Goal: Information Seeking & Learning: Learn about a topic

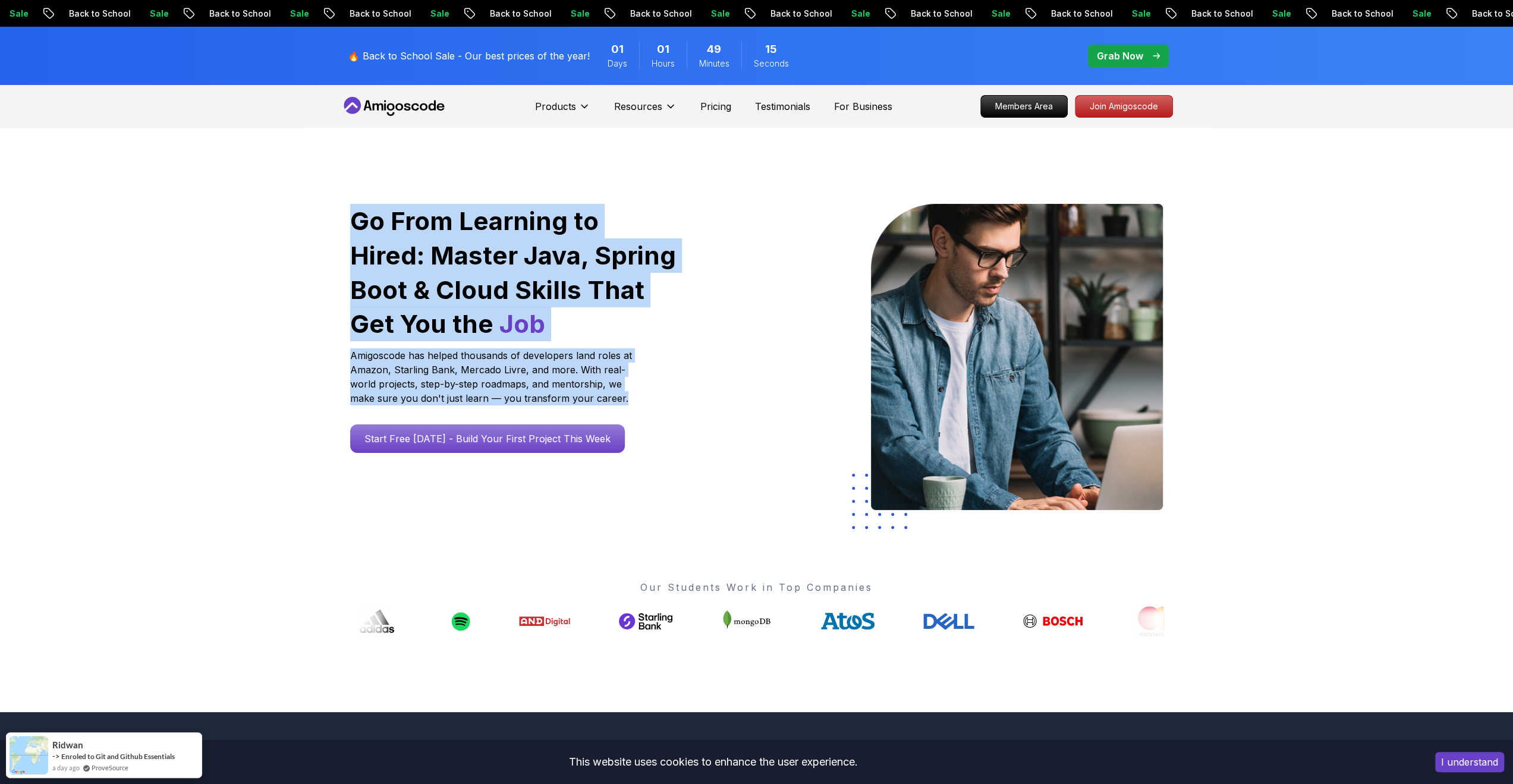
click at [623, 391] on p "Amigoscode has helped thousands of developers land roles at Amazon, Starling Ba…" at bounding box center [492, 377] width 285 height 57
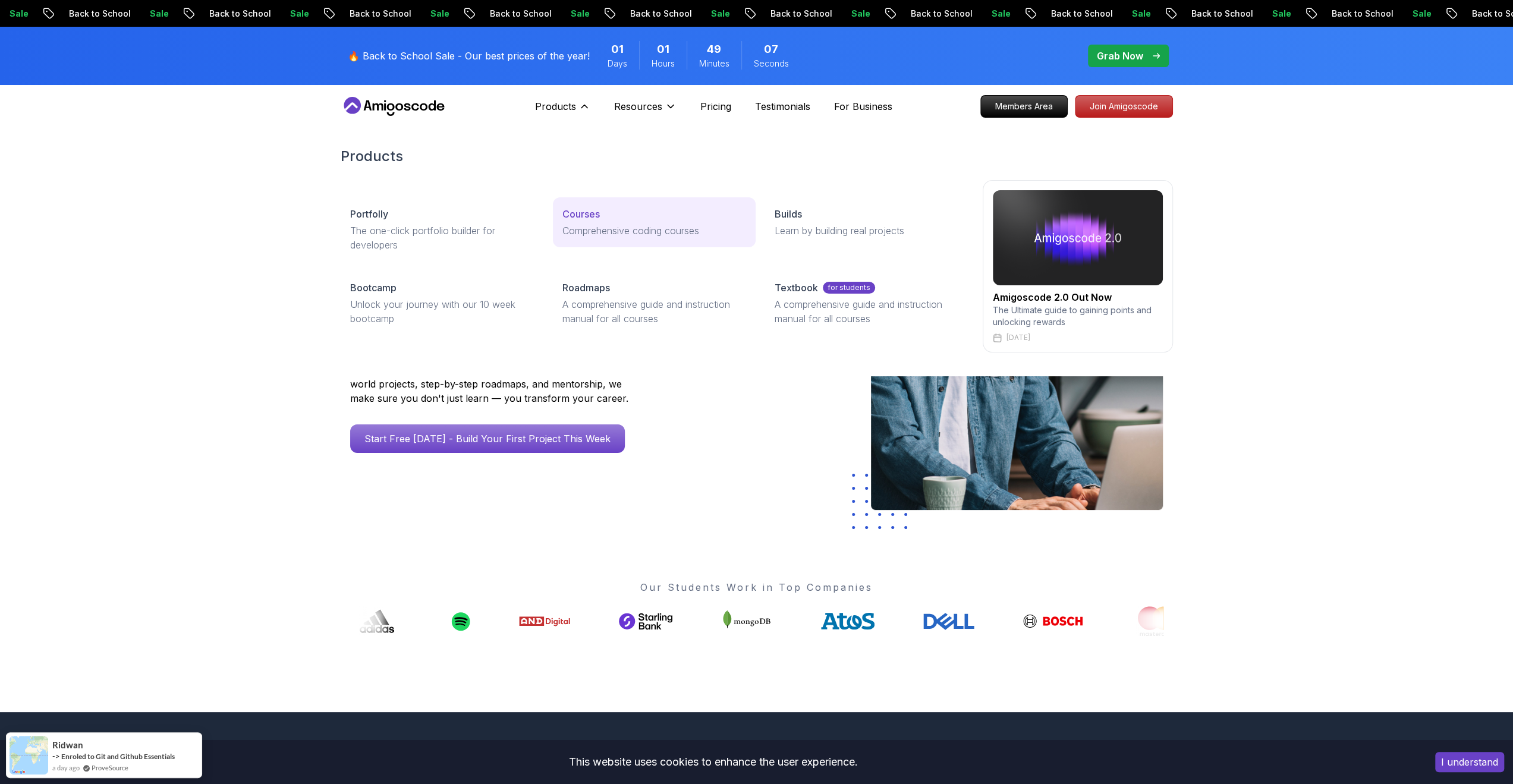
click at [582, 214] on p "Courses" at bounding box center [581, 213] width 37 height 14
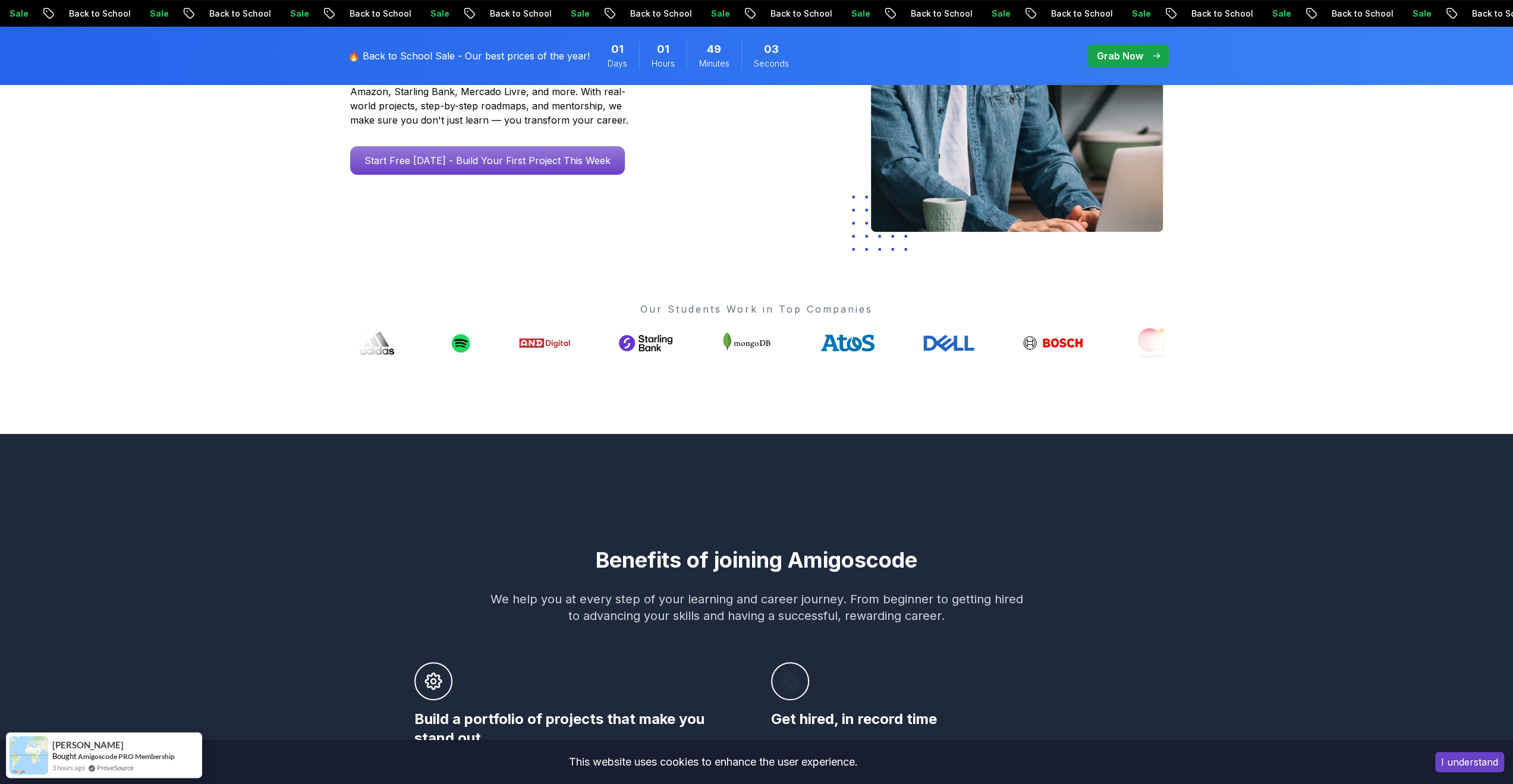
scroll to position [476, 0]
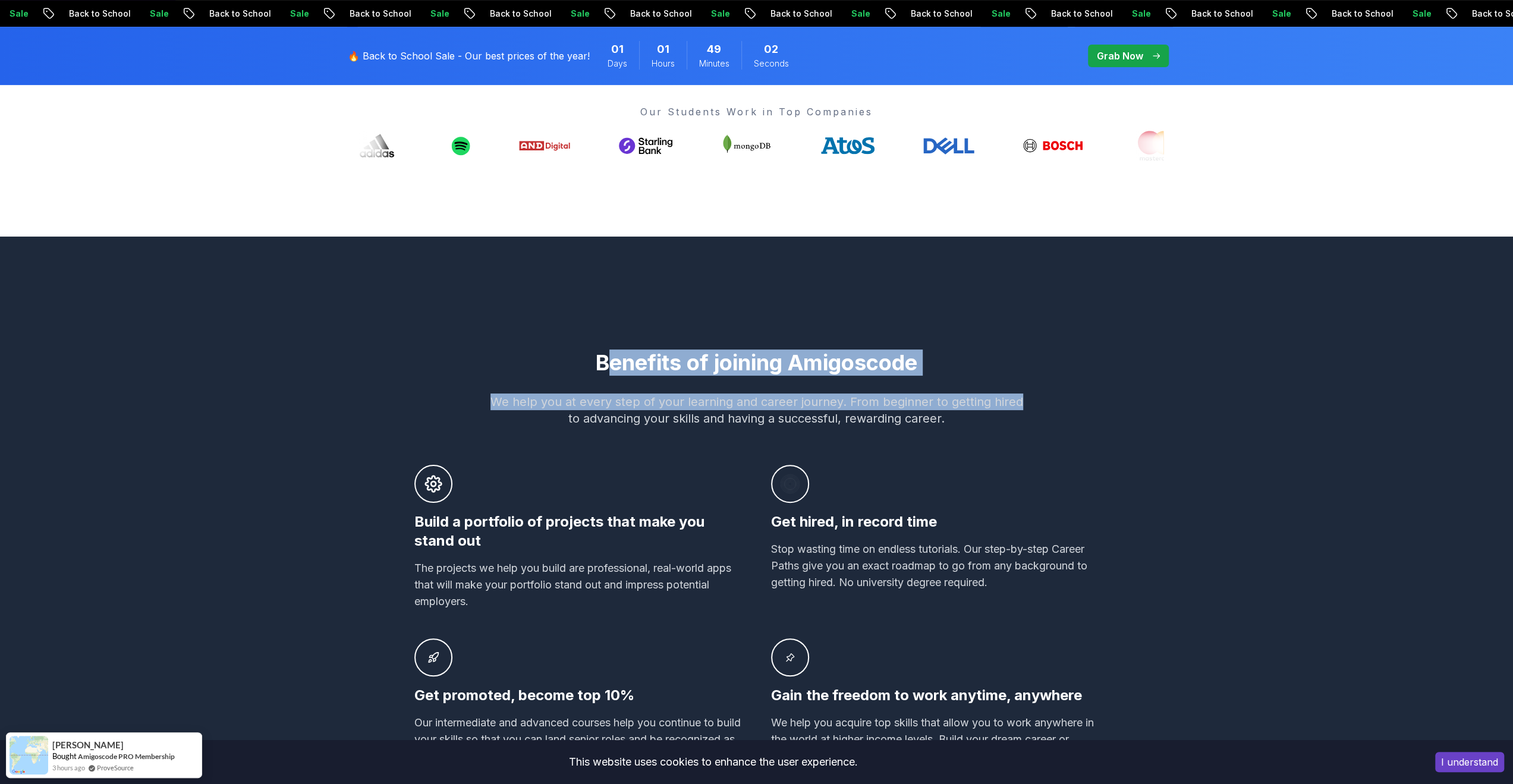
drag, startPoint x: 929, startPoint y: 370, endPoint x: 1035, endPoint y: 384, distance: 106.9
click at [1035, 384] on div "Benefits of joining Amigoscode We help you at every step of your learning and c…" at bounding box center [756, 557] width 832 height 414
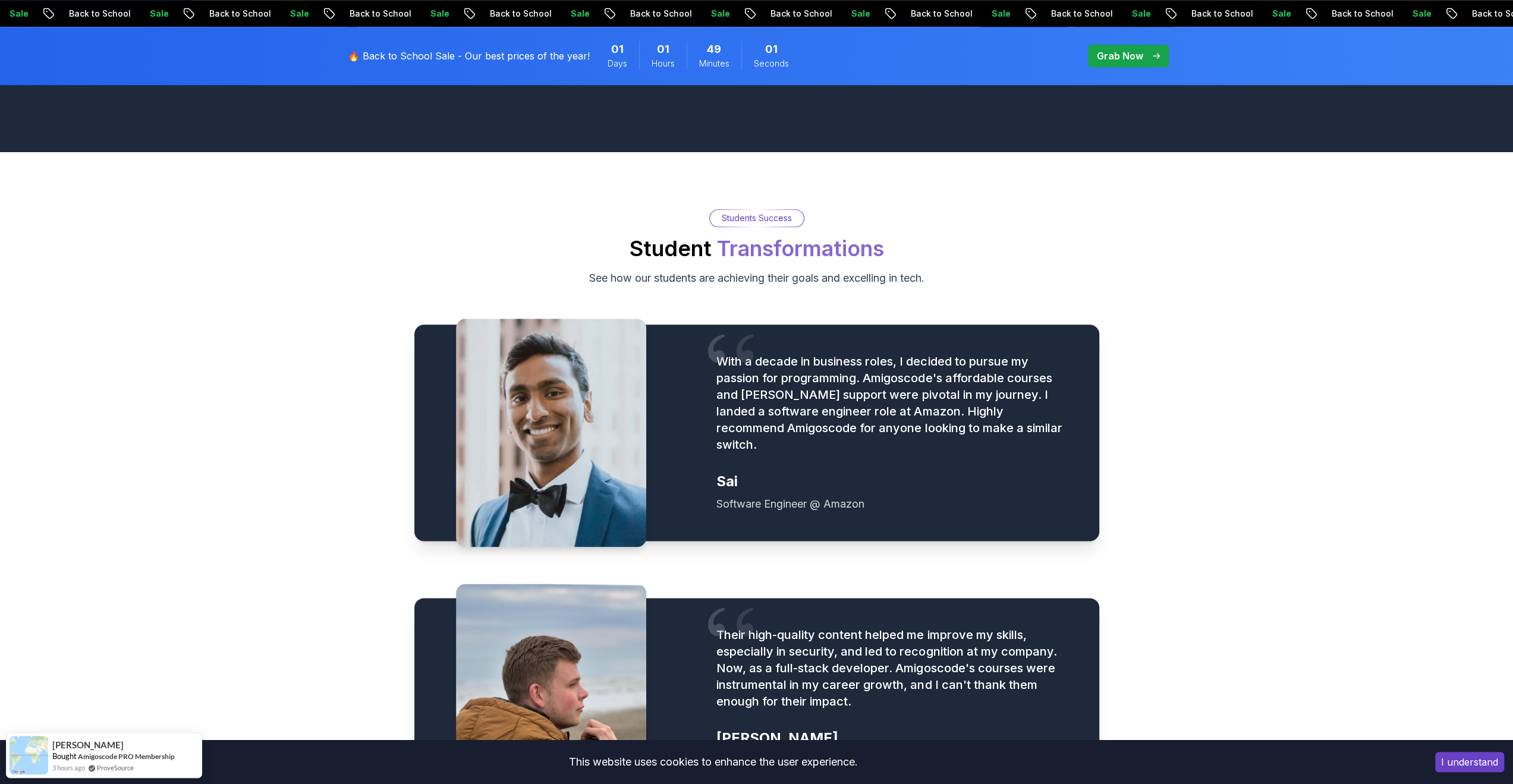
scroll to position [1308, 0]
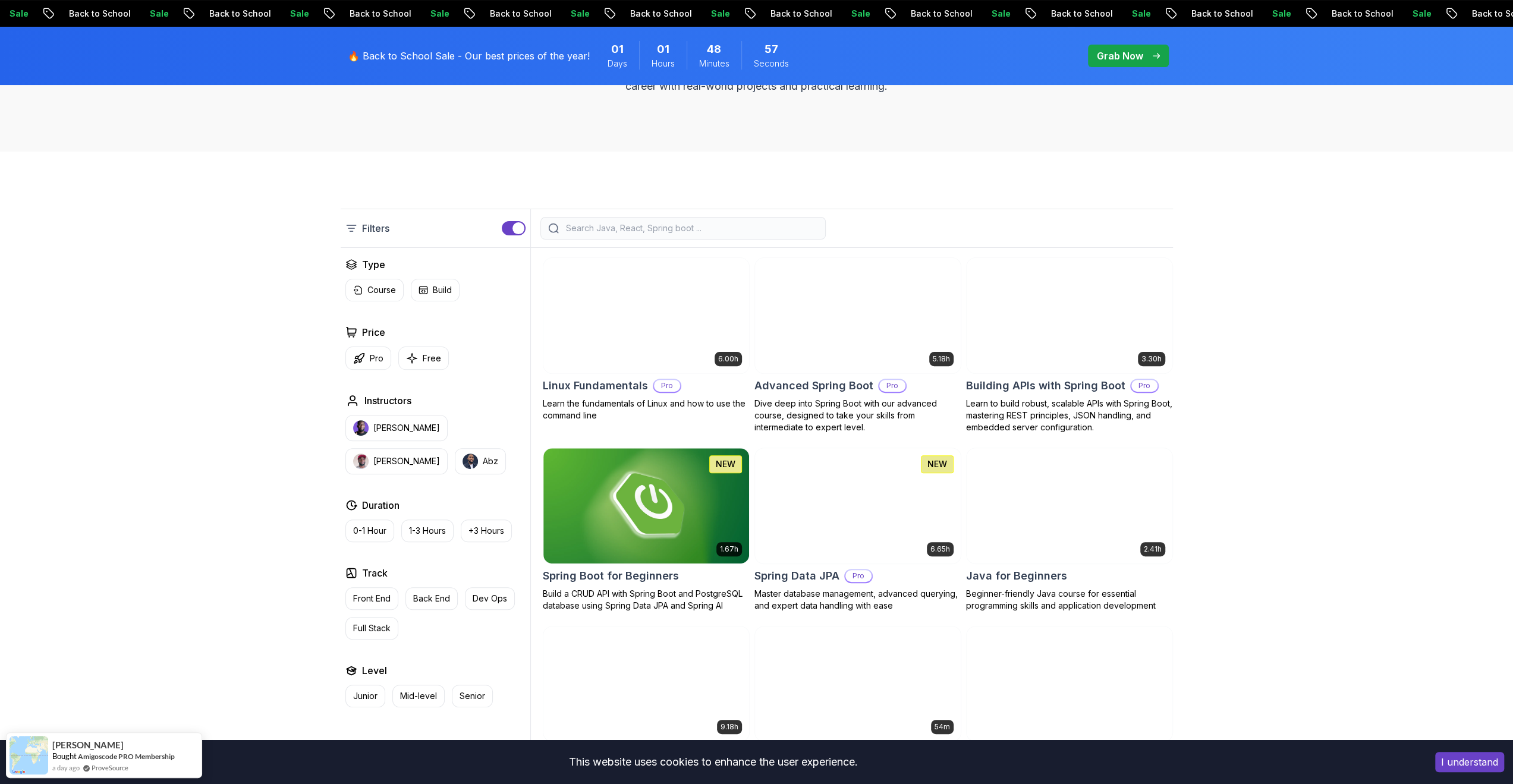
scroll to position [238, 0]
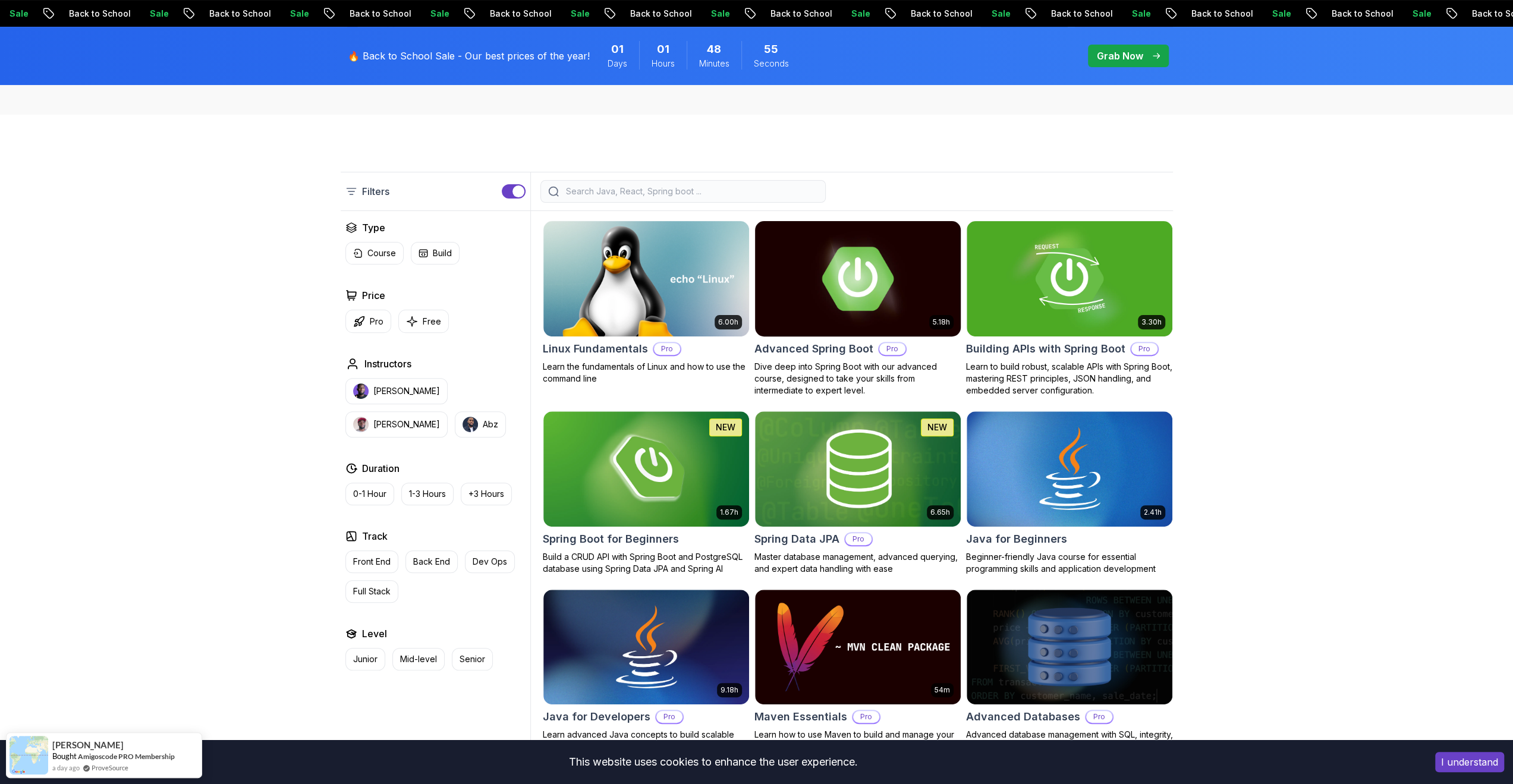
click at [811, 349] on h2 "Advanced Spring Boot" at bounding box center [813, 348] width 119 height 17
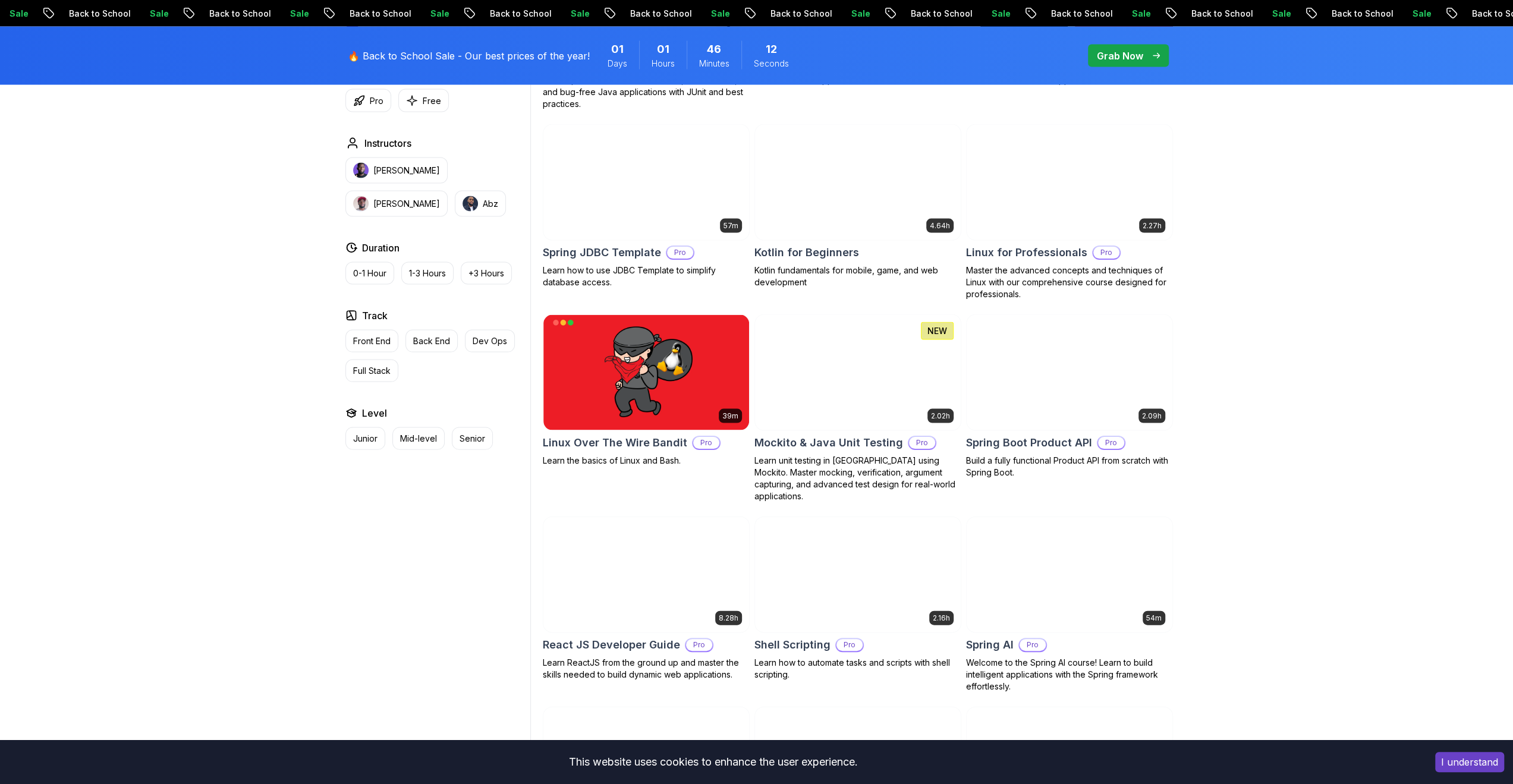
scroll to position [2496, 0]
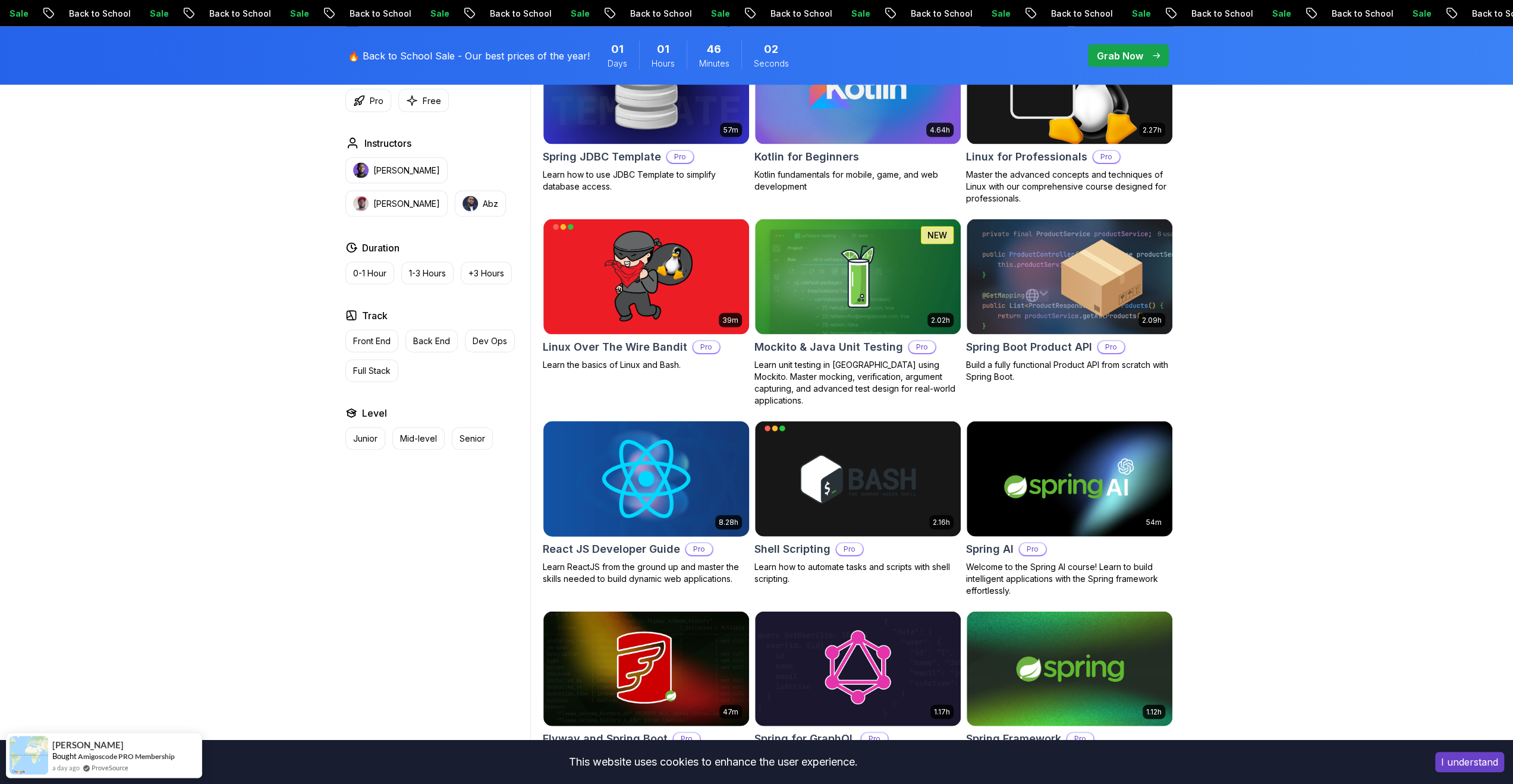
click at [658, 541] on h2 "React JS Developer Guide" at bounding box center [612, 549] width 137 height 17
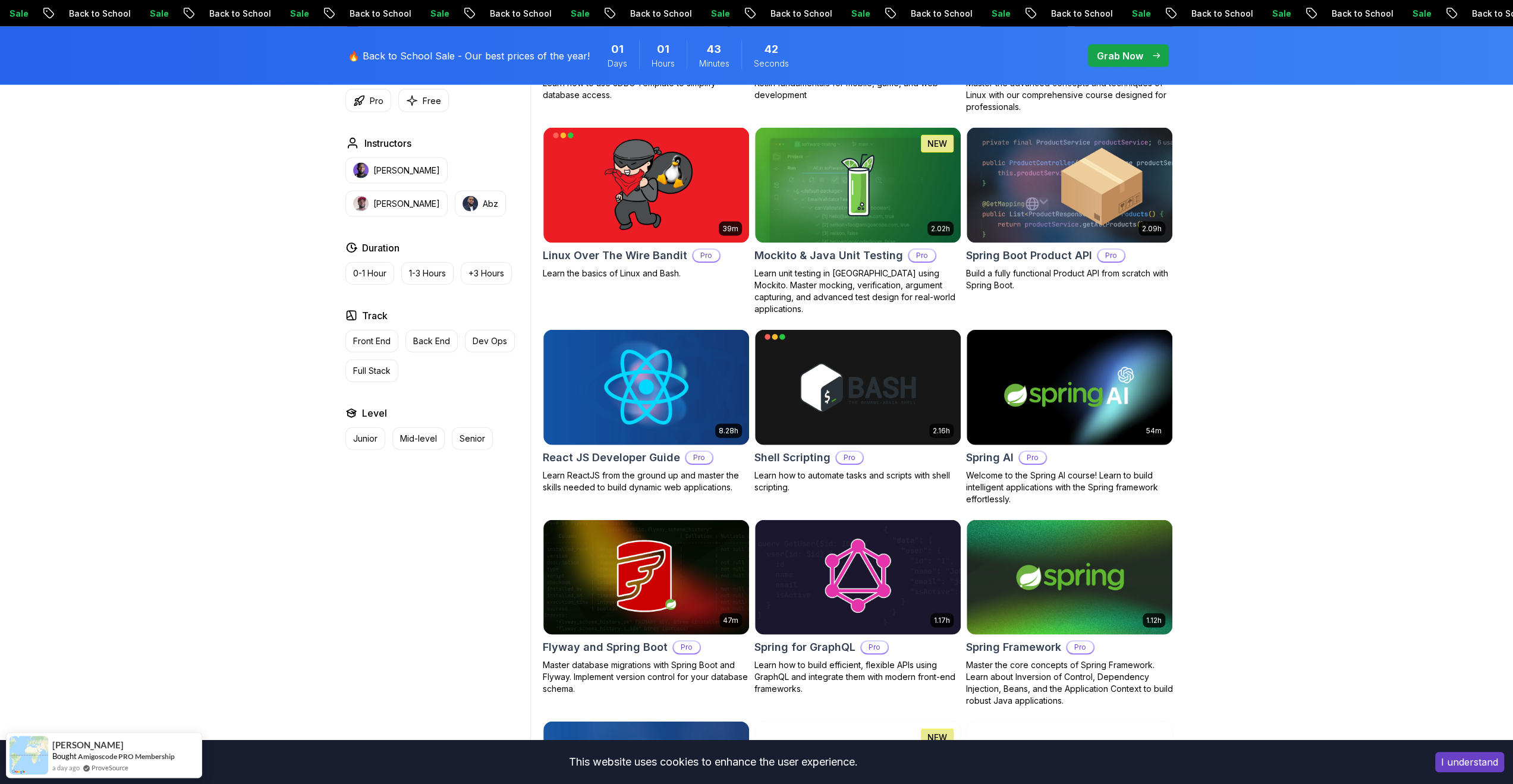
scroll to position [2734, 0]
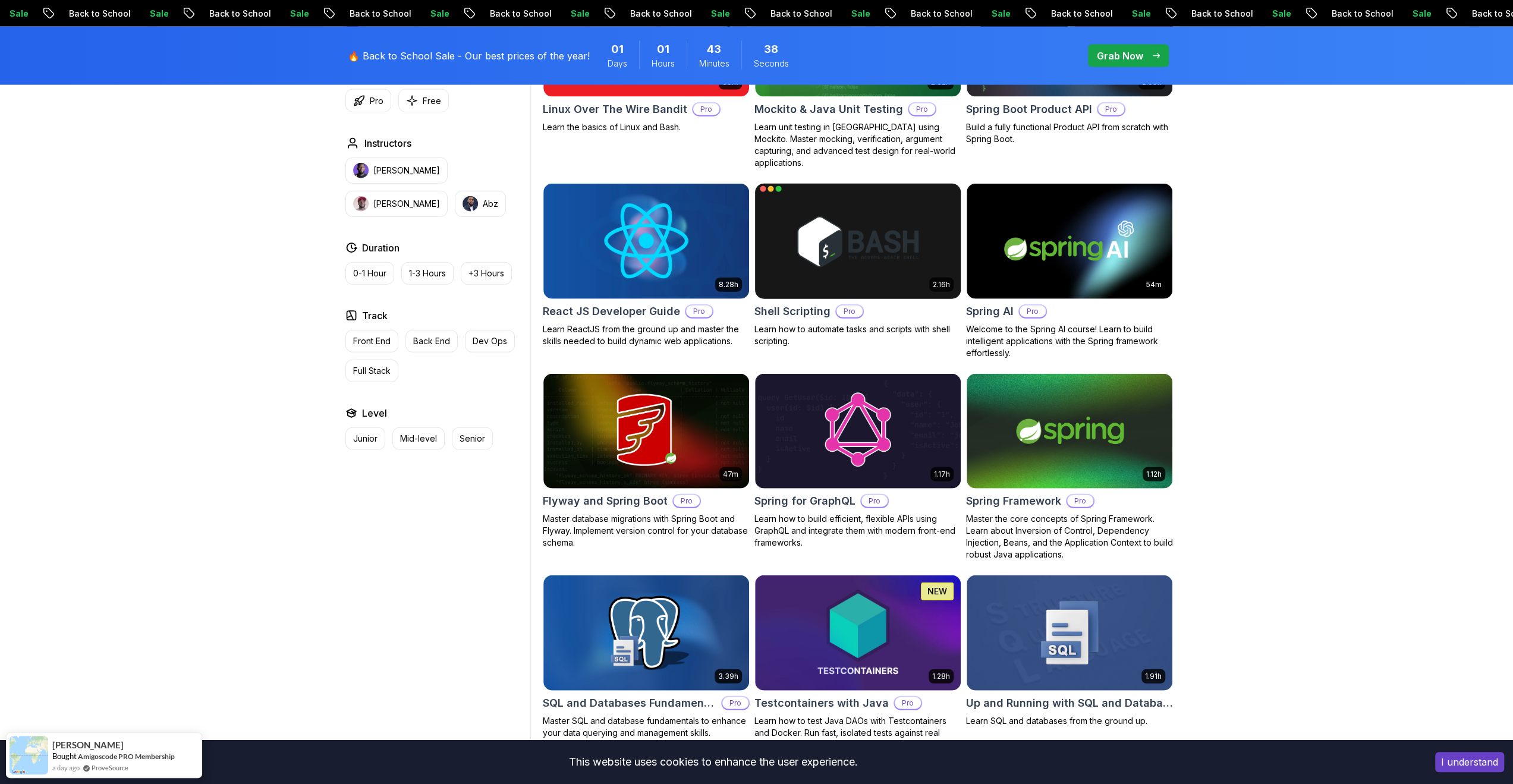
click at [781, 303] on h2 "Shell Scripting" at bounding box center [792, 311] width 76 height 17
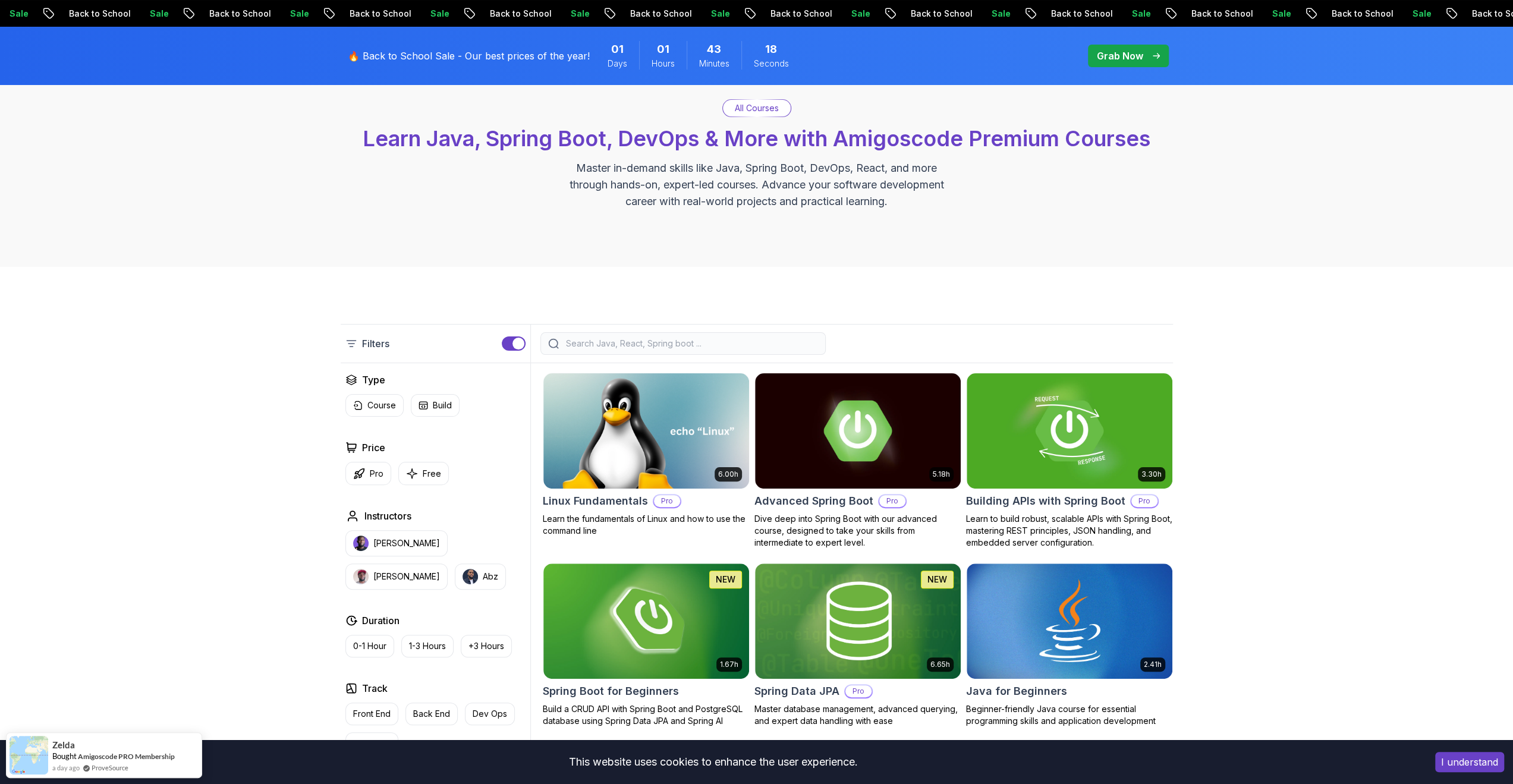
scroll to position [0, 0]
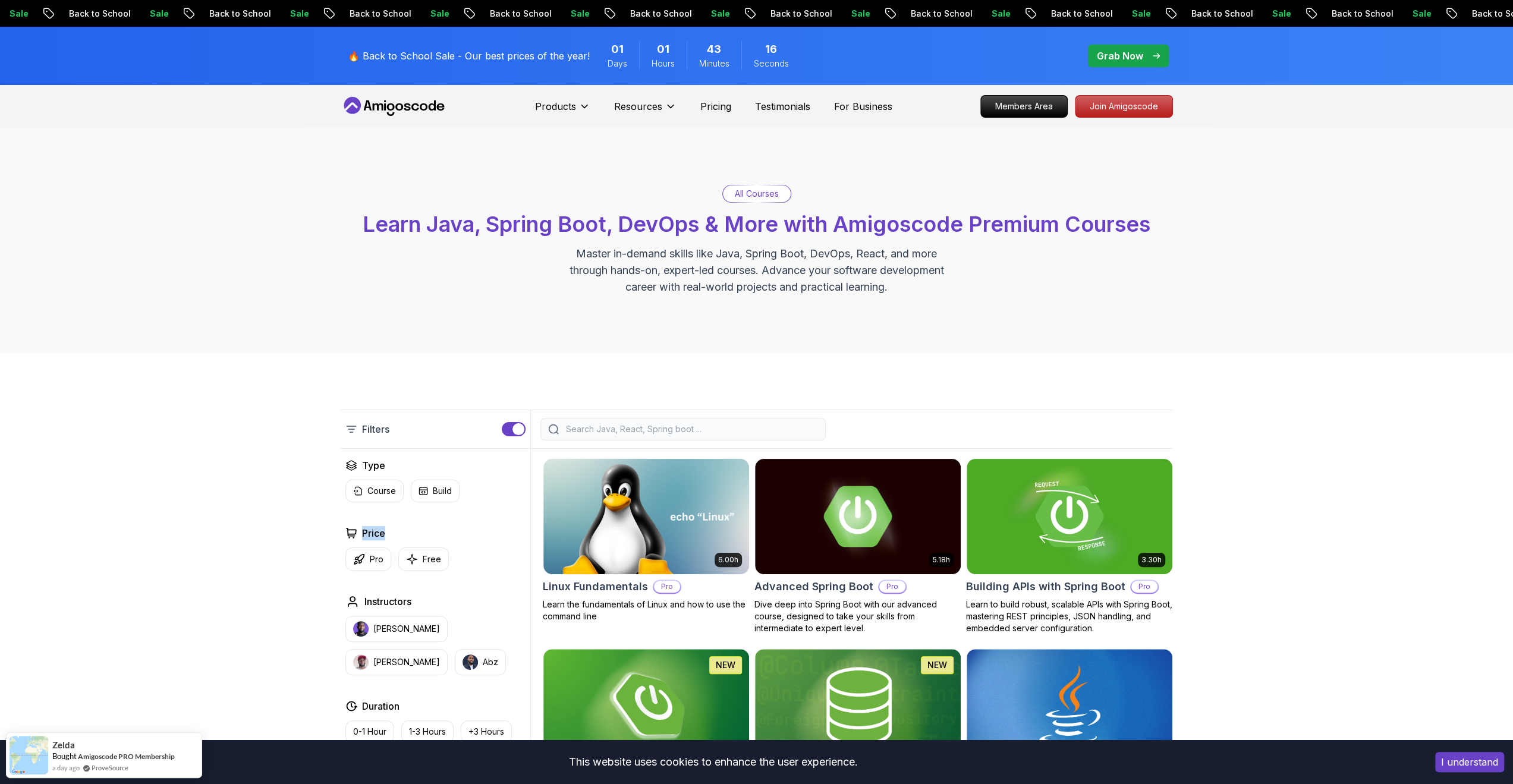
drag, startPoint x: 396, startPoint y: 525, endPoint x: 348, endPoint y: 525, distance: 48.0
click at [348, 526] on div "Price" at bounding box center [435, 533] width 180 height 14
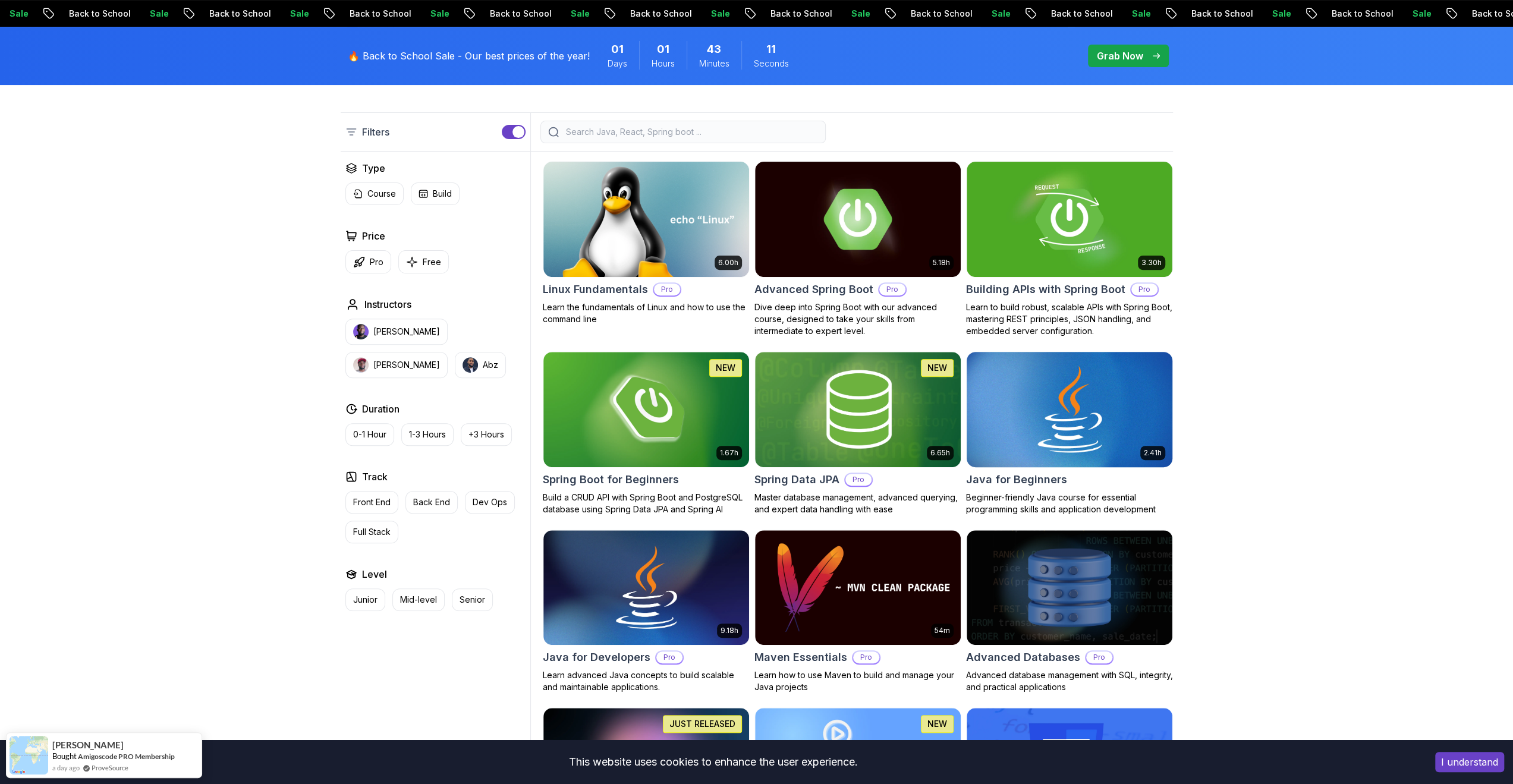
click at [1023, 480] on h2 "Java for Beginners" at bounding box center [1017, 480] width 101 height 17
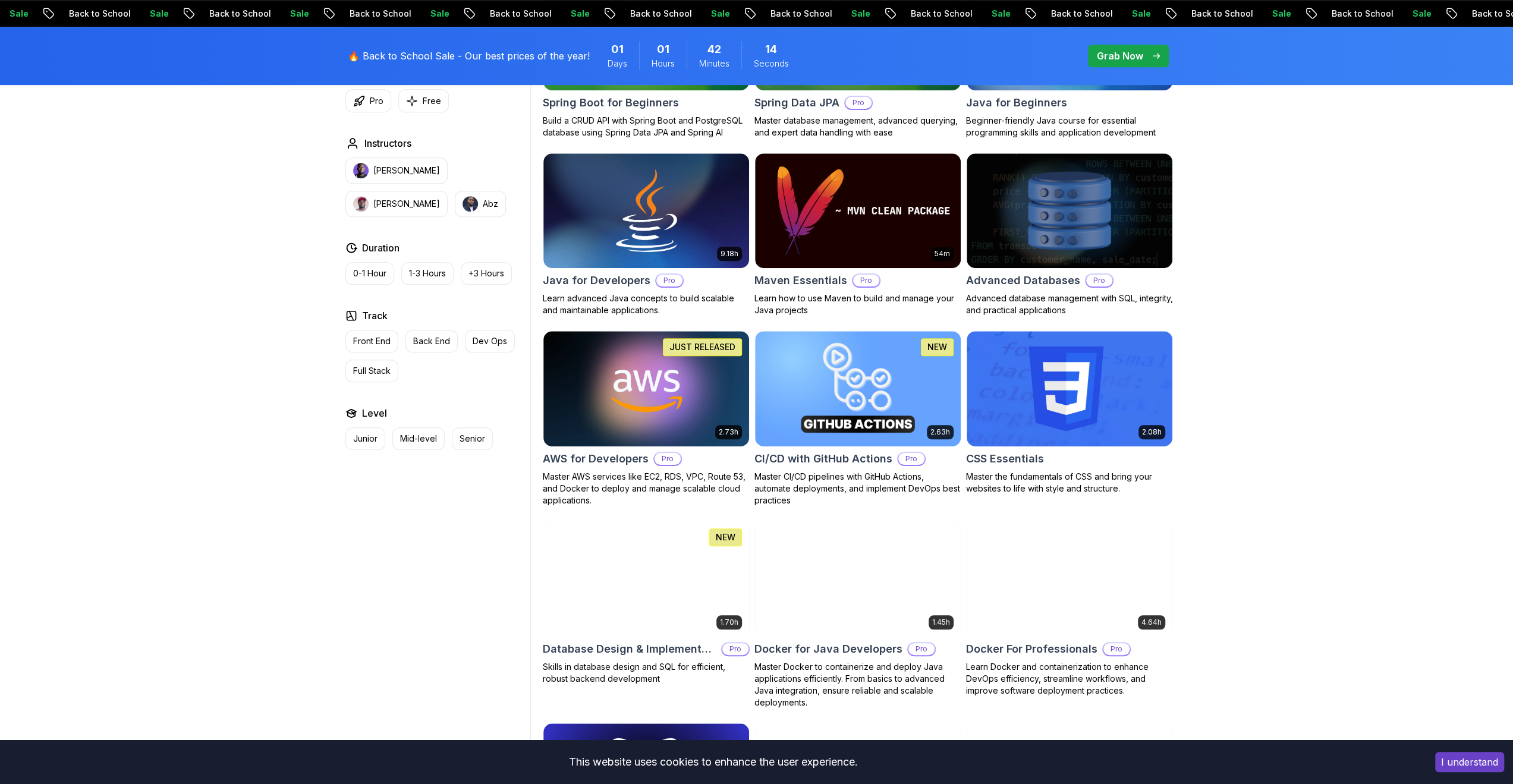
scroll to position [653, 0]
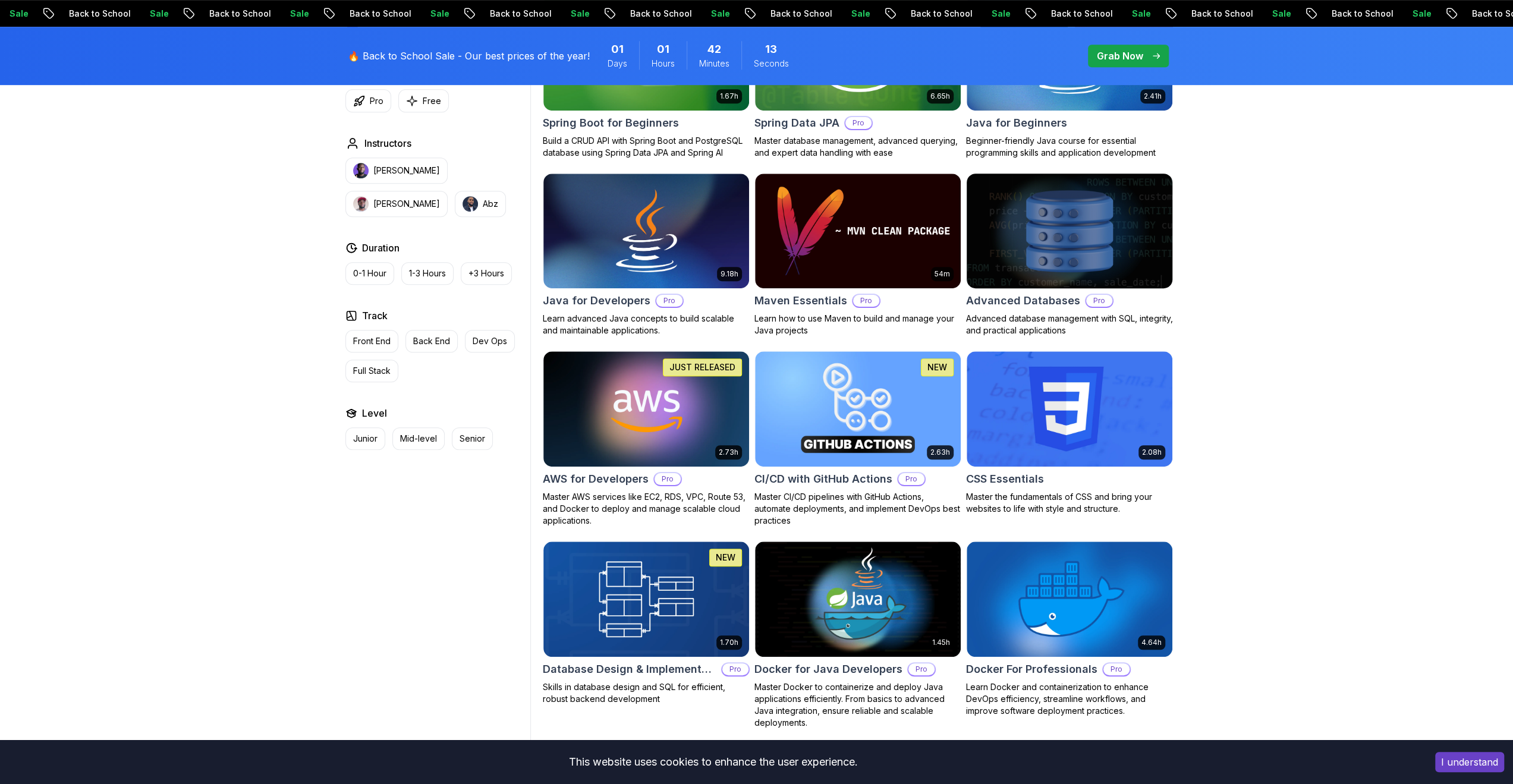
click at [1054, 298] on h2 "Advanced Databases" at bounding box center [1023, 300] width 114 height 17
click at [604, 476] on h2 "AWS for Developers" at bounding box center [596, 479] width 106 height 17
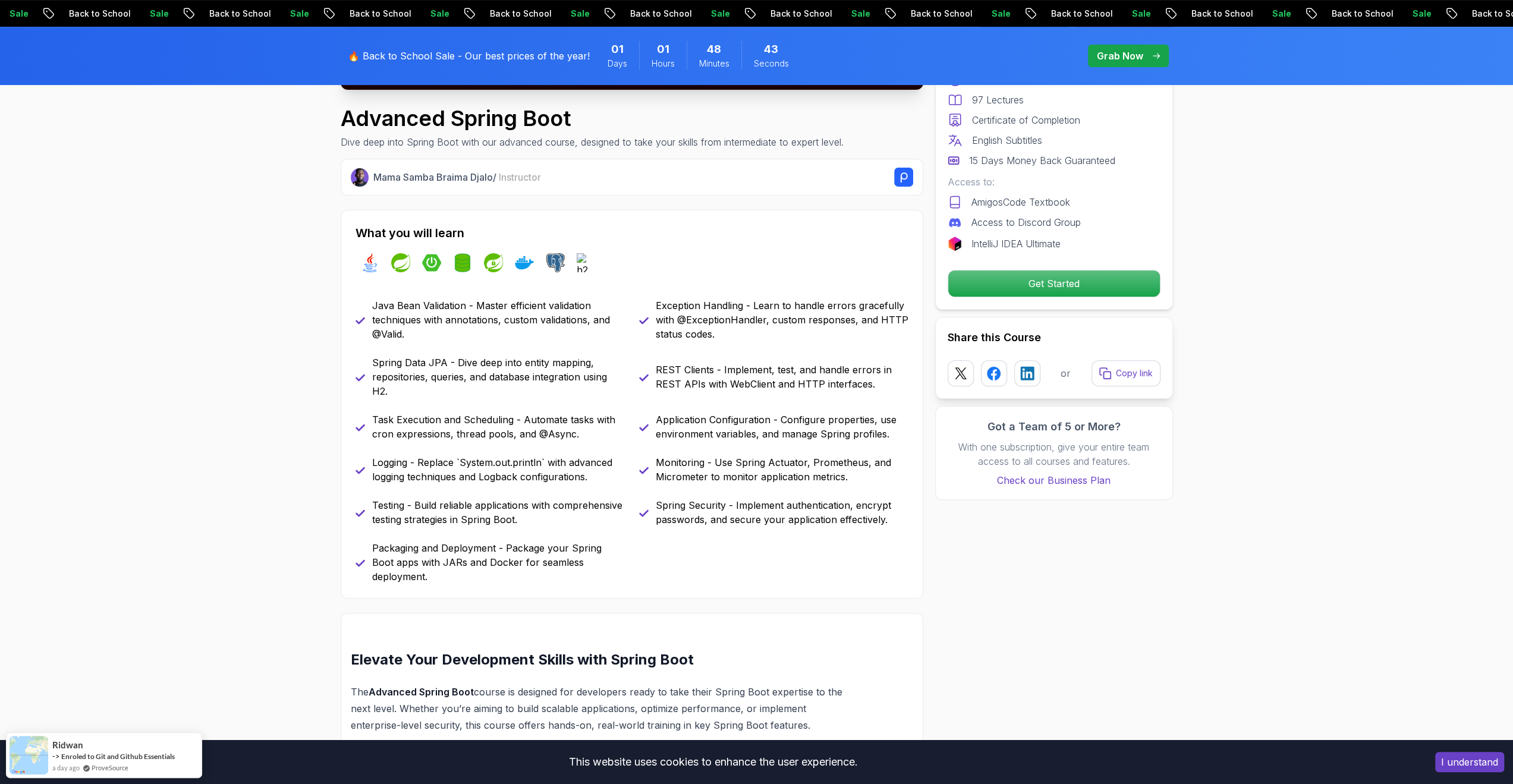
scroll to position [416, 0]
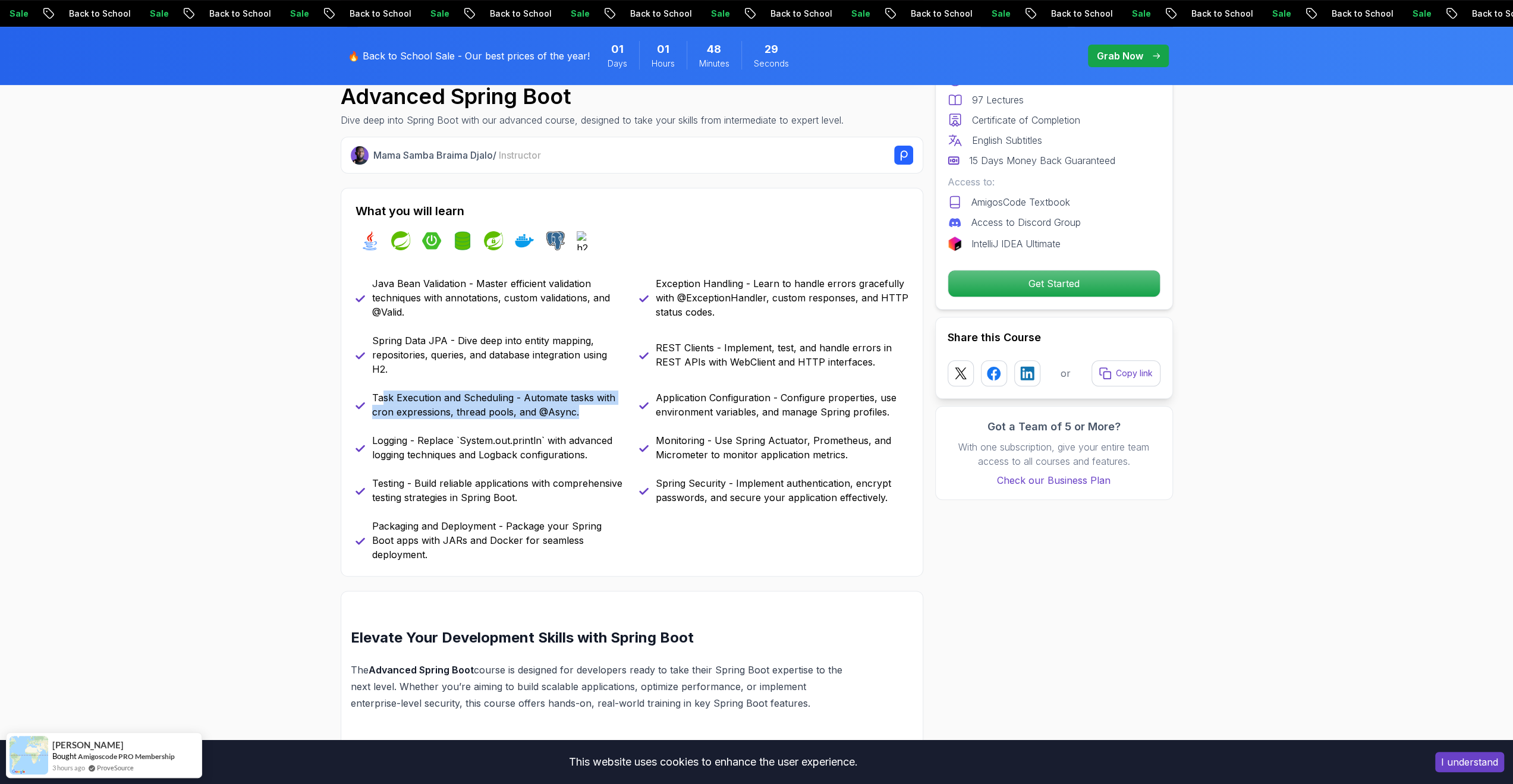
drag, startPoint x: 400, startPoint y: 405, endPoint x: 578, endPoint y: 412, distance: 178.1
click at [576, 411] on p "Task Execution and Scheduling - Automate tasks with cron expressions, thread po…" at bounding box center [498, 404] width 252 height 29
click at [578, 412] on p "Task Execution and Scheduling - Automate tasks with cron expressions, thread po…" at bounding box center [498, 404] width 252 height 29
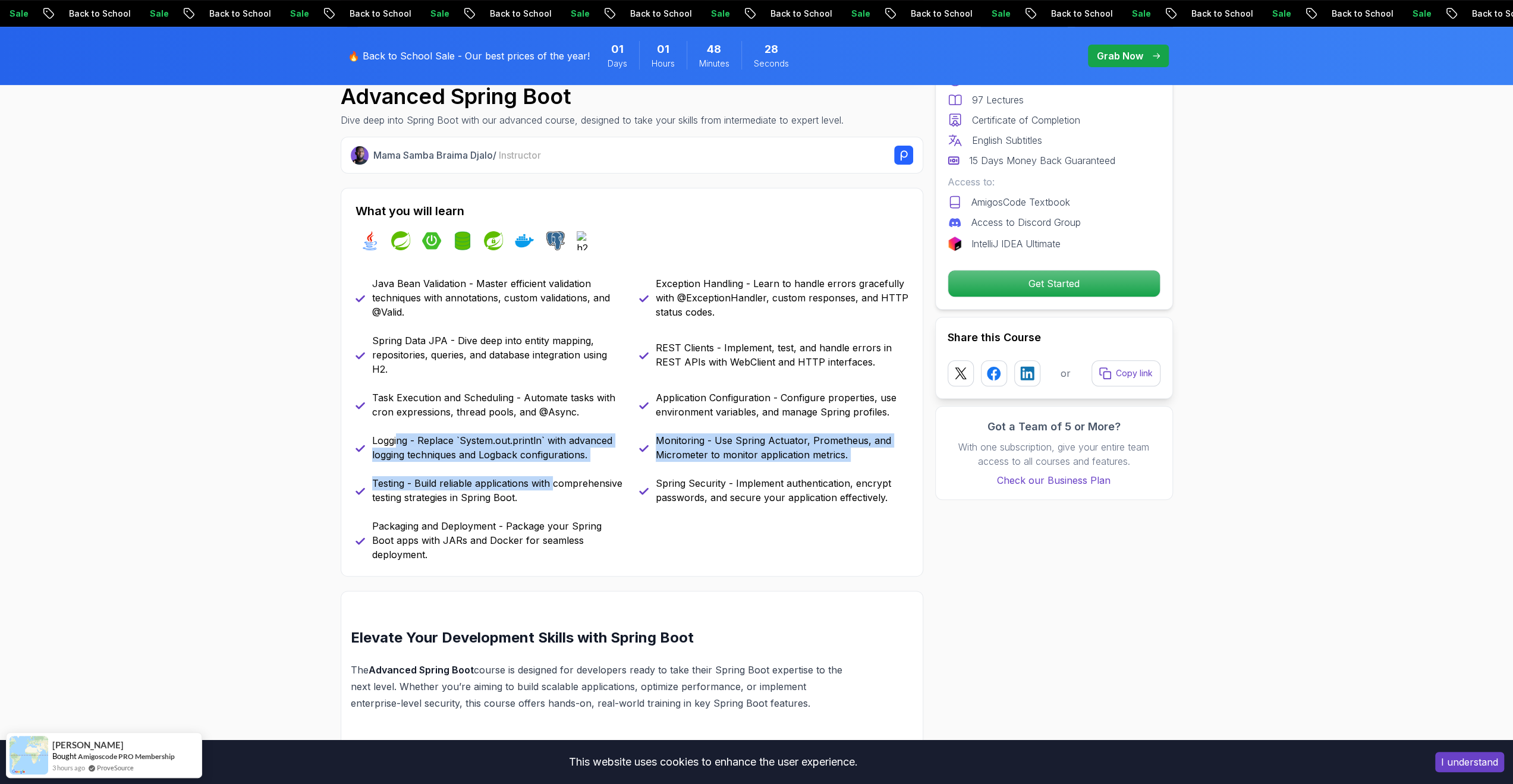
drag, startPoint x: 422, startPoint y: 445, endPoint x: 555, endPoint y: 472, distance: 135.7
click at [555, 472] on div "Java Bean Validation - Master efficient validation techniques with annotations,…" at bounding box center [632, 419] width 553 height 285
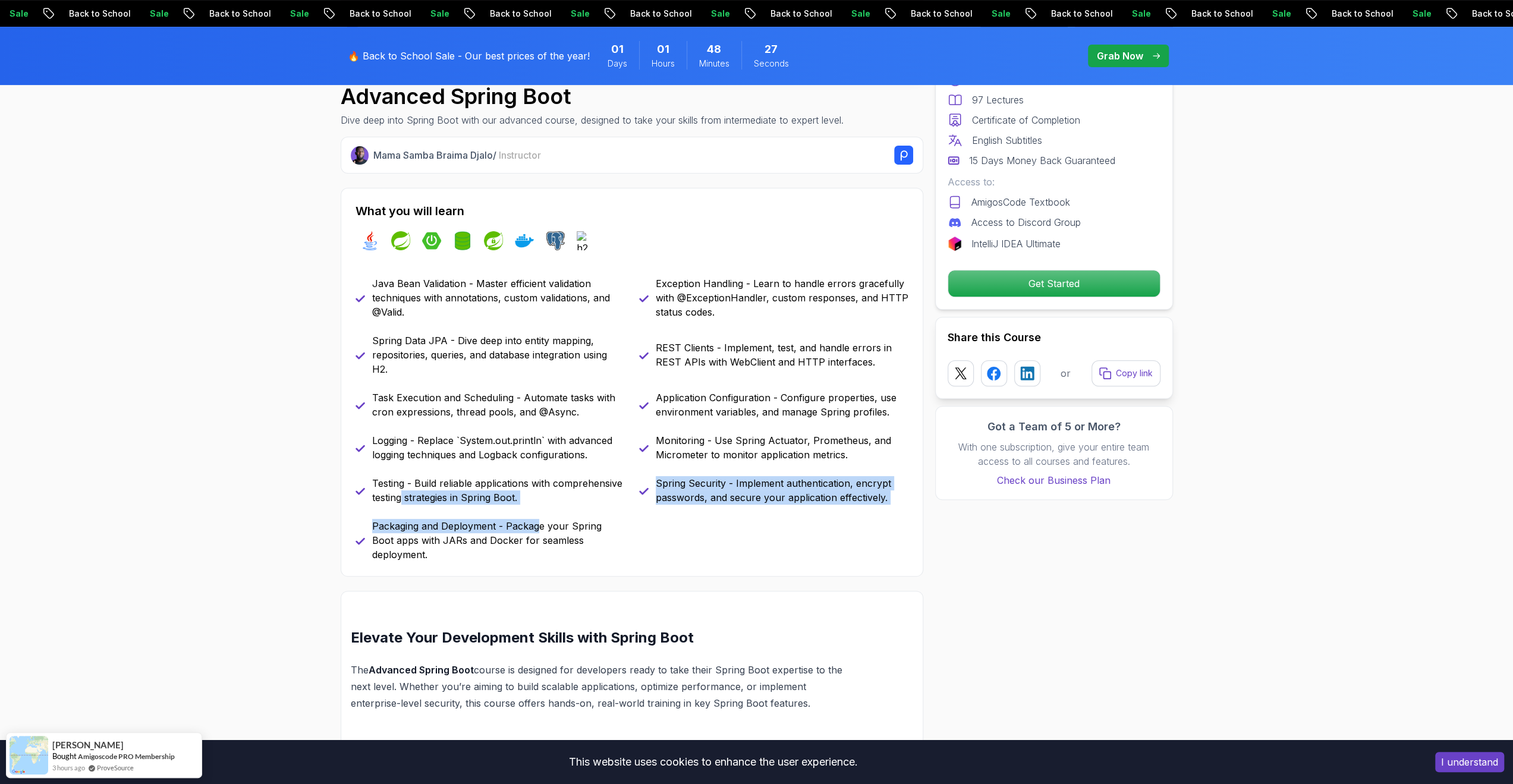
drag, startPoint x: 400, startPoint y: 492, endPoint x: 538, endPoint y: 519, distance: 140.6
click at [538, 519] on div "Java Bean Validation - Master efficient validation techniques with annotations,…" at bounding box center [632, 419] width 553 height 285
click at [538, 519] on p "Packaging and Deployment - Package your Spring Boot apps with JARs and Docker f…" at bounding box center [498, 540] width 252 height 43
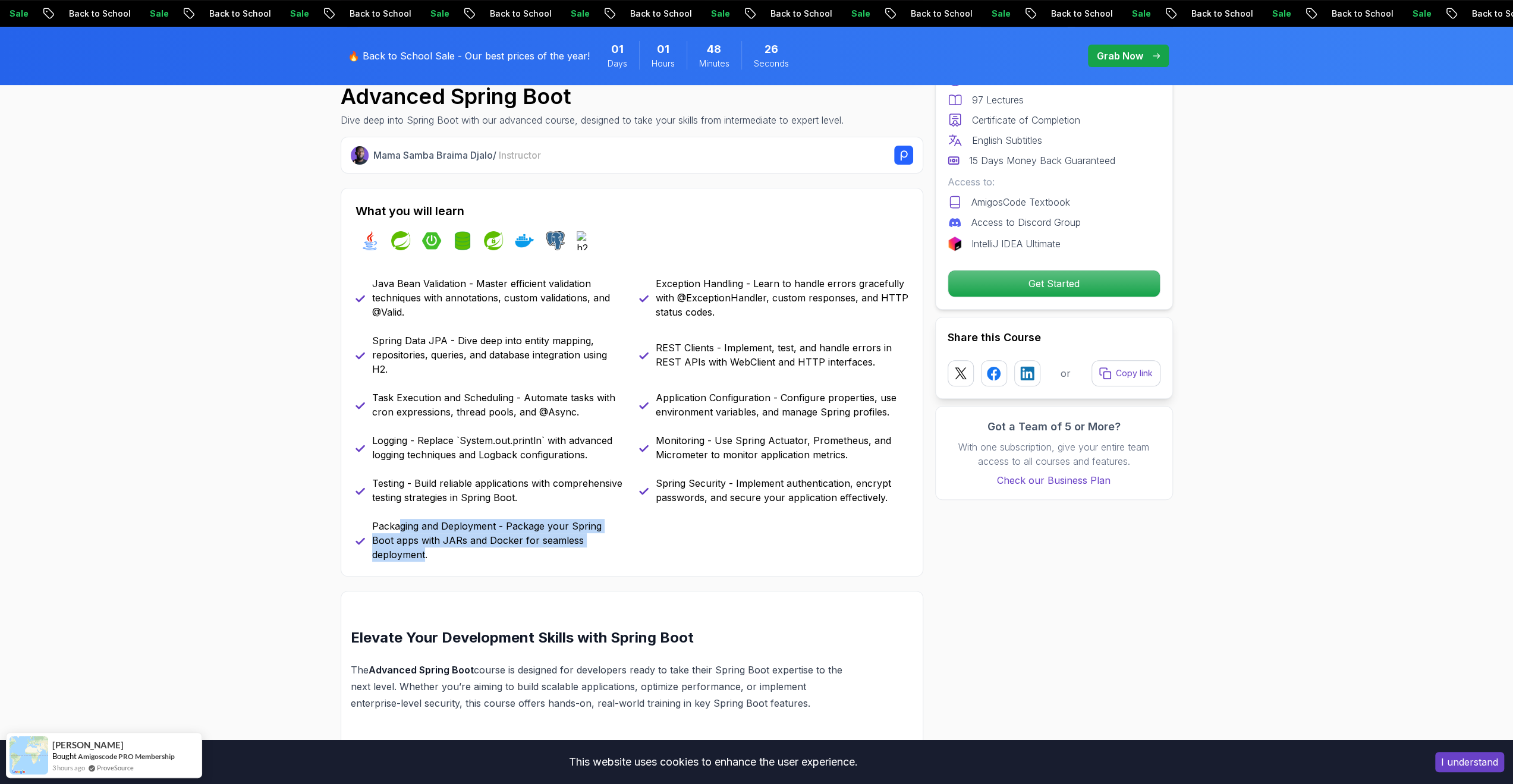
drag, startPoint x: 611, startPoint y: 533, endPoint x: 388, endPoint y: 520, distance: 223.4
click at [394, 520] on p "Packaging and Deployment - Package your Spring Boot apps with JARs and Docker f…" at bounding box center [498, 540] width 252 height 43
click at [372, 524] on p "Packaging and Deployment - Package your Spring Boot apps with JARs and Docker f…" at bounding box center [498, 540] width 252 height 43
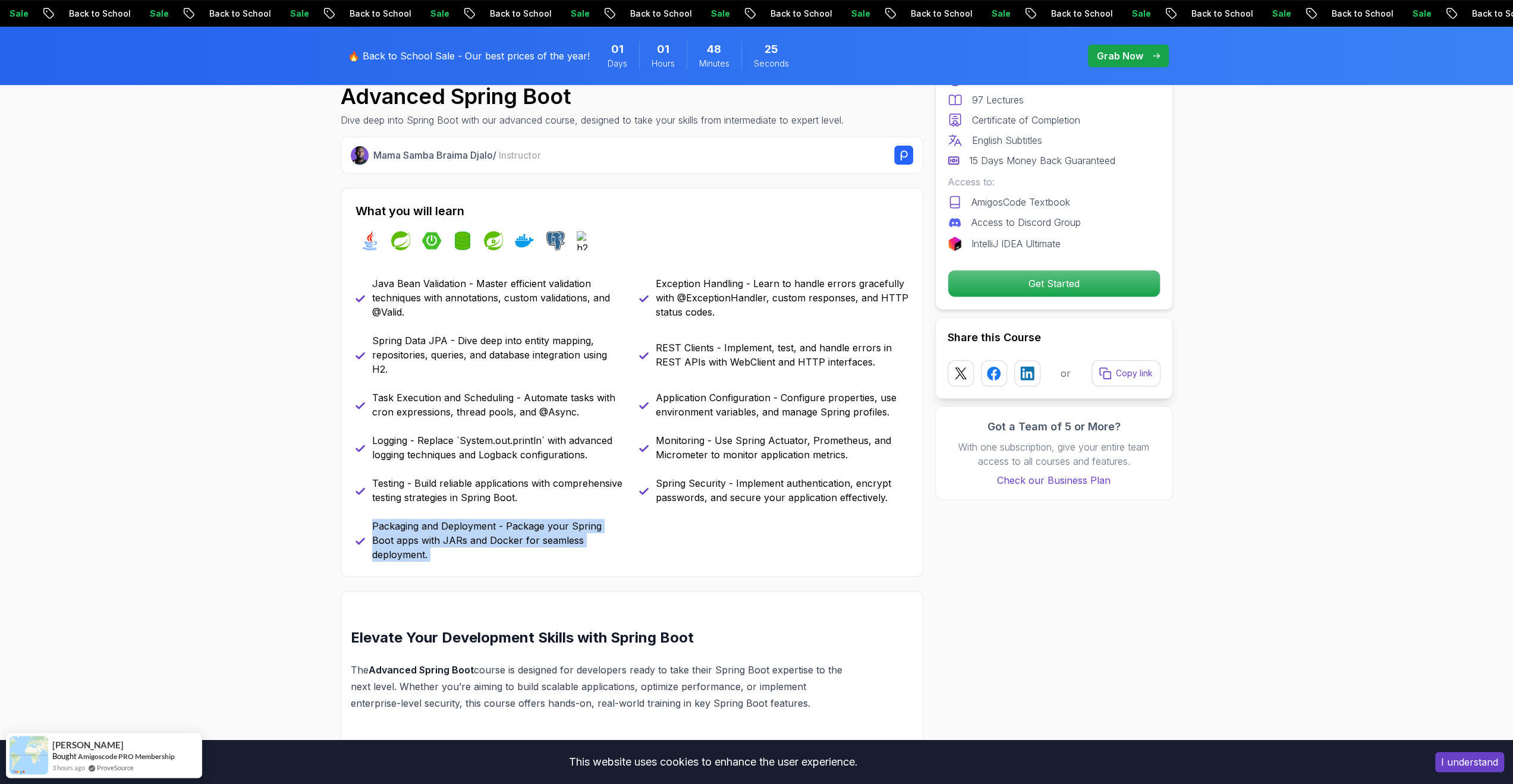
click at [459, 545] on p "Packaging and Deployment - Package your Spring Boot apps with JARs and Docker f…" at bounding box center [498, 540] width 252 height 43
click at [607, 538] on p "Packaging and Deployment - Package your Spring Boot apps with JARs and Docker f…" at bounding box center [498, 540] width 252 height 43
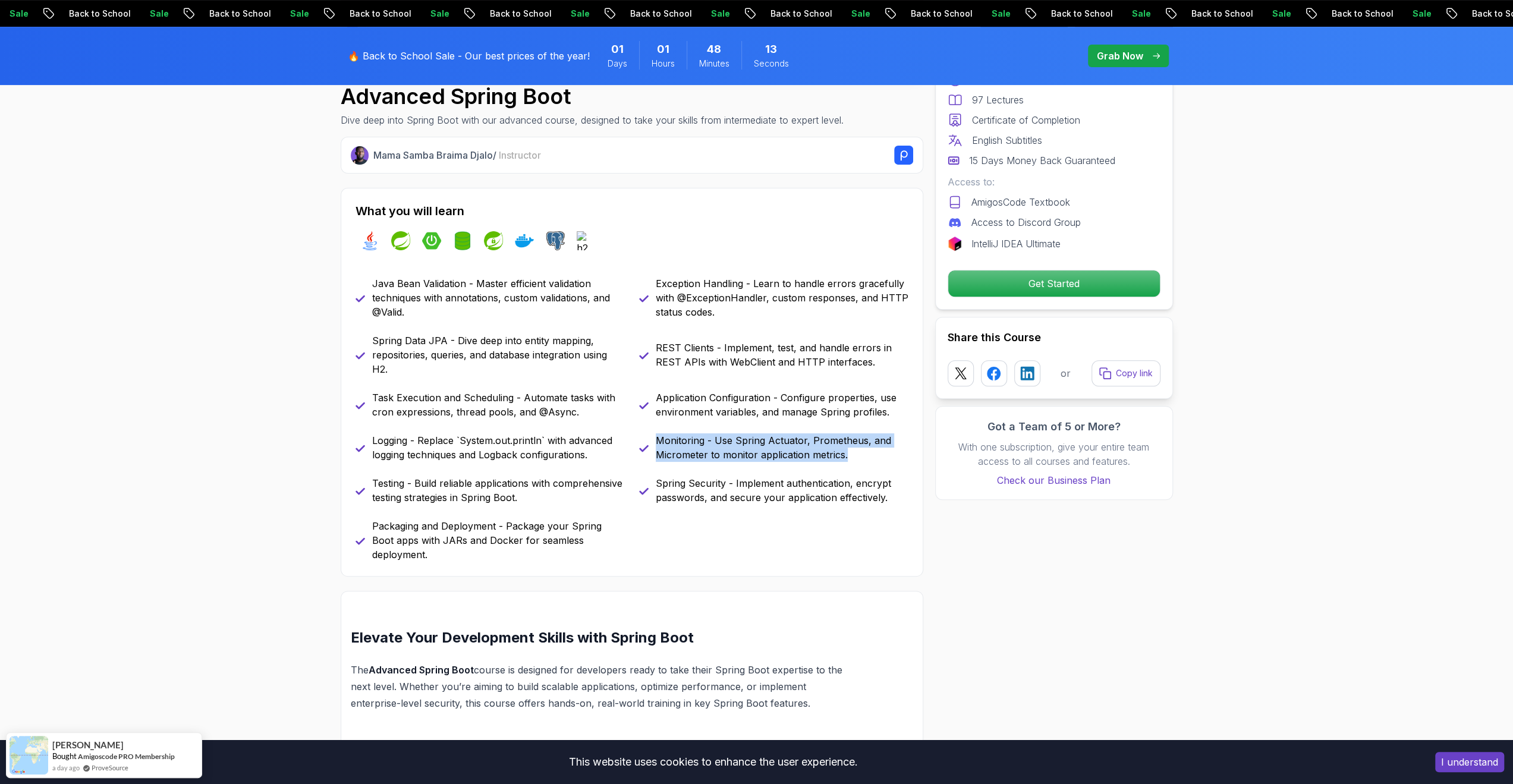
drag, startPoint x: 697, startPoint y: 440, endPoint x: 869, endPoint y: 462, distance: 173.4
click at [869, 462] on div "Java Bean Validation - Master efficient validation techniques with annotations,…" at bounding box center [632, 419] width 553 height 285
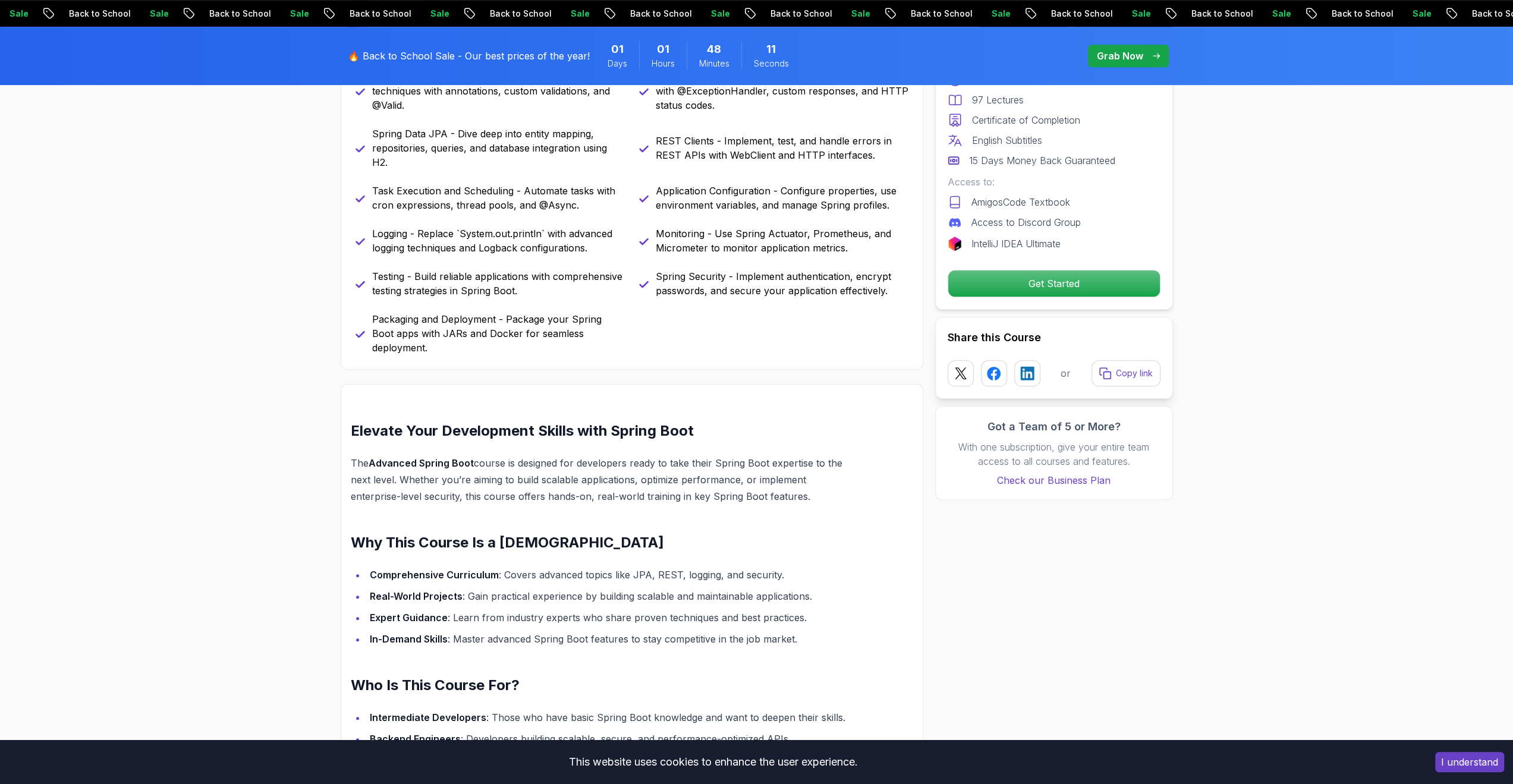
scroll to position [653, 0]
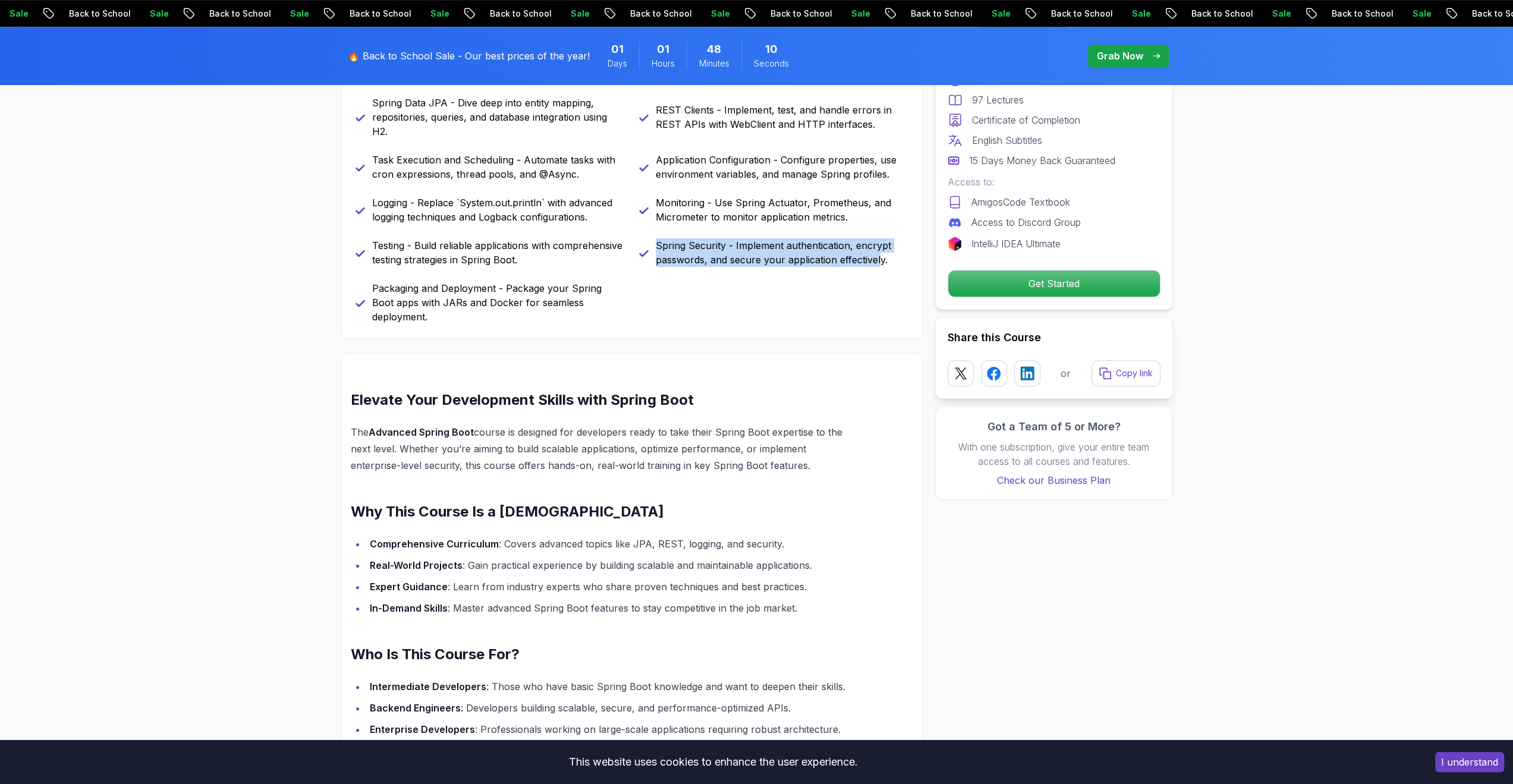
drag, startPoint x: 879, startPoint y: 260, endPoint x: 644, endPoint y: 232, distance: 236.7
click at [644, 232] on div "Java Bean Validation - Master efficient validation techniques with annotations,…" at bounding box center [632, 181] width 553 height 285
click at [636, 390] on h2 "Elevate Your Development Skills with Spring Boot" at bounding box center [603, 400] width 506 height 19
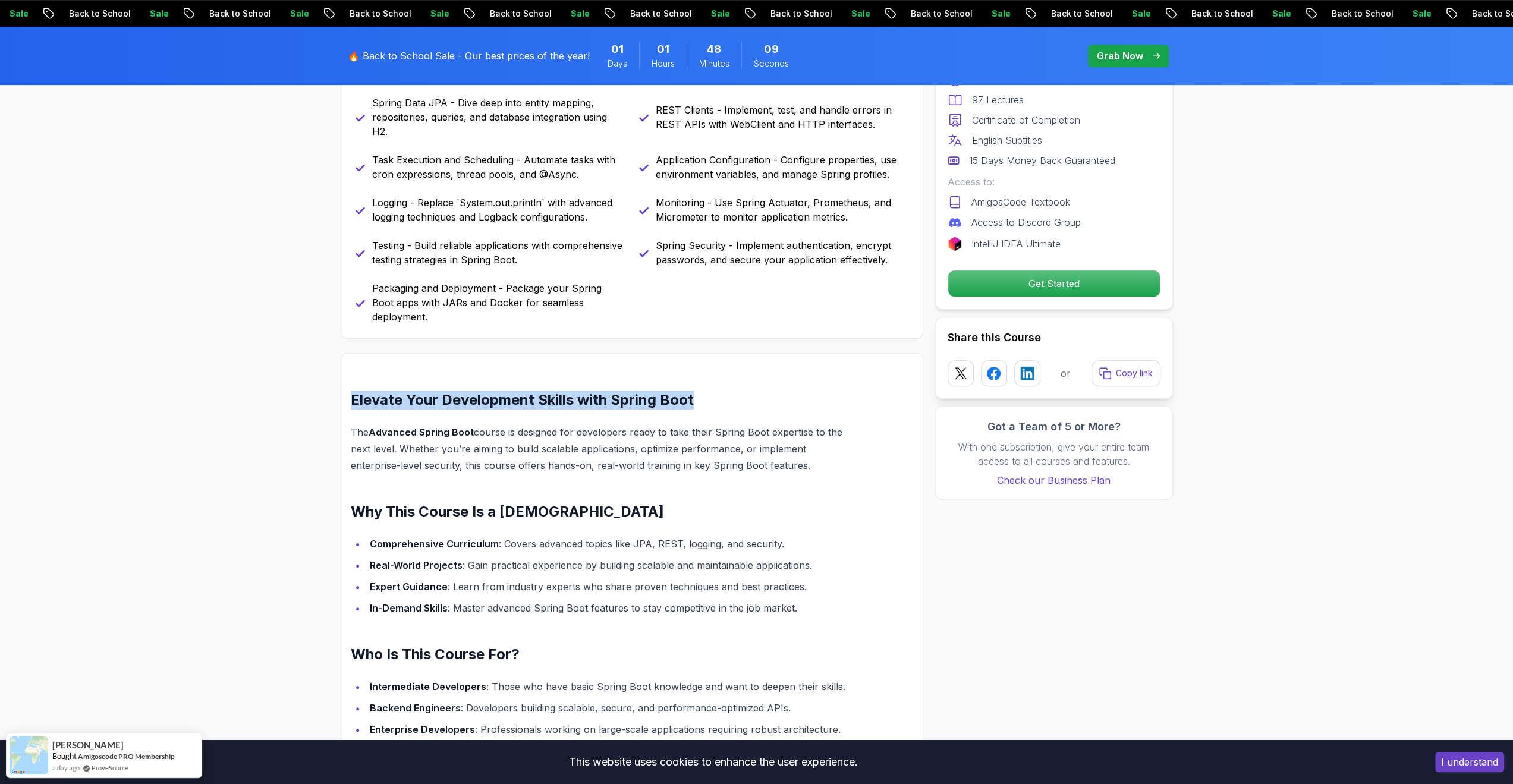
drag, startPoint x: 356, startPoint y: 380, endPoint x: 715, endPoint y: 378, distance: 359.0
click at [715, 390] on h2 "Elevate Your Development Skills with Spring Boot" at bounding box center [603, 400] width 506 height 19
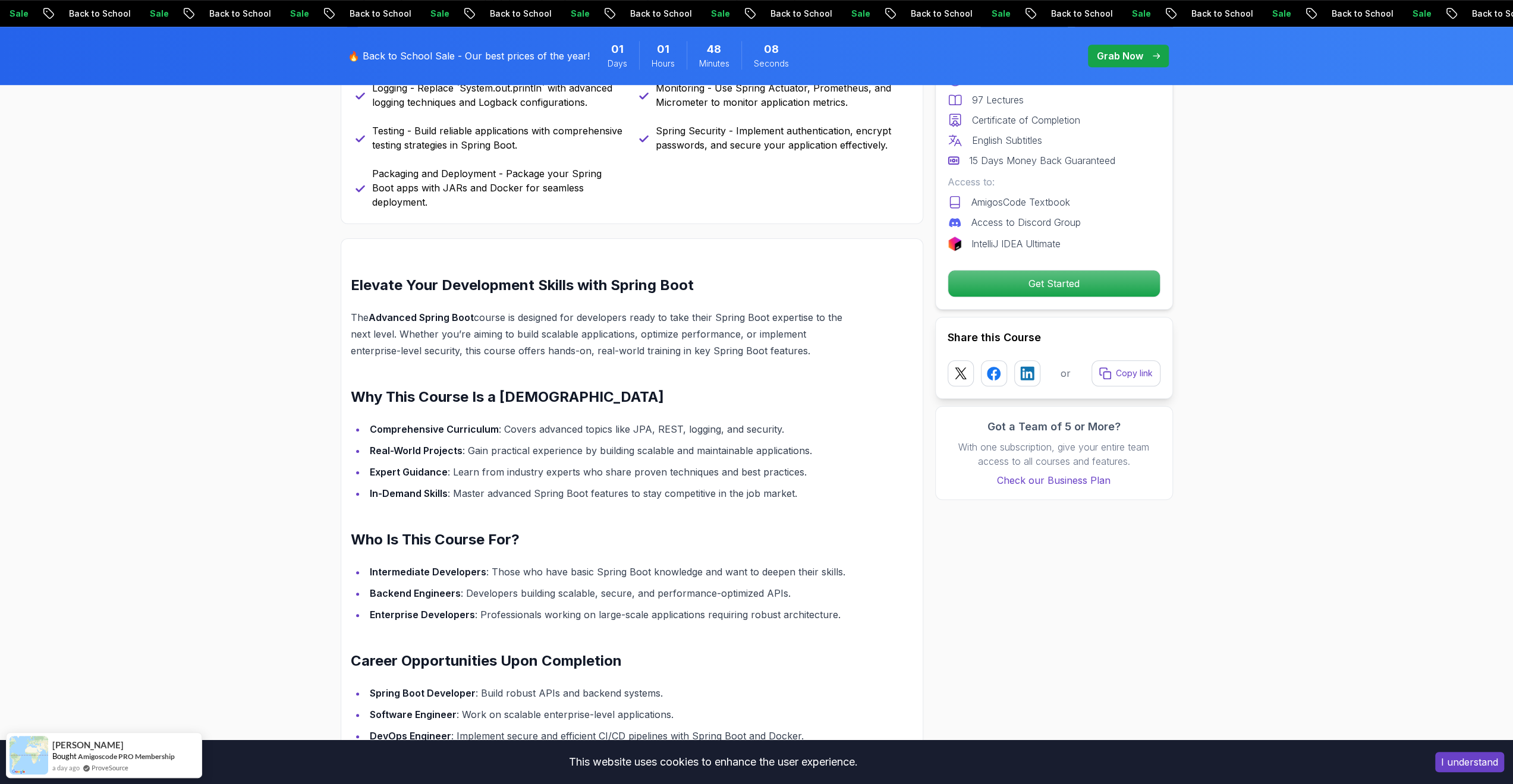
scroll to position [832, 0]
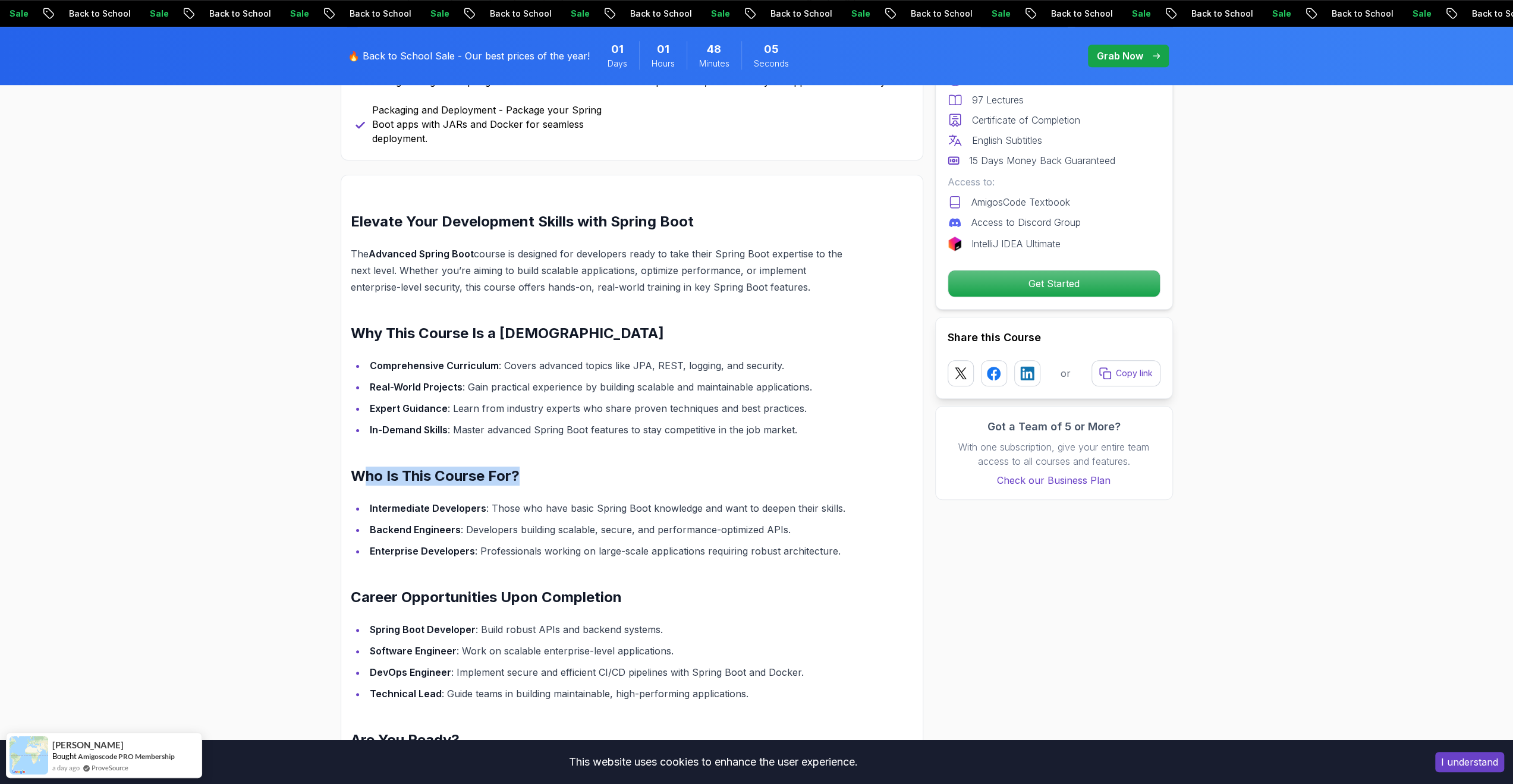
drag, startPoint x: 369, startPoint y: 455, endPoint x: 584, endPoint y: 457, distance: 215.0
click at [584, 466] on h2 "Who Is This Course For?" at bounding box center [603, 476] width 506 height 19
drag, startPoint x: 515, startPoint y: 493, endPoint x: 874, endPoint y: 489, distance: 359.0
click at [874, 489] on div "Elevate Your Development Skills with Spring Boot The Advanced Spring Boot cours…" at bounding box center [632, 504] width 582 height 659
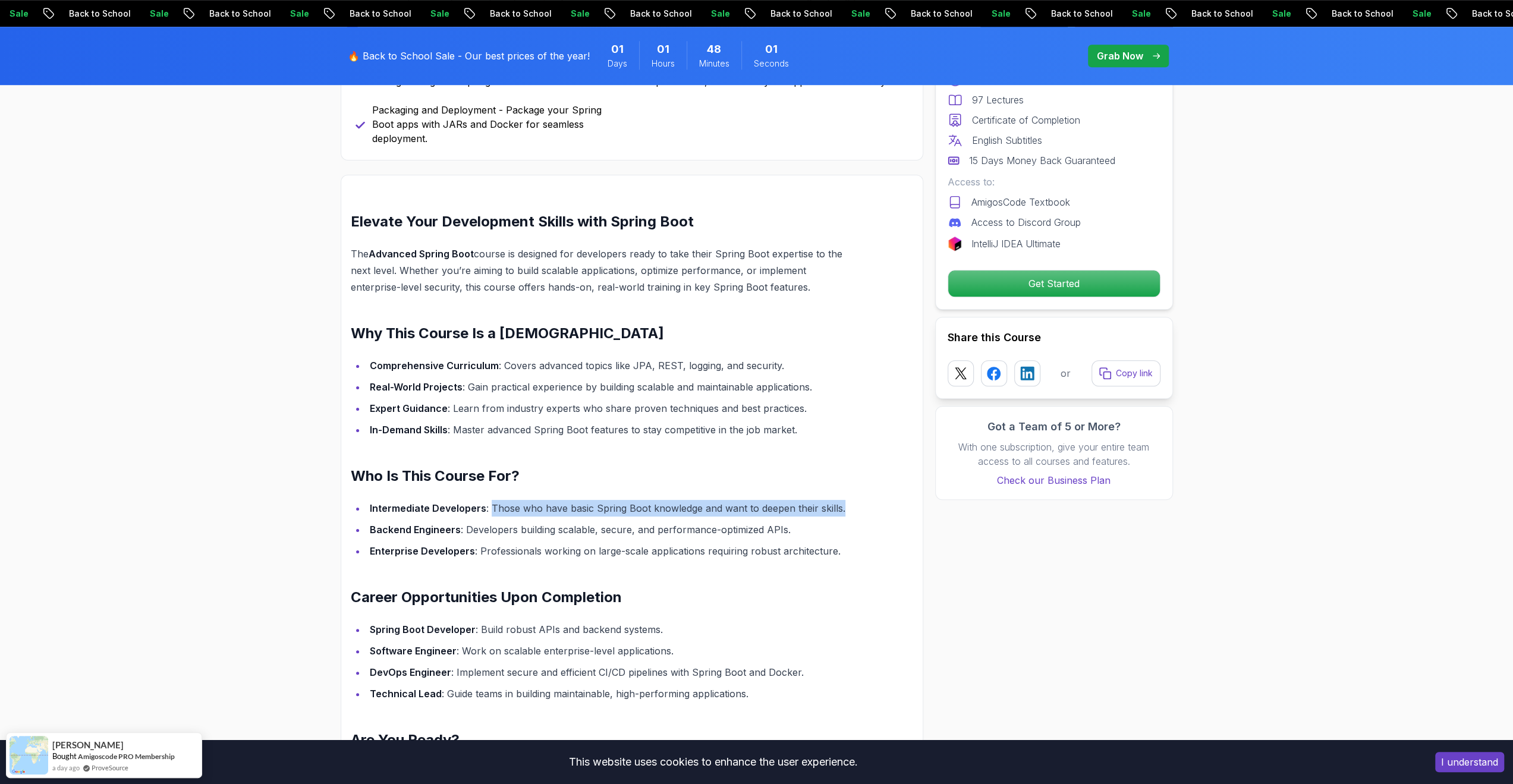
click at [874, 489] on div "Elevate Your Development Skills with Spring Boot The Advanced Spring Boot cours…" at bounding box center [632, 504] width 582 height 659
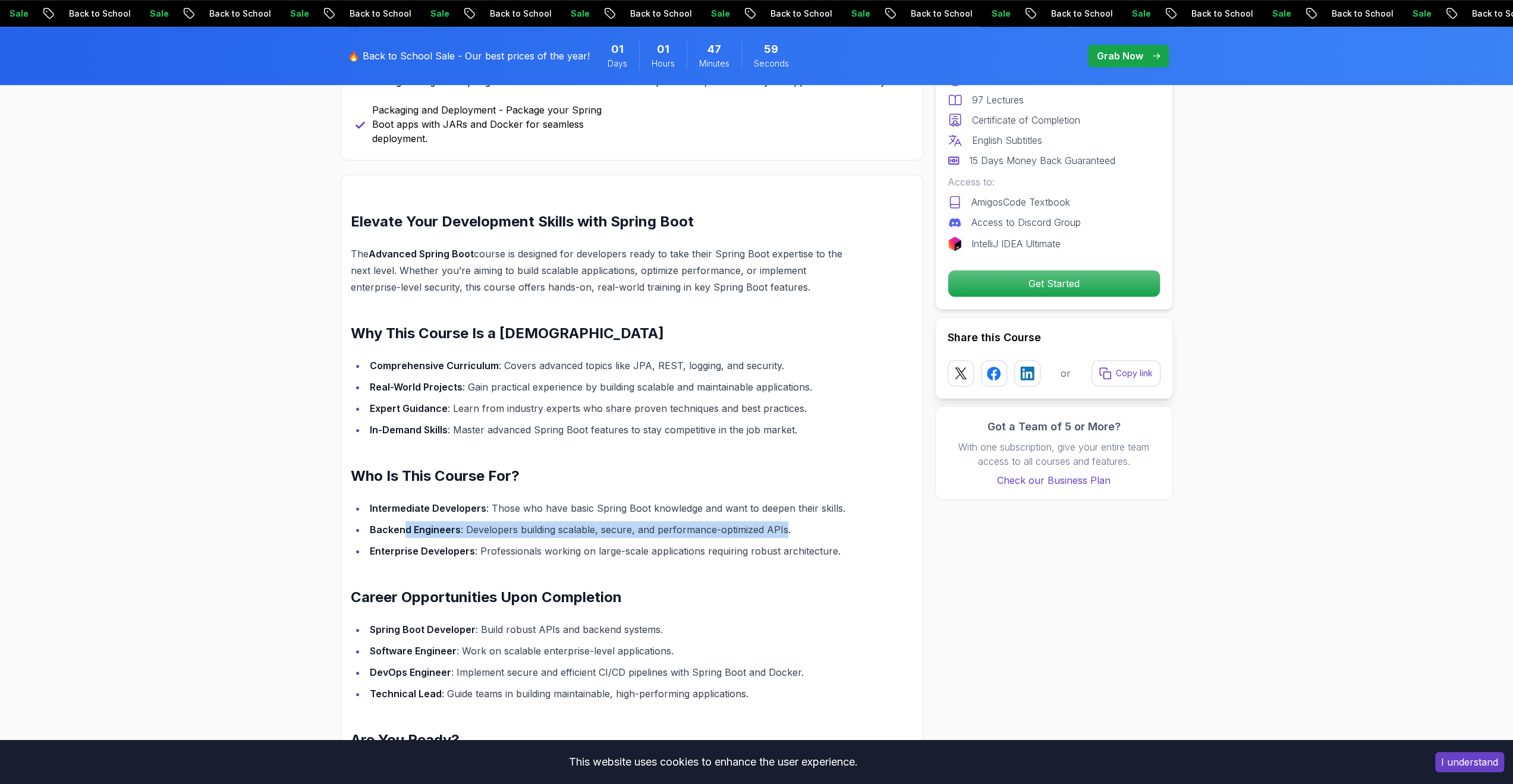
drag, startPoint x: 482, startPoint y: 514, endPoint x: 781, endPoint y: 512, distance: 299.0
click at [781, 521] on li "Backend Engineers : Developers building scalable, secure, and performance-optim…" at bounding box center [612, 529] width 490 height 17
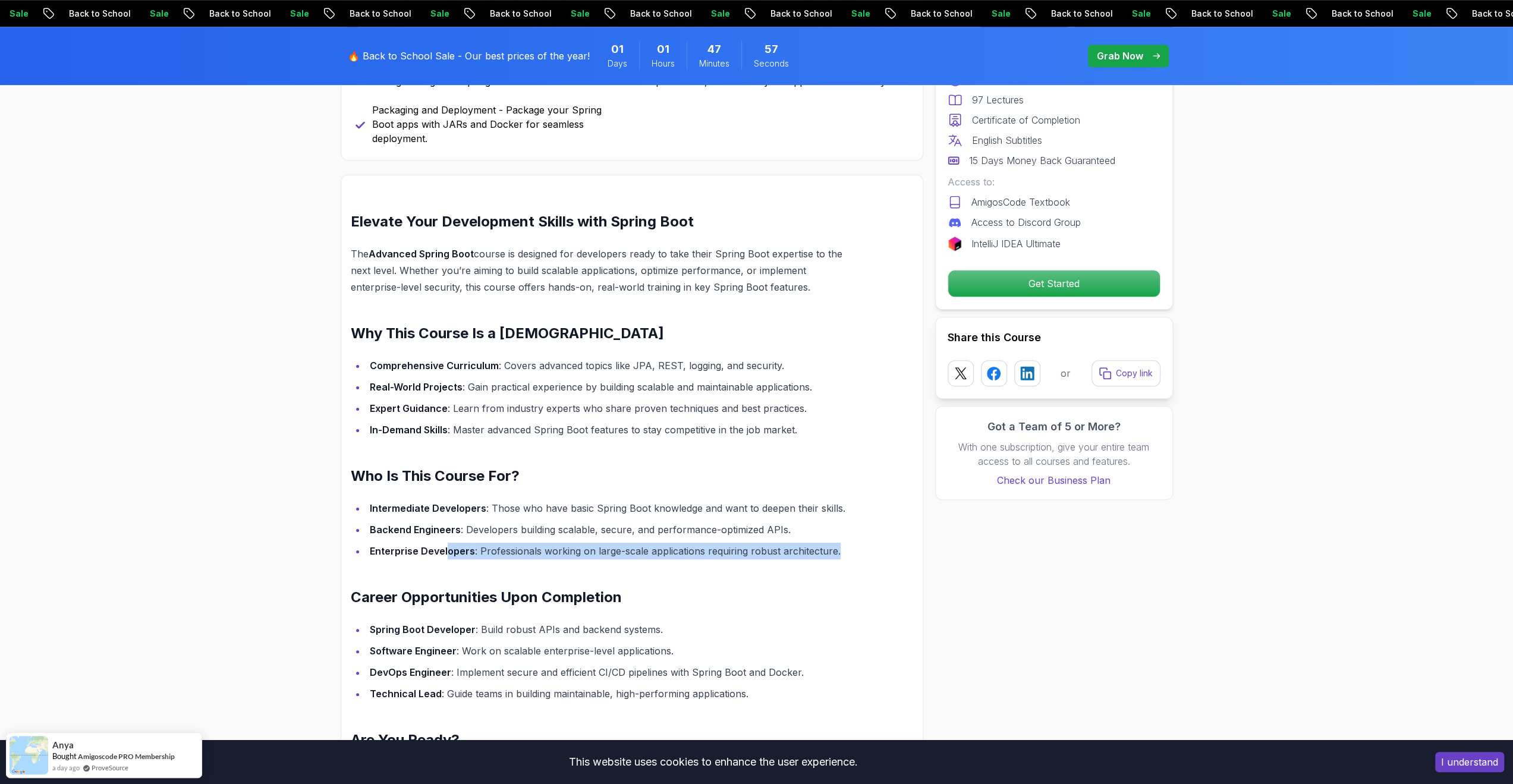
drag, startPoint x: 448, startPoint y: 538, endPoint x: 929, endPoint y: 538, distance: 481.0
click at [929, 538] on div "Advanced Spring Boot Dive deep into Spring Boot with our advanced course, desig…" at bounding box center [756, 520] width 832 height 2392
click at [757, 552] on div "Elevate Your Development Skills with Spring Boot The Advanced Spring Boot cours…" at bounding box center [603, 513] width 506 height 601
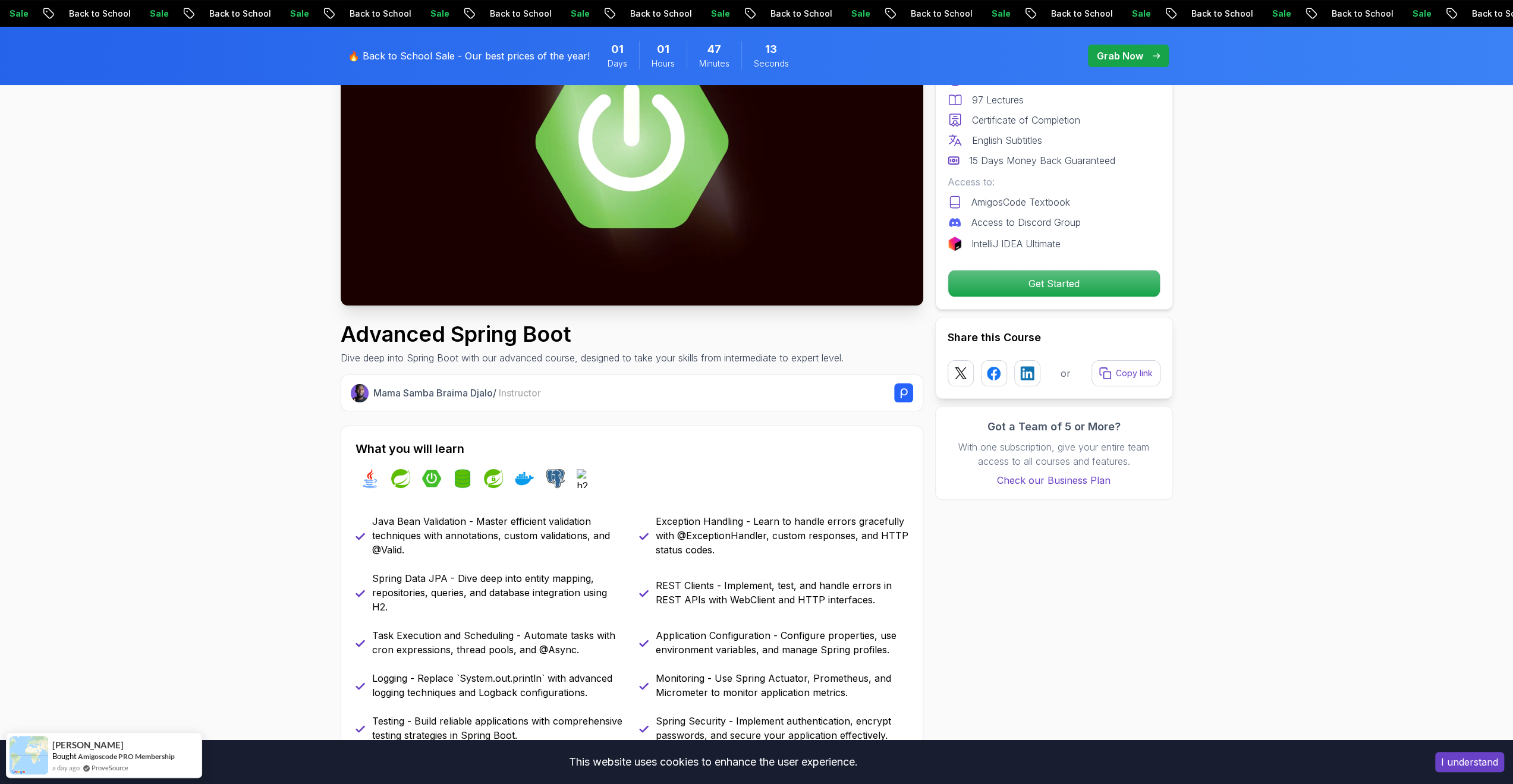
scroll to position [0, 0]
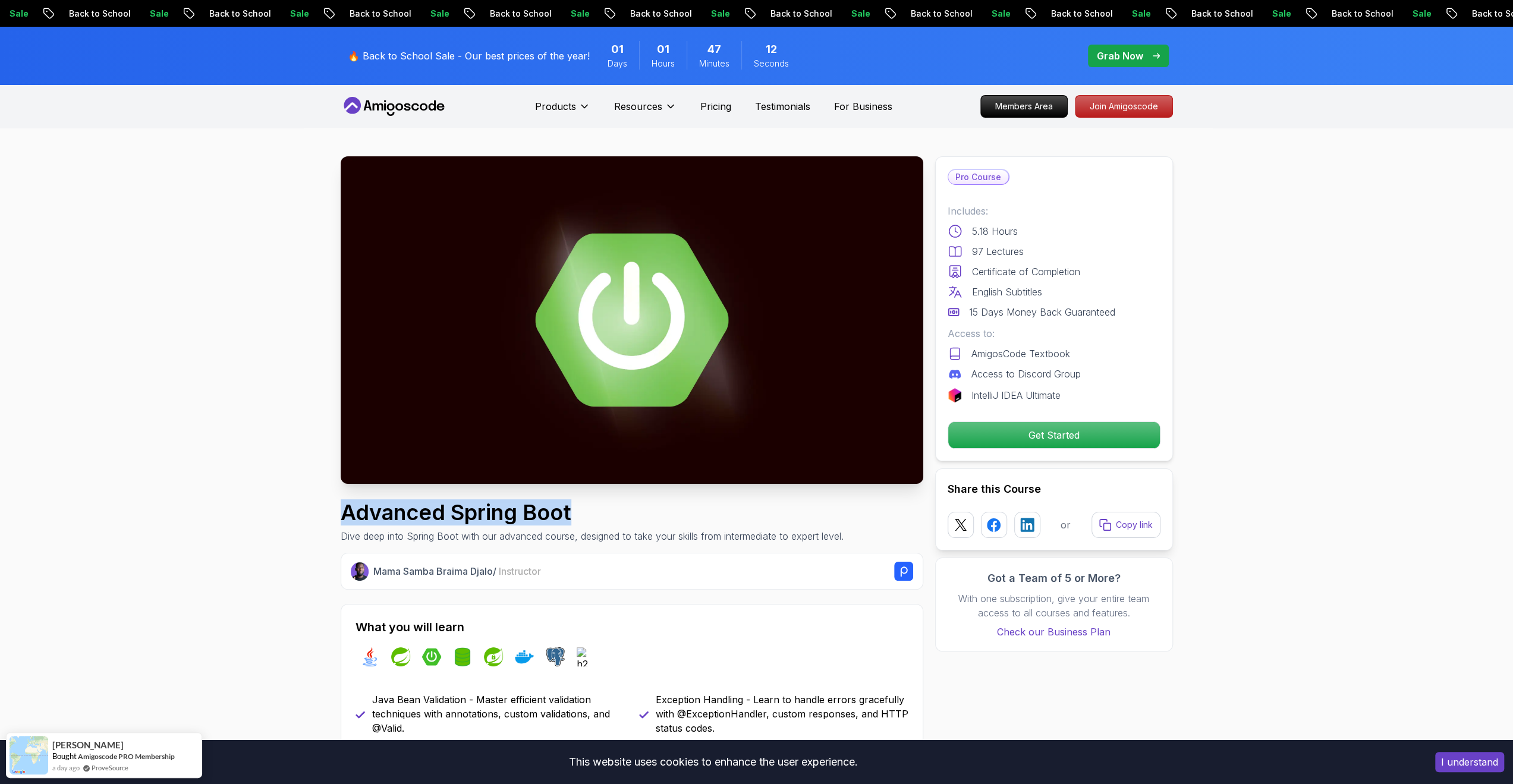
drag, startPoint x: 585, startPoint y: 519, endPoint x: 283, endPoint y: 516, distance: 302.0
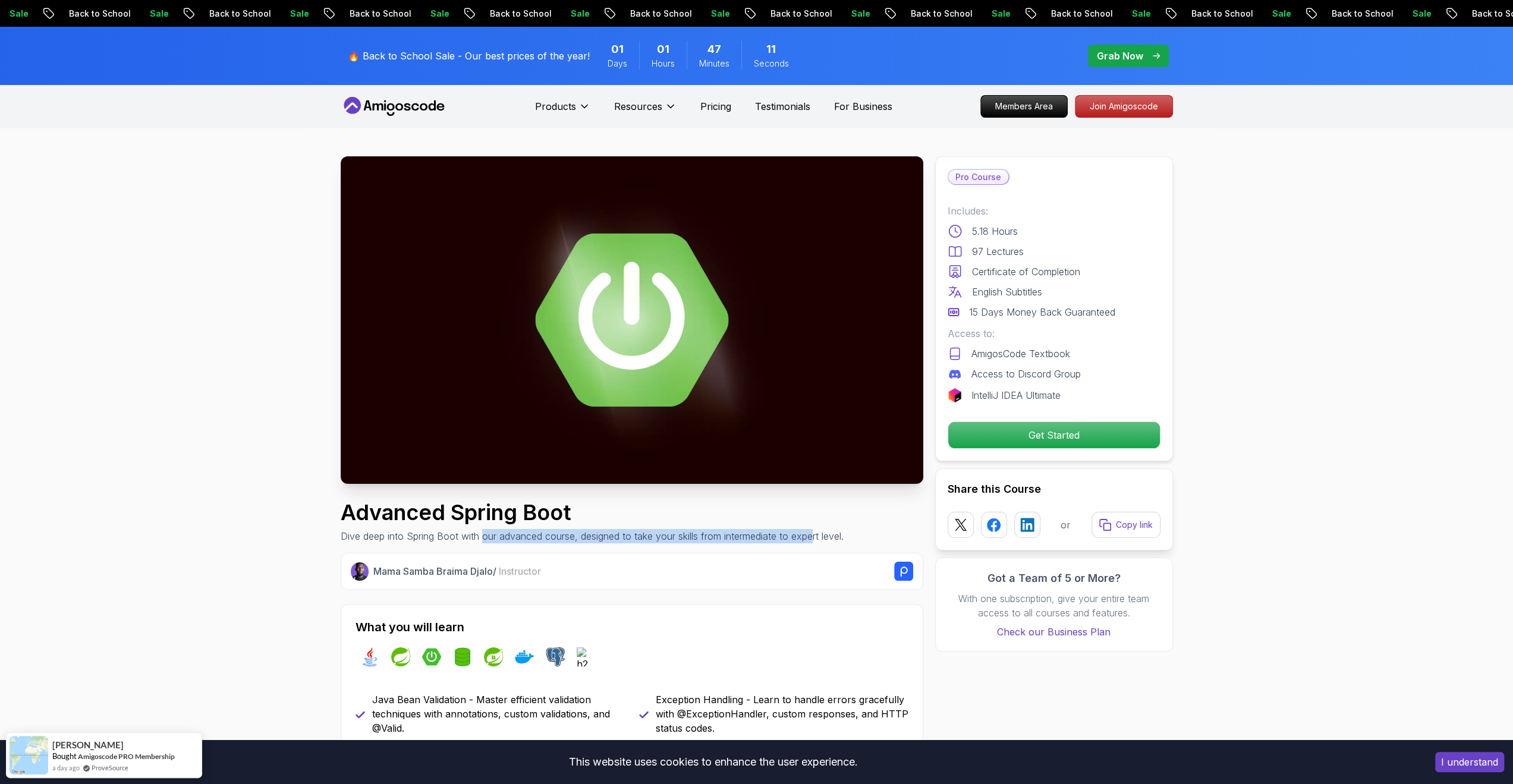
drag, startPoint x: 611, startPoint y: 544, endPoint x: 819, endPoint y: 545, distance: 208.0
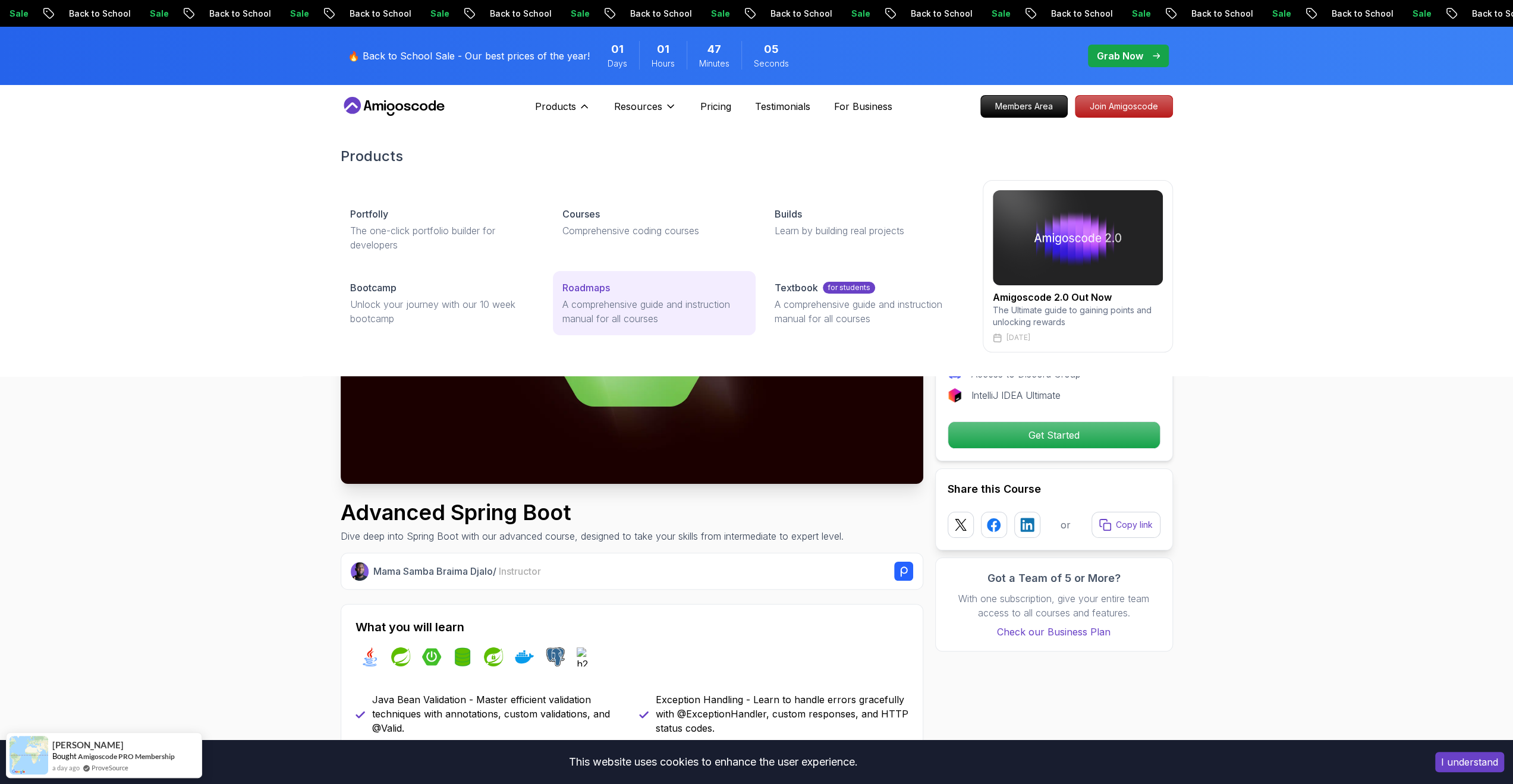
click at [596, 289] on p "Roadmaps" at bounding box center [586, 287] width 47 height 14
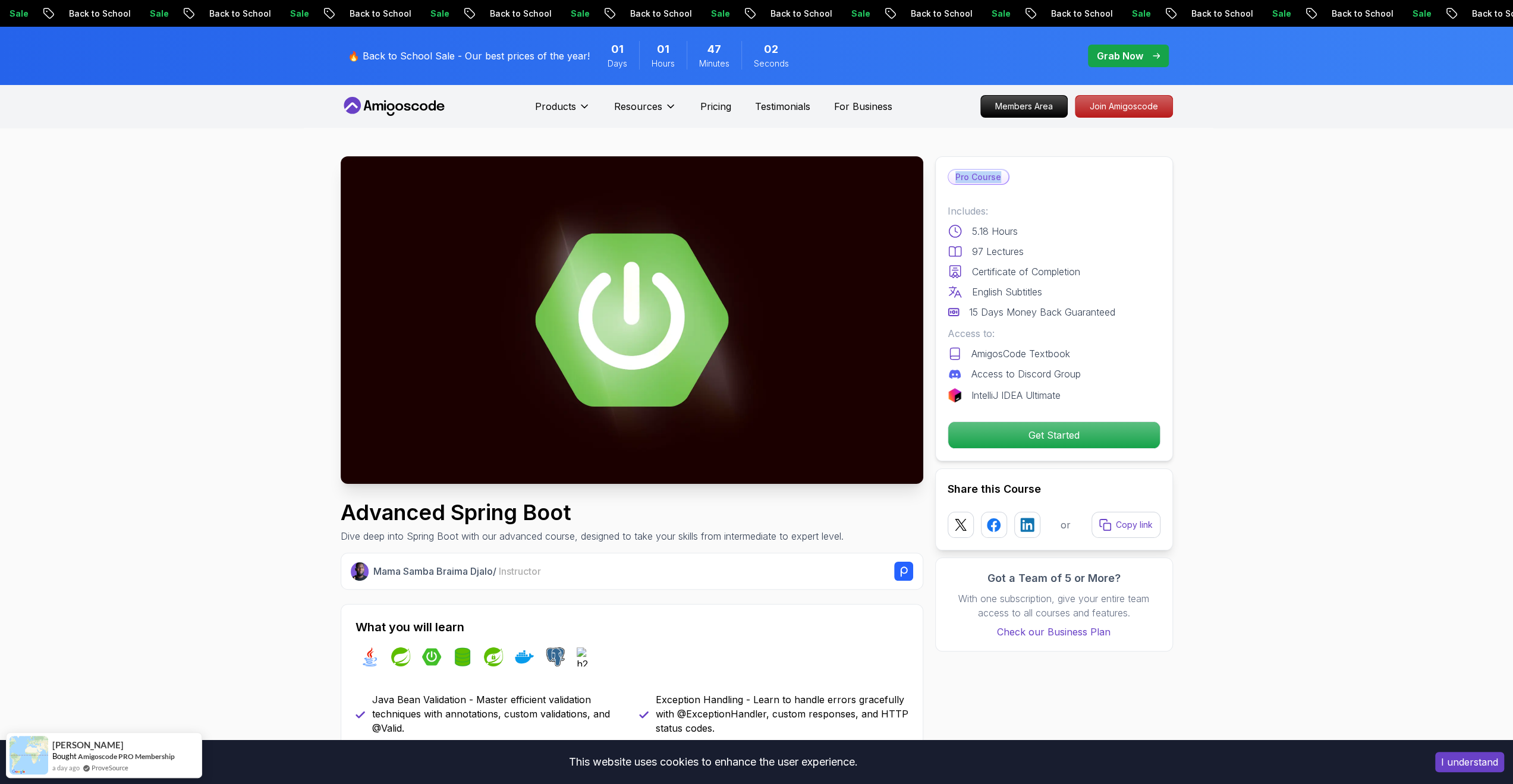
drag, startPoint x: 1001, startPoint y: 178, endPoint x: 950, endPoint y: 178, distance: 51.0
click at [950, 178] on p "Pro Course" at bounding box center [978, 177] width 60 height 14
click at [1009, 185] on div "Pro Course Includes: 5.18 Hours 97 Lectures Certificate of Completion English S…" at bounding box center [1053, 309] width 238 height 305
drag, startPoint x: 1050, startPoint y: 282, endPoint x: 1082, endPoint y: 296, distance: 34.9
click at [1082, 296] on div "Includes: 5.18 Hours 97 Lectures Certificate of Completion English Subtitles 15…" at bounding box center [1053, 261] width 213 height 115
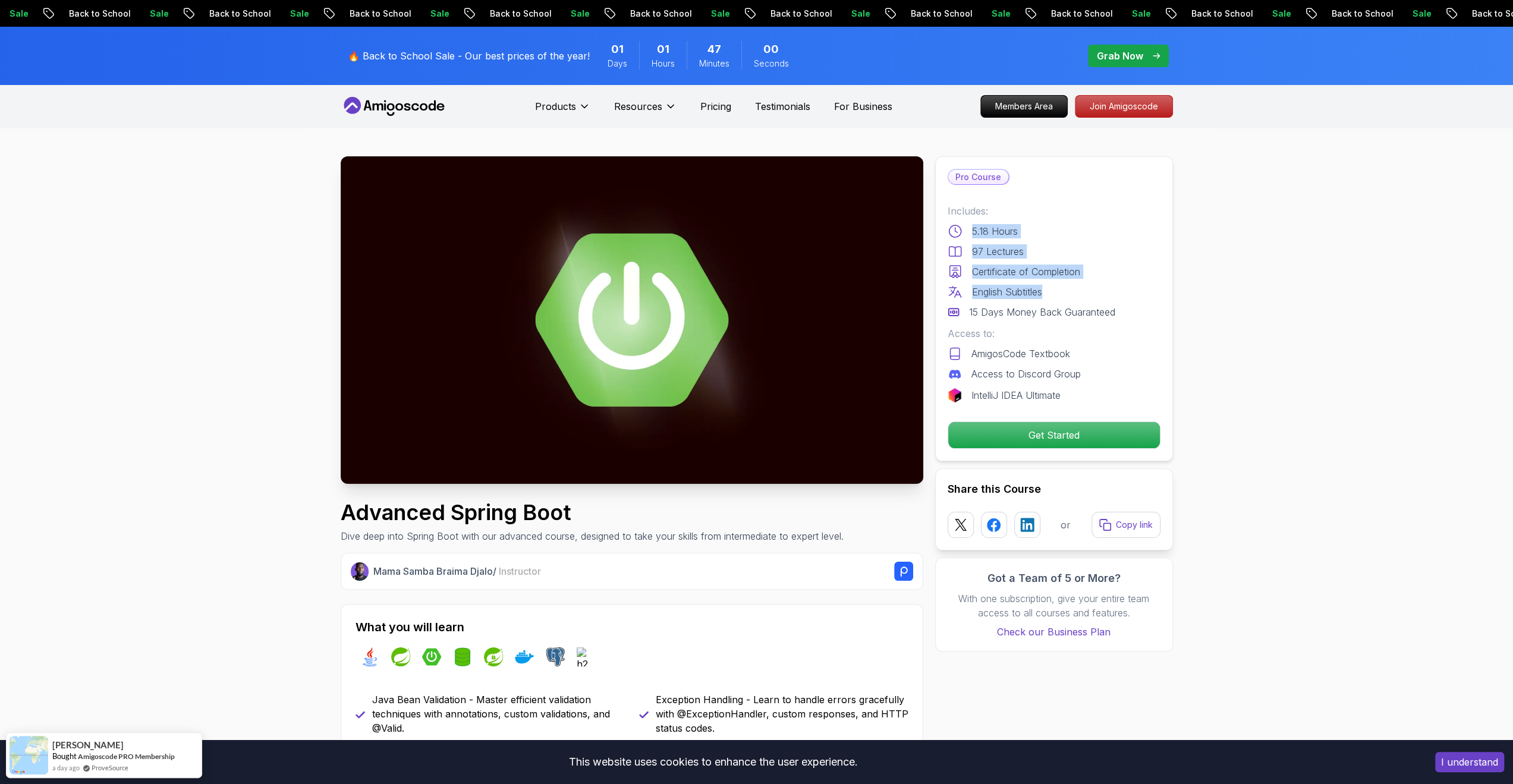
click at [1082, 296] on div "English Subtitles" at bounding box center [1053, 291] width 213 height 14
drag, startPoint x: 1127, startPoint y: 312, endPoint x: 981, endPoint y: 210, distance: 178.1
click at [981, 210] on div "Includes: 5.18 Hours 97 Lectures Certificate of Completion English Subtitles 15…" at bounding box center [1053, 261] width 213 height 115
click at [1090, 242] on div "Includes: 5.18 Hours 97 Lectures Certificate of Completion English Subtitles 15…" at bounding box center [1053, 261] width 213 height 115
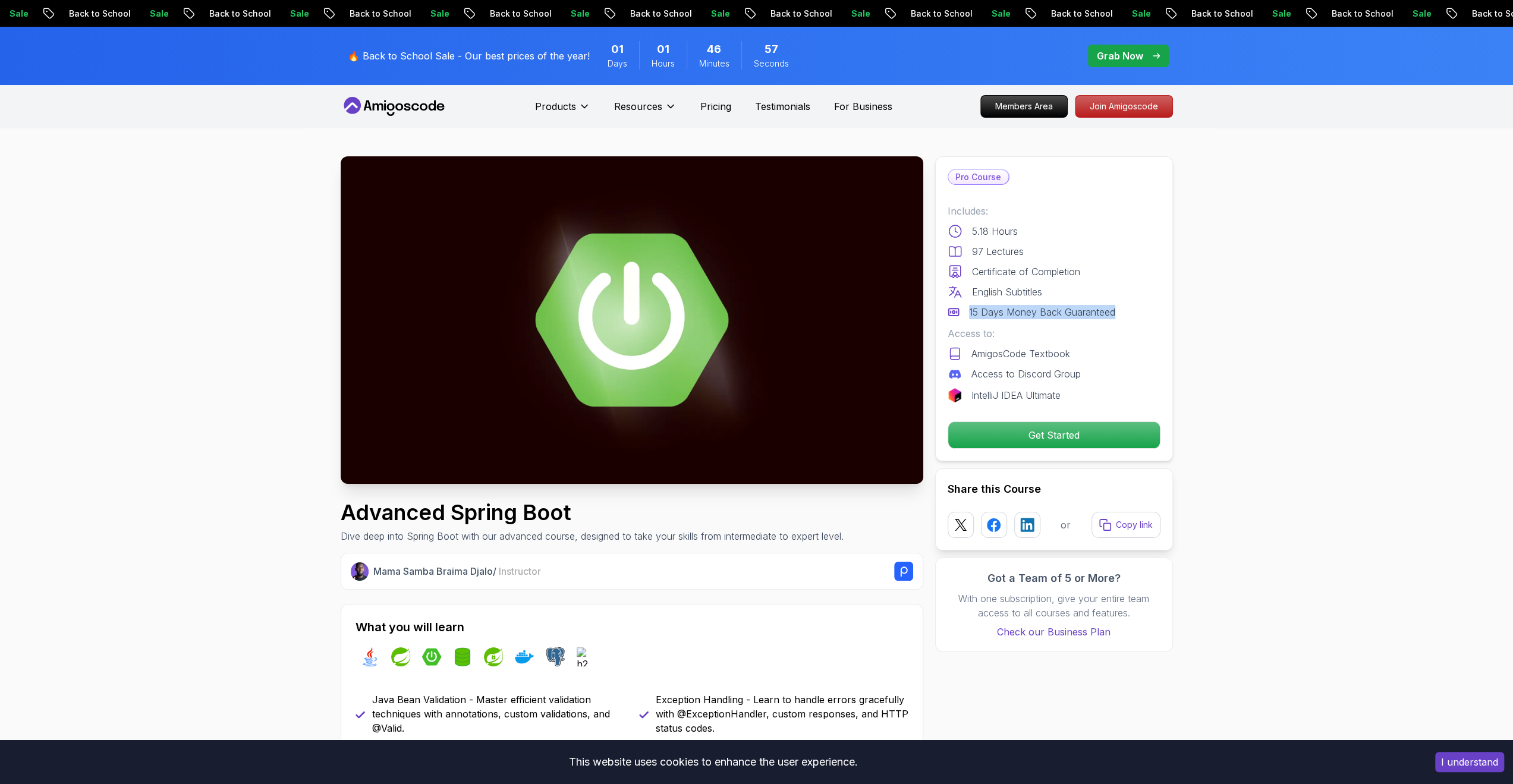
drag, startPoint x: 967, startPoint y: 312, endPoint x: 1117, endPoint y: 312, distance: 150.0
click at [1117, 312] on div "15 Days Money Back Guaranteed" at bounding box center [1053, 312] width 213 height 14
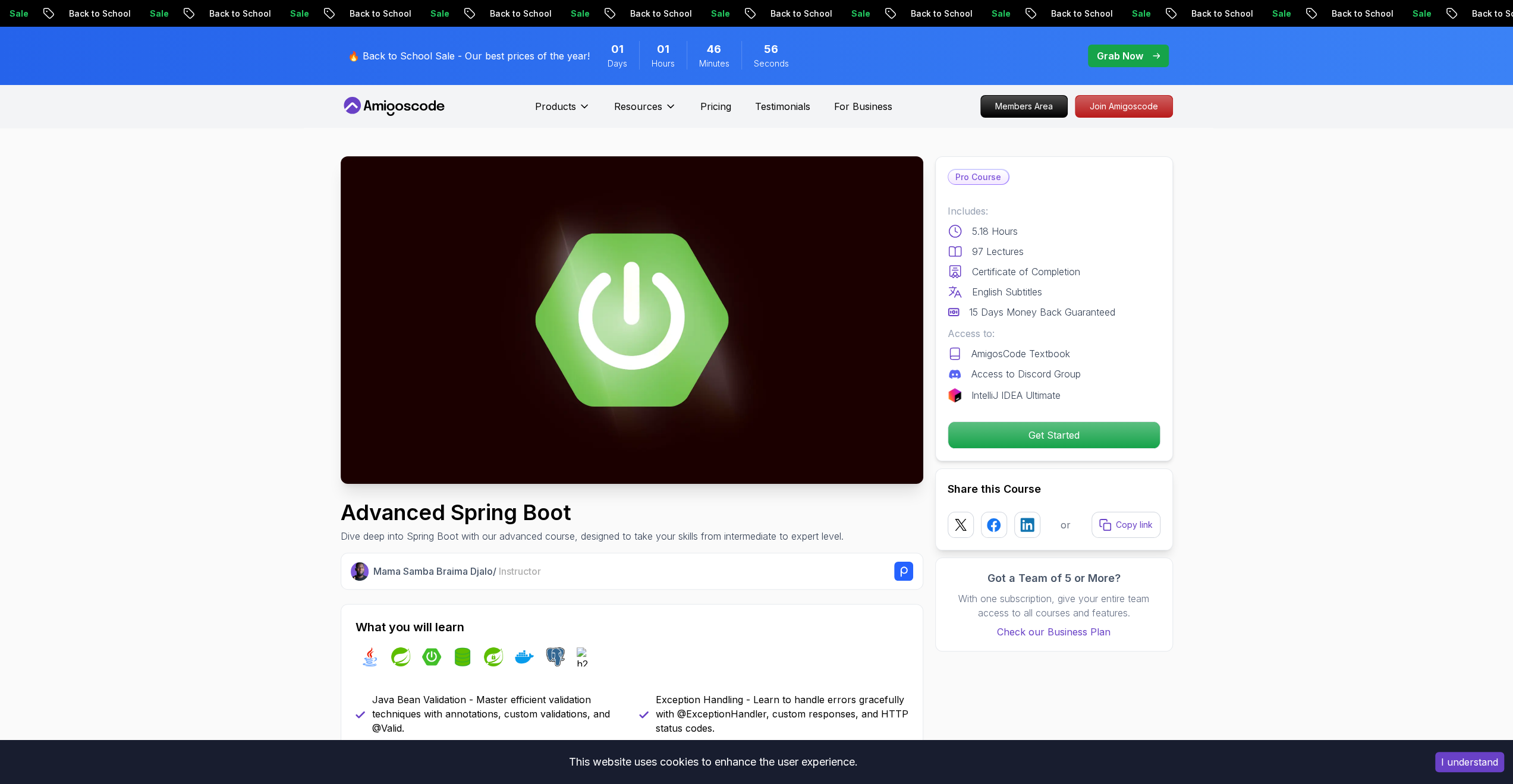
click at [1093, 337] on p "Access to:" at bounding box center [1053, 333] width 213 height 14
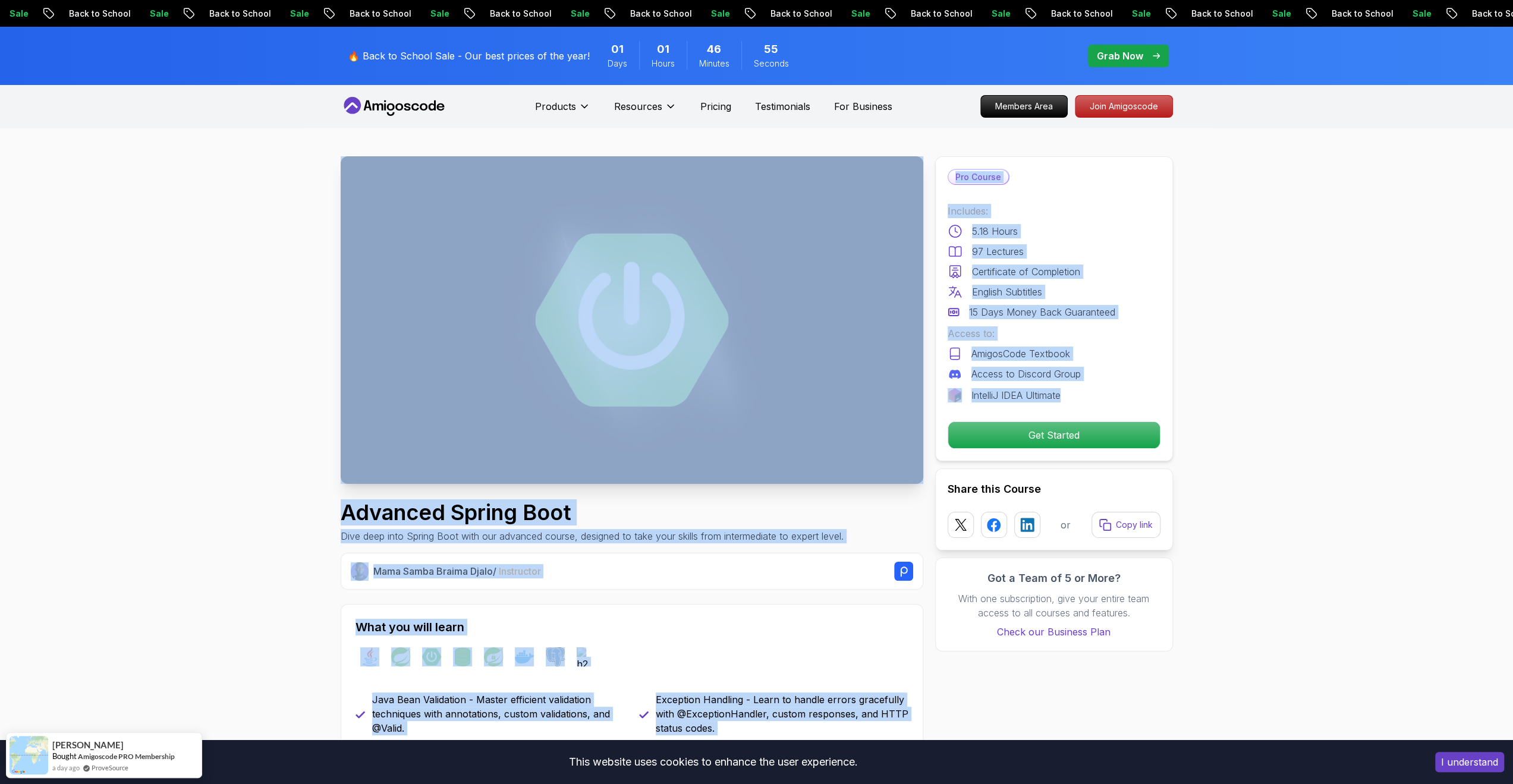
drag, startPoint x: 1091, startPoint y: 400, endPoint x: 875, endPoint y: 338, distance: 224.7
click at [1095, 376] on div "Access to Discord Group" at bounding box center [1053, 373] width 213 height 14
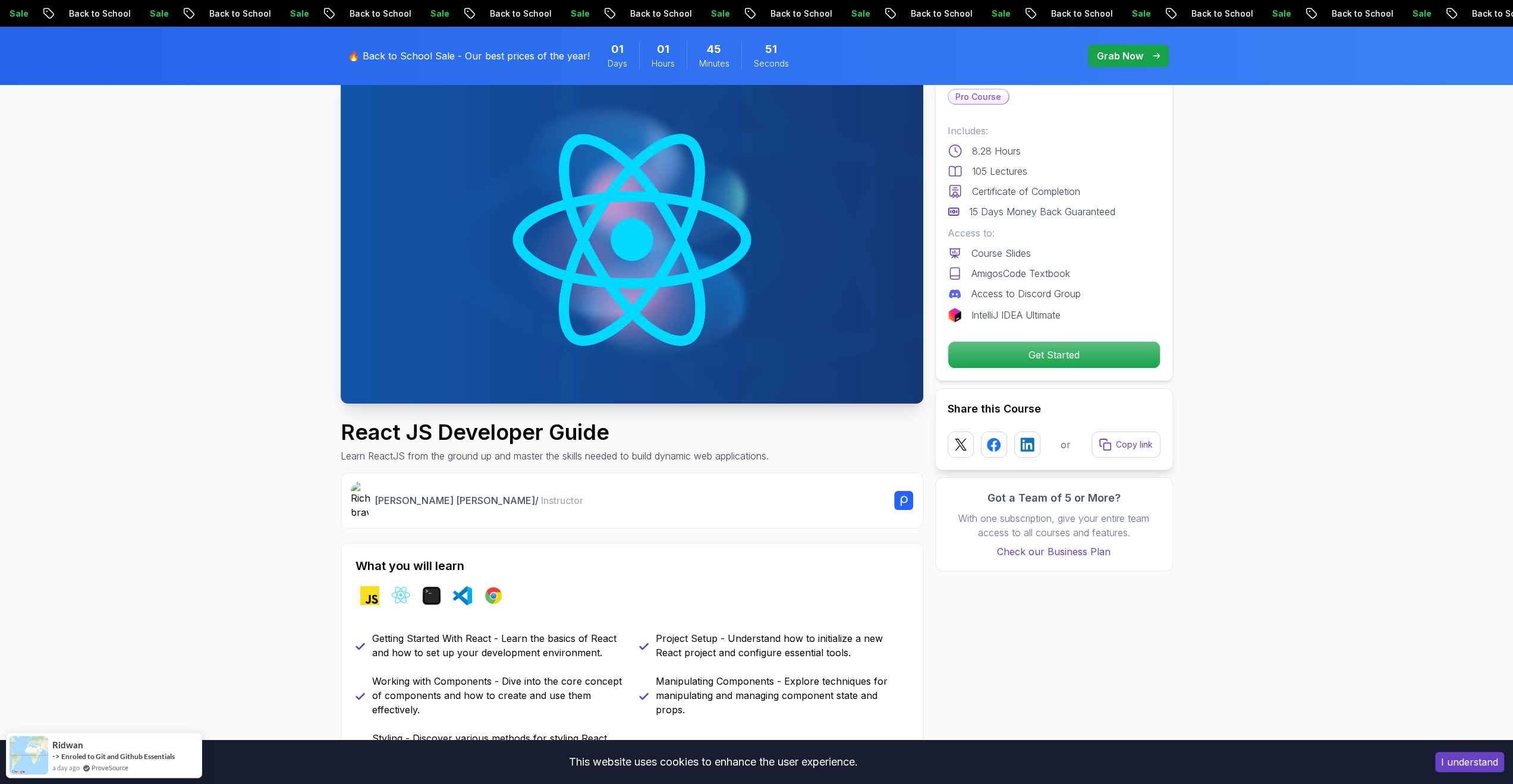
scroll to position [476, 0]
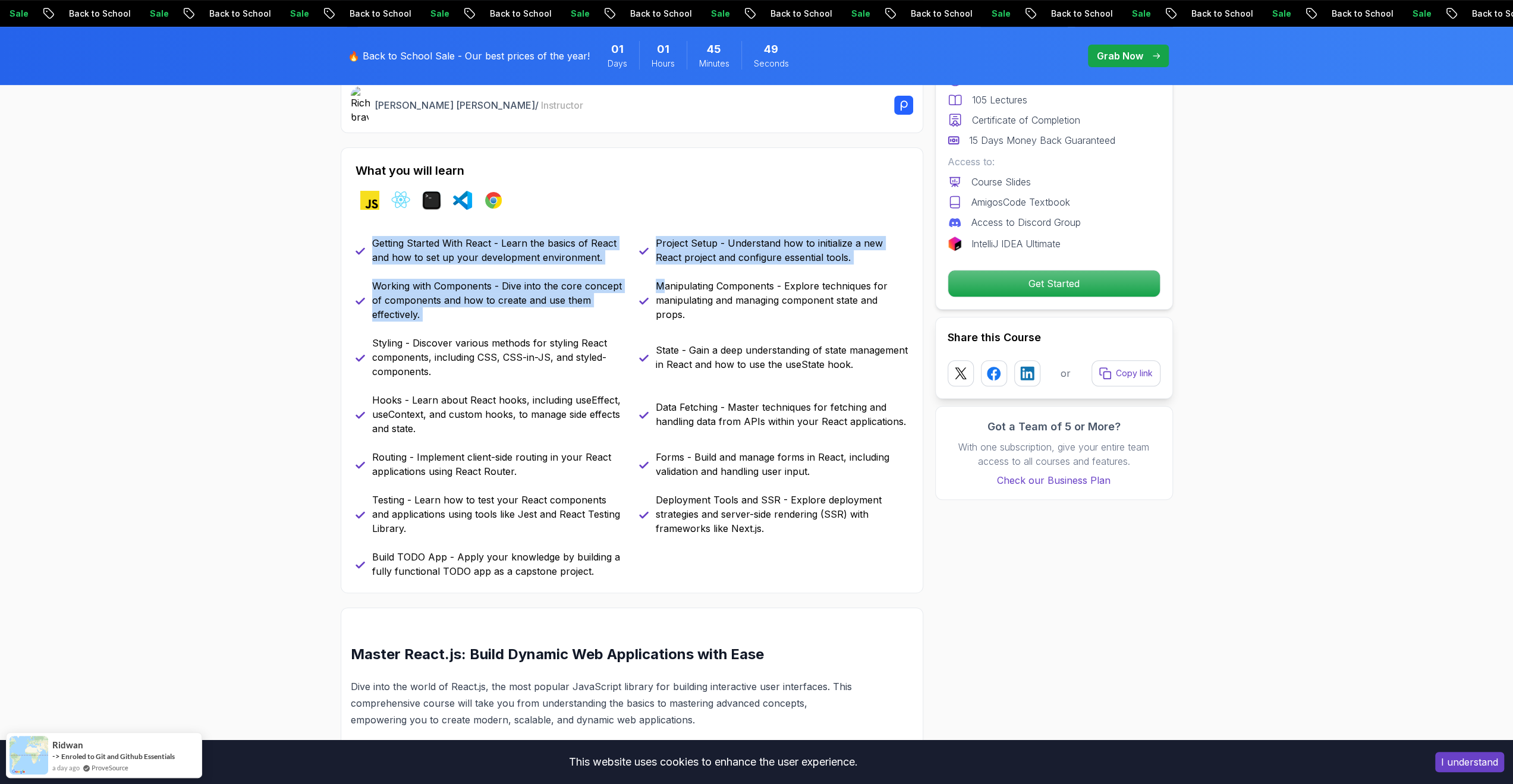
drag, startPoint x: 367, startPoint y: 245, endPoint x: 660, endPoint y: 275, distance: 294.5
click at [660, 275] on div "Getting Started With React - Learn the basics of React and how to set up your d…" at bounding box center [632, 407] width 553 height 342
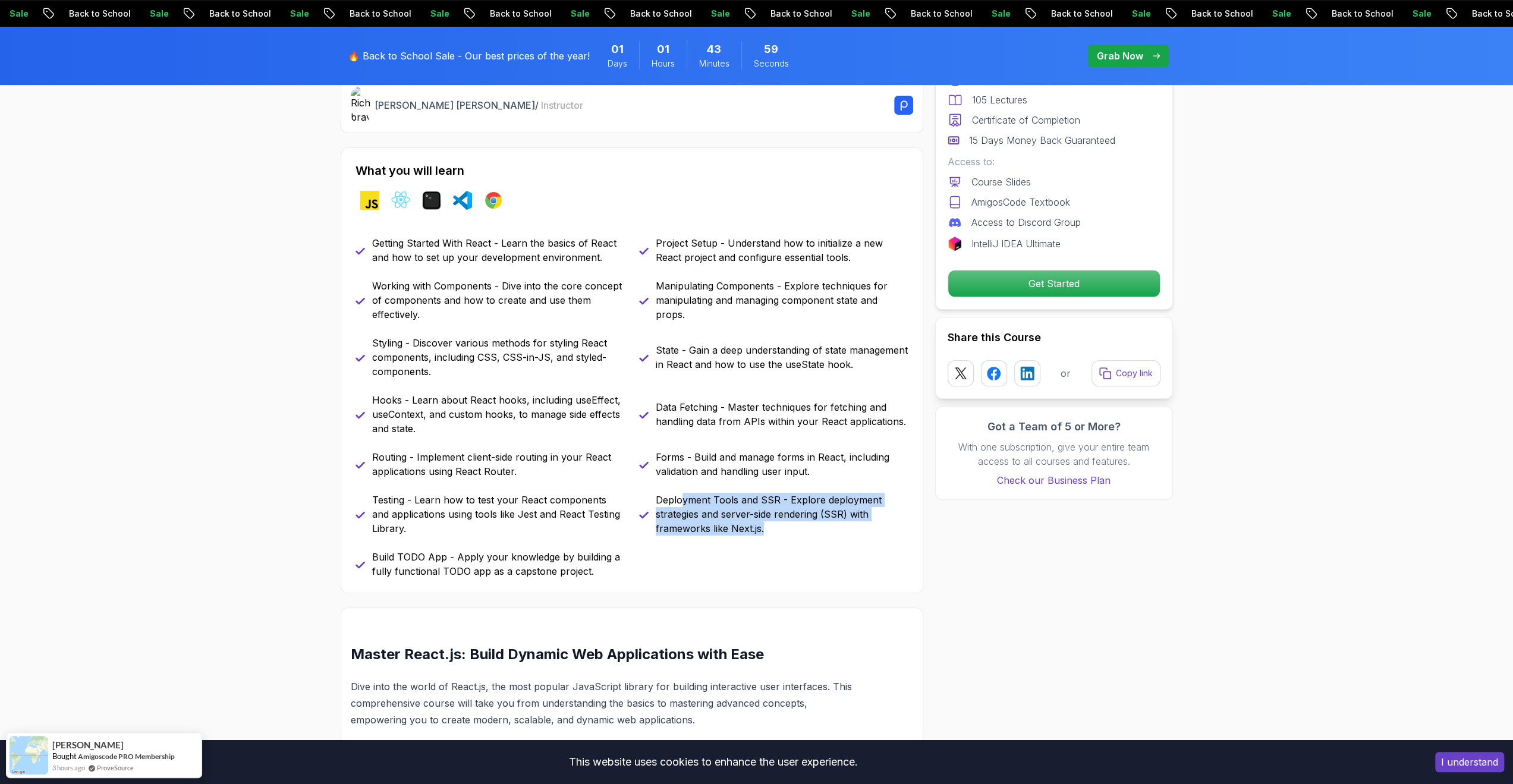
drag, startPoint x: 774, startPoint y: 532, endPoint x: 679, endPoint y: 493, distance: 102.7
click at [679, 493] on p "Deployment Tools and SSR - Explore deployment strategies and server-side render…" at bounding box center [781, 514] width 252 height 43
click at [877, 537] on div "Getting Started With React - Learn the basics of React and how to set up your d…" at bounding box center [632, 407] width 553 height 342
drag, startPoint x: 813, startPoint y: 502, endPoint x: 876, endPoint y: 543, distance: 75.2
click at [876, 543] on div "Getting Started With React - Learn the basics of React and how to set up your d…" at bounding box center [632, 407] width 553 height 342
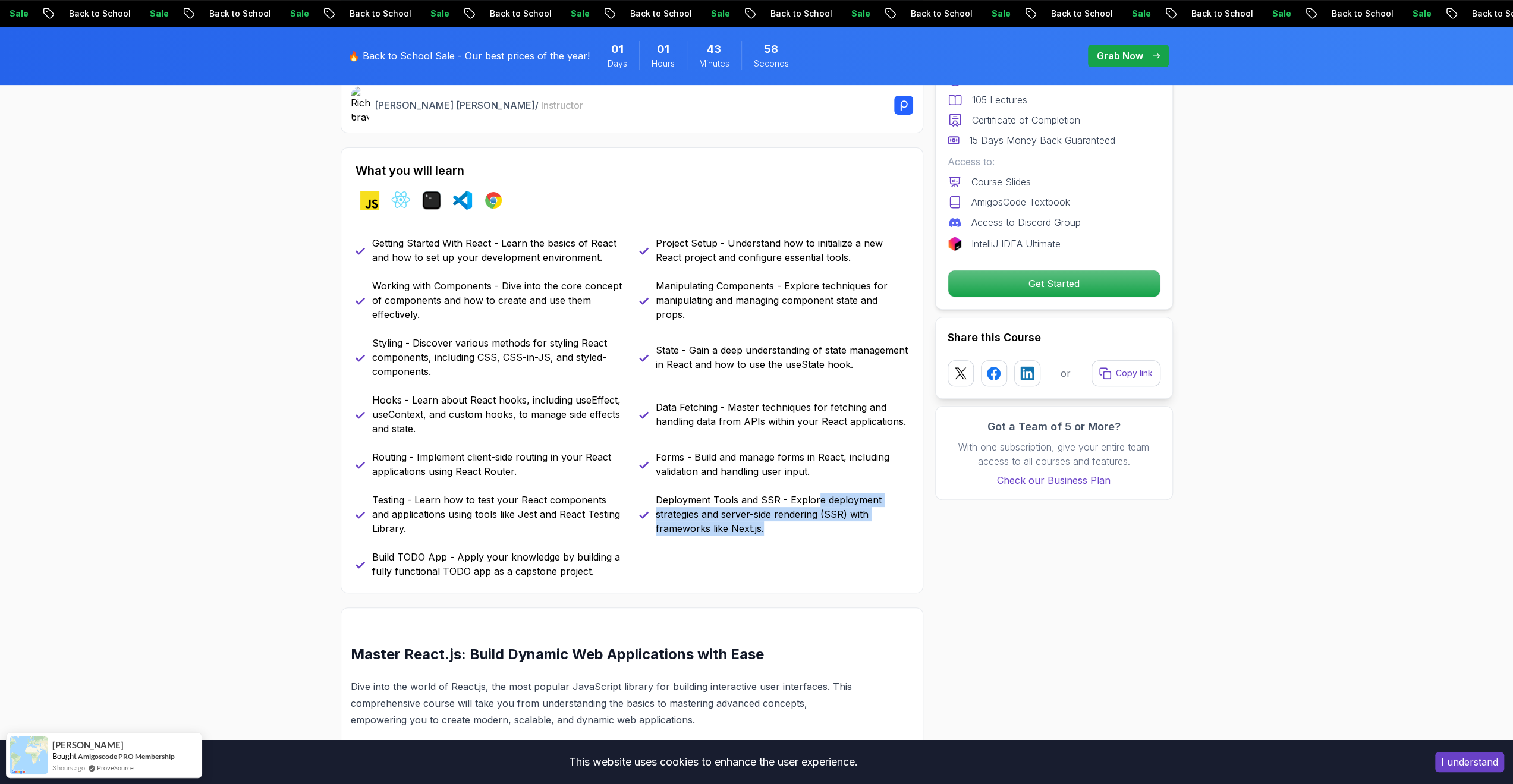
click at [876, 543] on div "Getting Started With React - Learn the basics of React and how to set up your d…" at bounding box center [632, 407] width 553 height 342
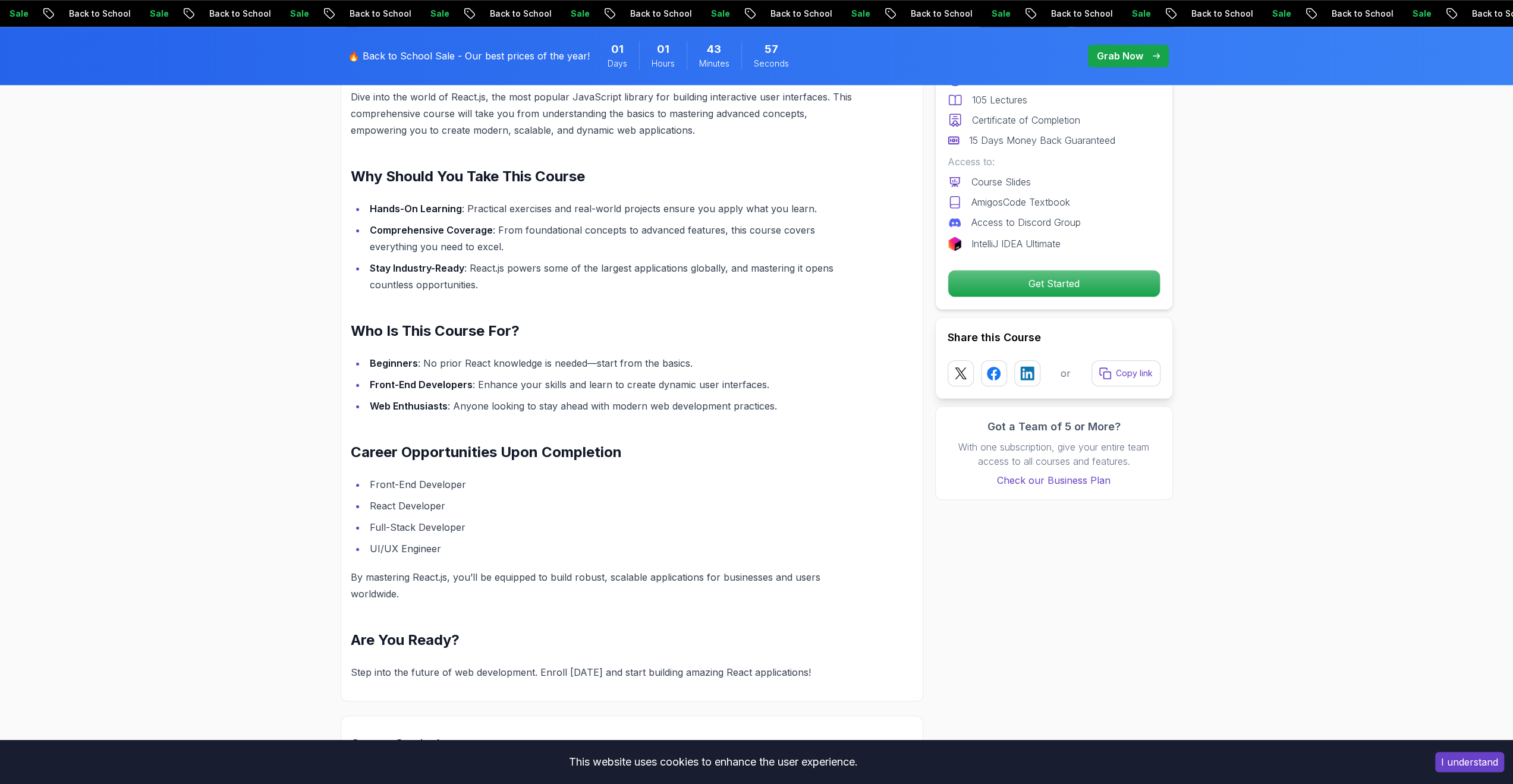
scroll to position [1308, 0]
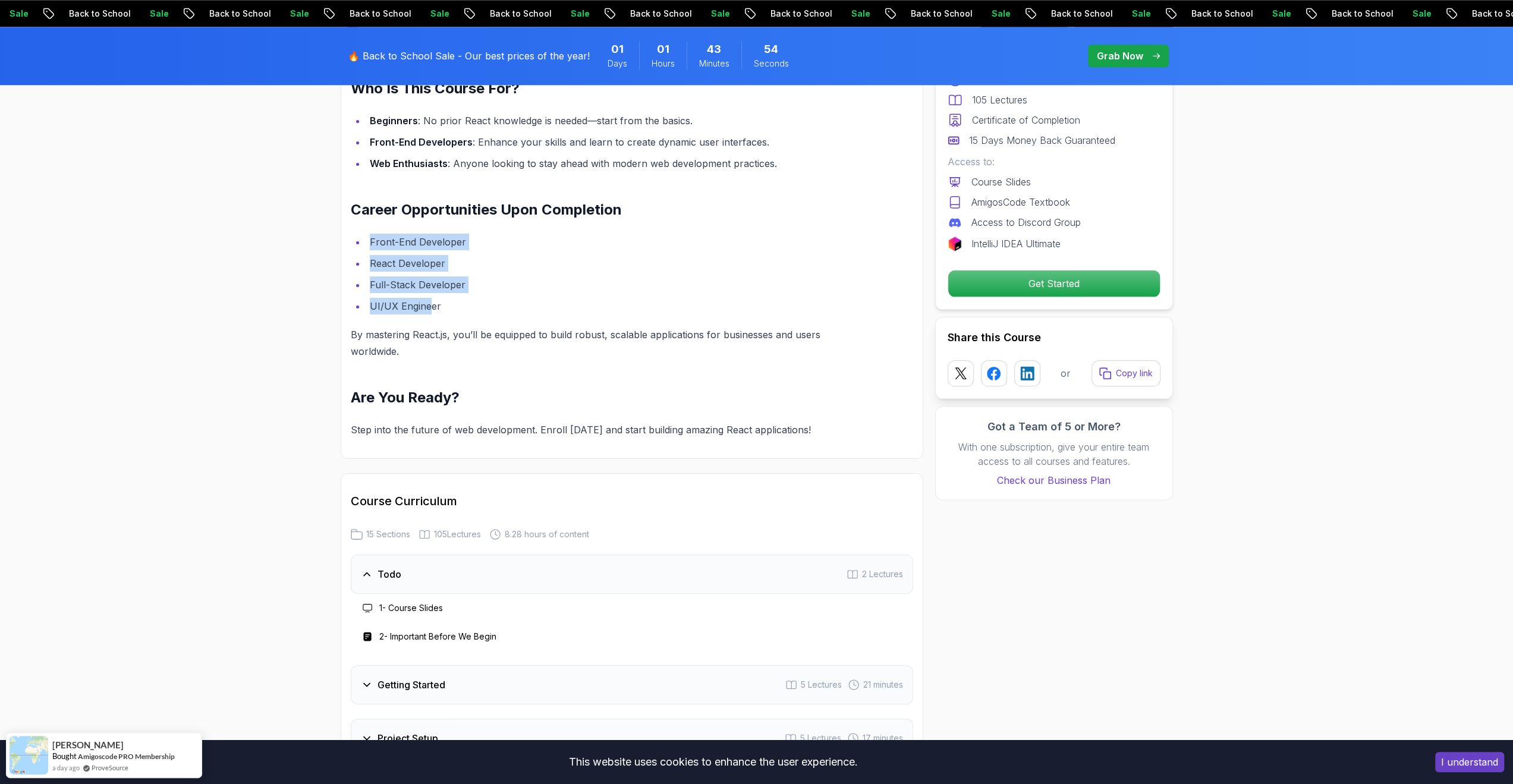
drag, startPoint x: 431, startPoint y: 306, endPoint x: 347, endPoint y: 243, distance: 105.0
click at [348, 243] on div "Master React.js: Build Dynamic Web Applications with Ease Dive into the world o…" at bounding box center [632, 117] width 582 height 683
click at [347, 243] on div "Master React.js: Build Dynamic Web Applications with Ease Dive into the world o…" at bounding box center [632, 117] width 582 height 683
drag, startPoint x: 347, startPoint y: 243, endPoint x: 504, endPoint y: 322, distance: 175.8
click at [504, 322] on div "Master React.js: Build Dynamic Web Applications with Ease Dive into the world o…" at bounding box center [632, 117] width 582 height 683
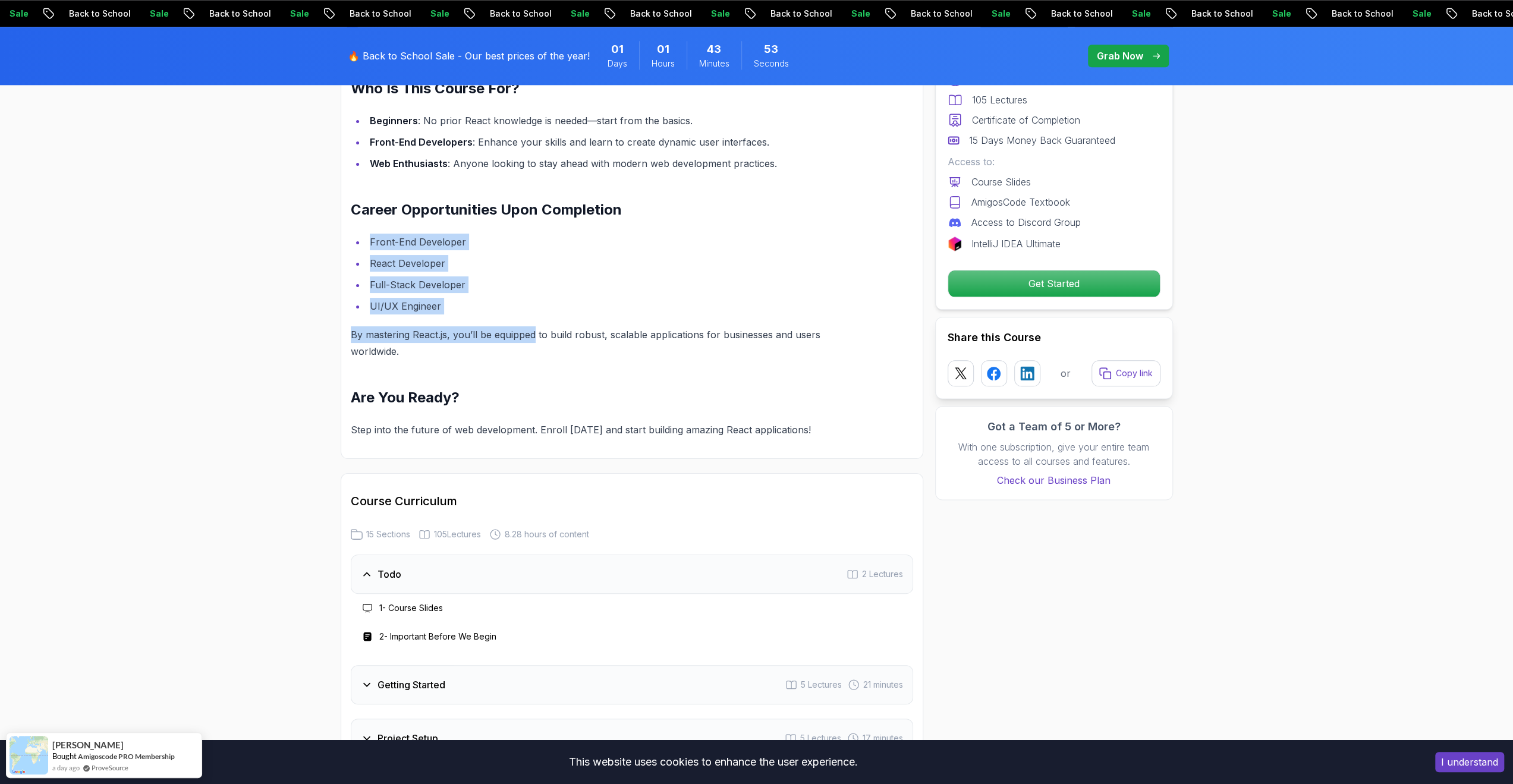
click at [488, 306] on li "UI/UX Engineer" at bounding box center [612, 306] width 490 height 17
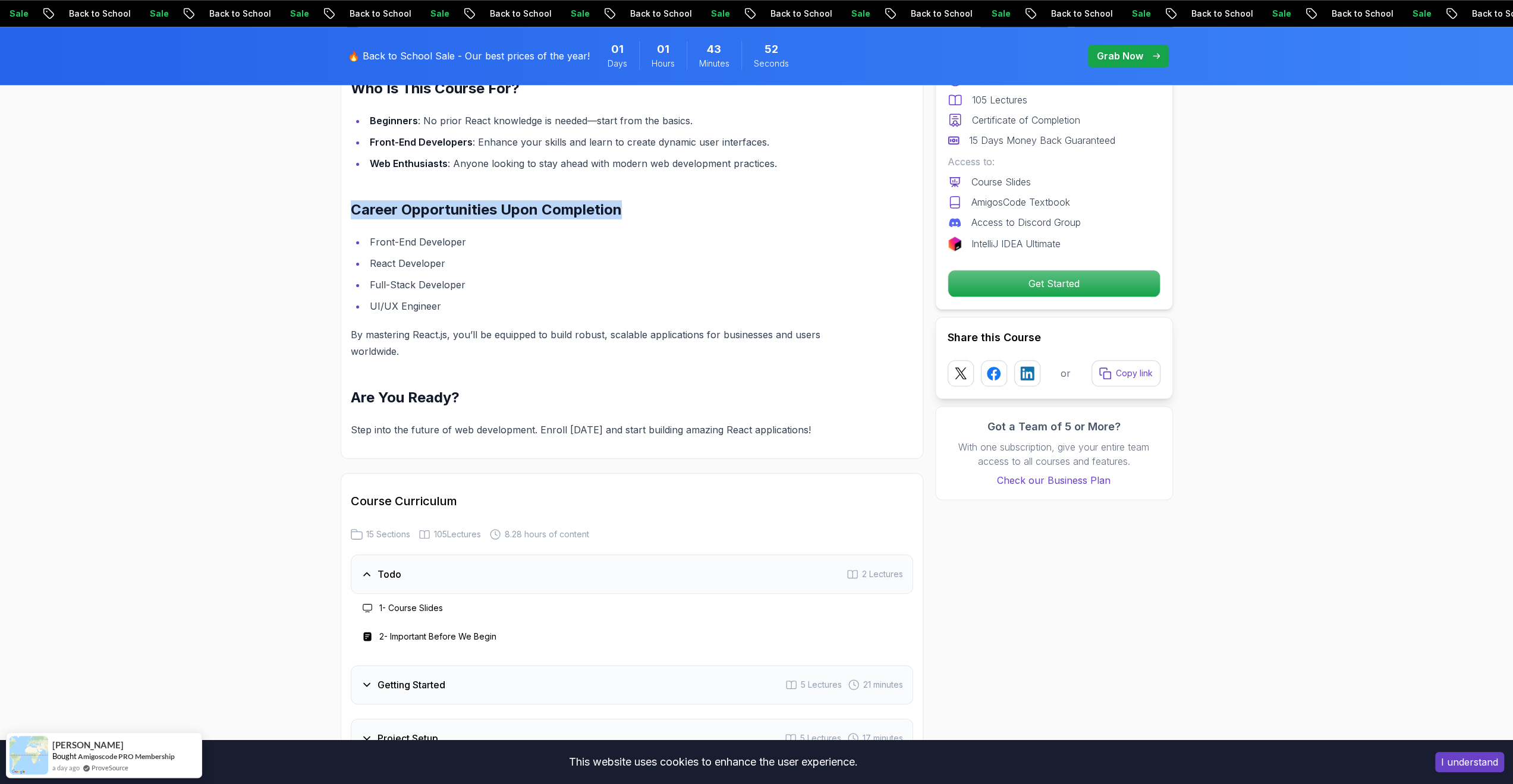
drag, startPoint x: 352, startPoint y: 206, endPoint x: 643, endPoint y: 212, distance: 291.1
click at [643, 212] on h2 "Career Opportunities Upon Completion" at bounding box center [603, 210] width 506 height 19
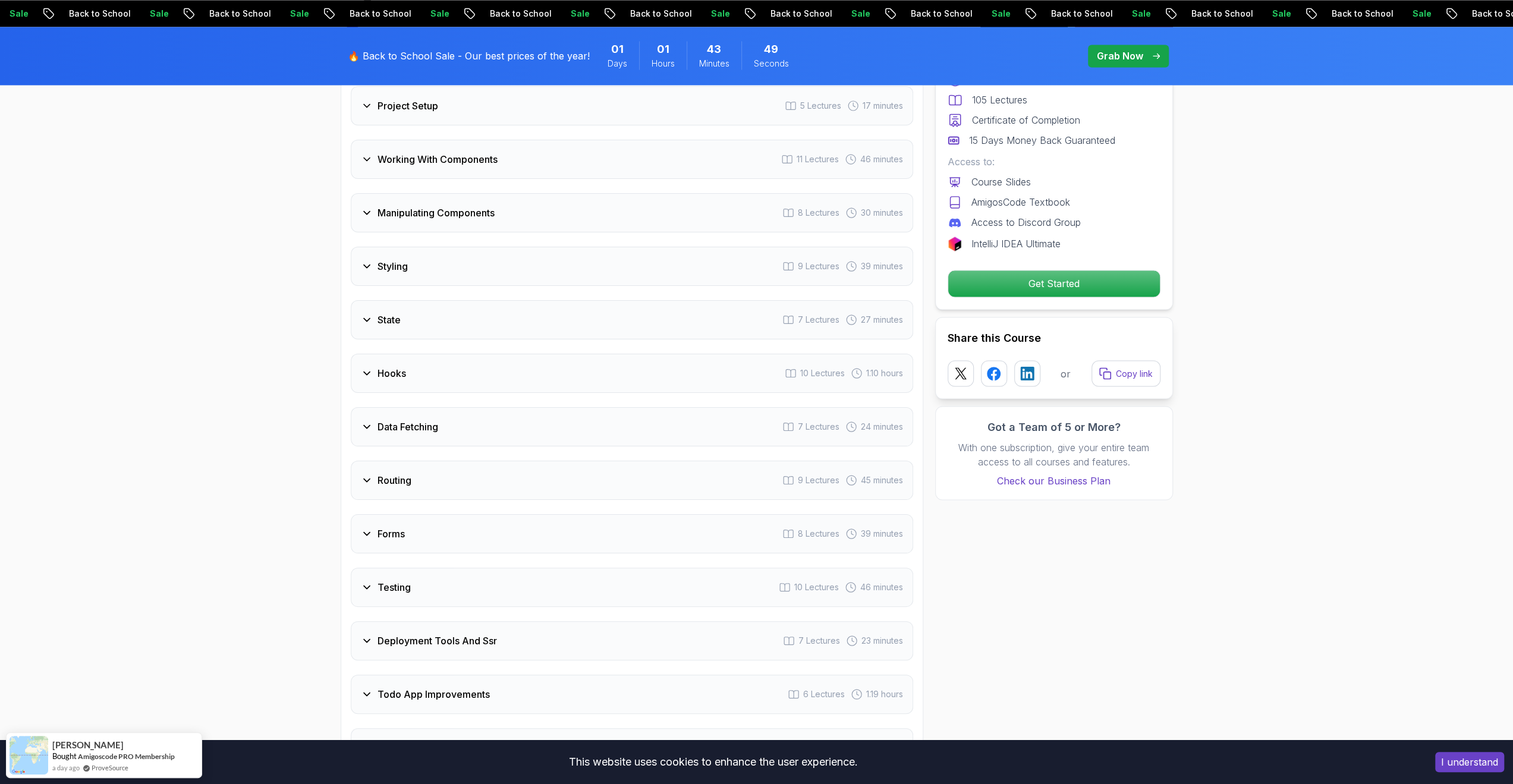
scroll to position [2080, 0]
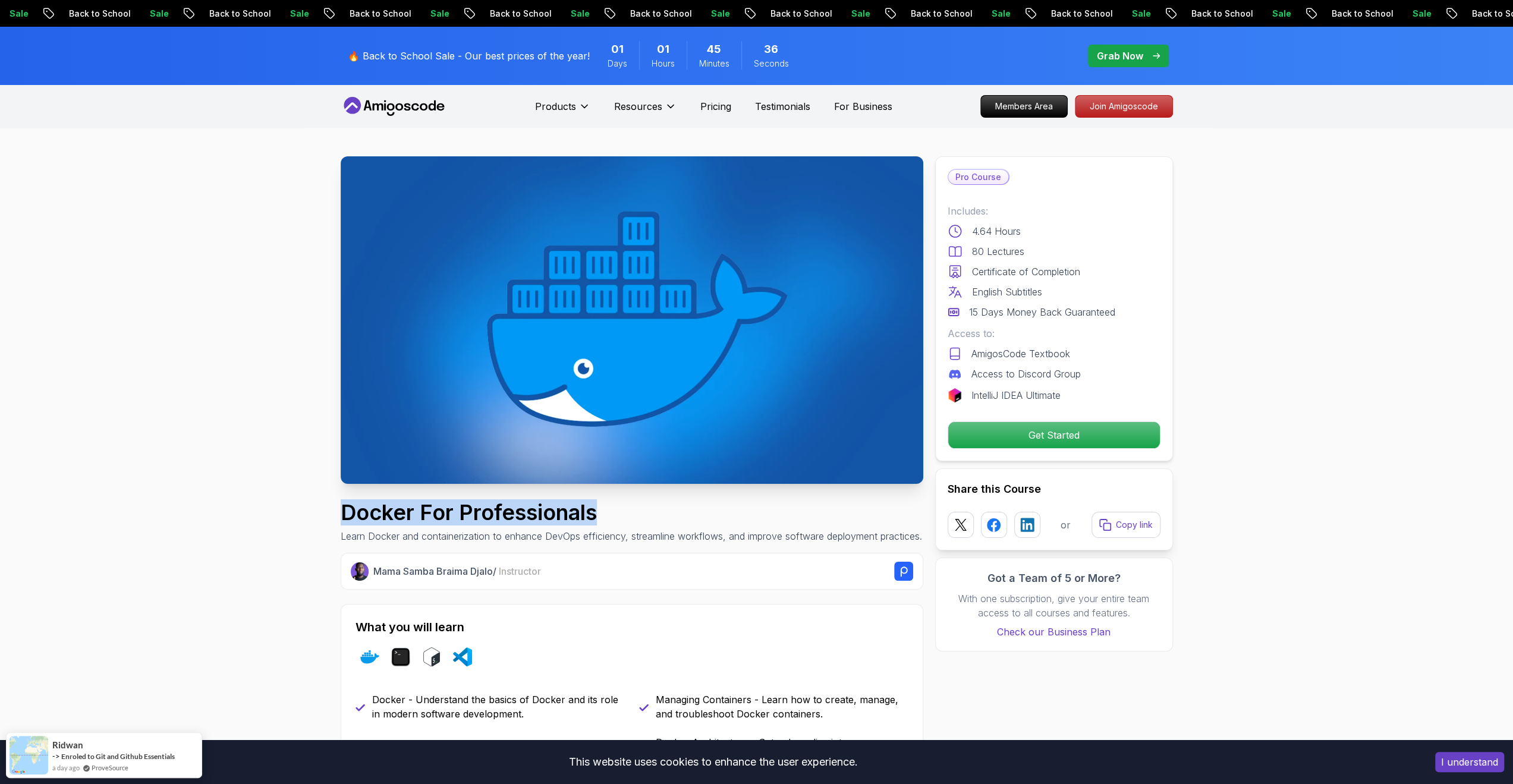
drag, startPoint x: 658, startPoint y: 499, endPoint x: 746, endPoint y: 502, distance: 88.1
click at [746, 502] on h1 "Docker For Professionals" at bounding box center [631, 512] width 582 height 24
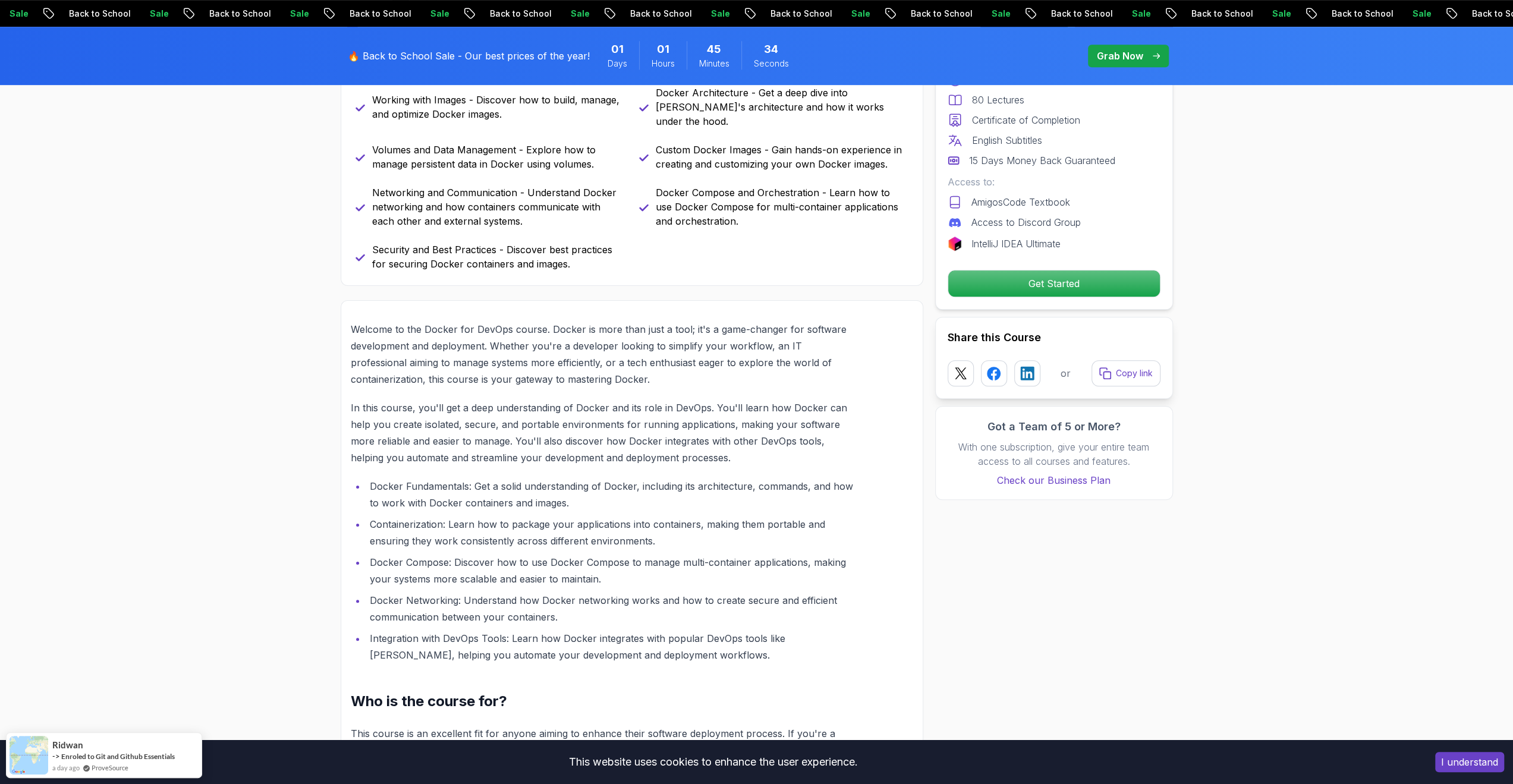
scroll to position [773, 0]
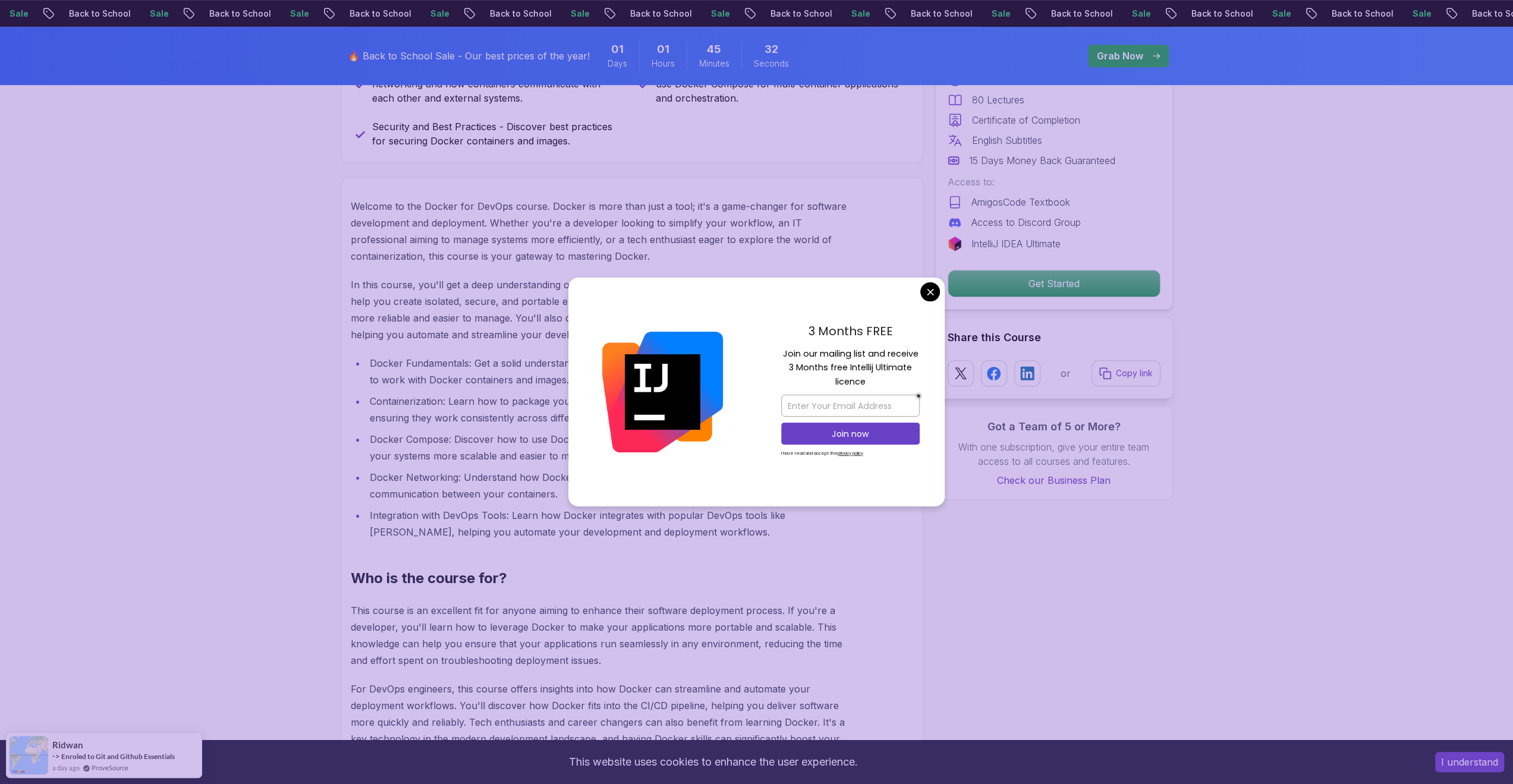
drag, startPoint x: 818, startPoint y: 359, endPoint x: 871, endPoint y: 381, distance: 57.4
click at [869, 383] on p "Join our mailing list and receive 3 Months free Intellij Ultimate licence" at bounding box center [850, 368] width 139 height 41
click at [871, 381] on p "Join our mailing list and receive 3 Months free Intellij Ultimate licence" at bounding box center [850, 368] width 139 height 41
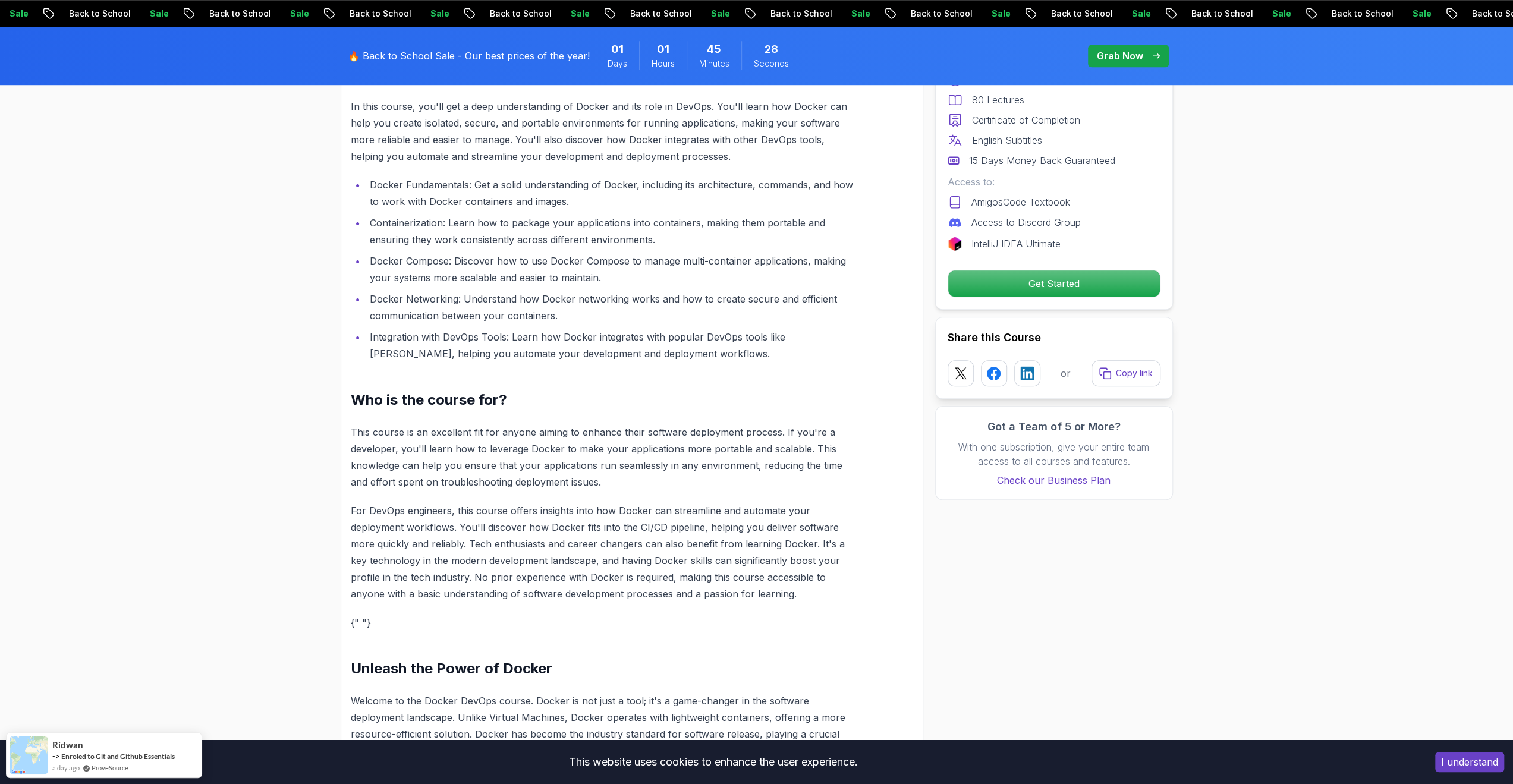
scroll to position [1248, 0]
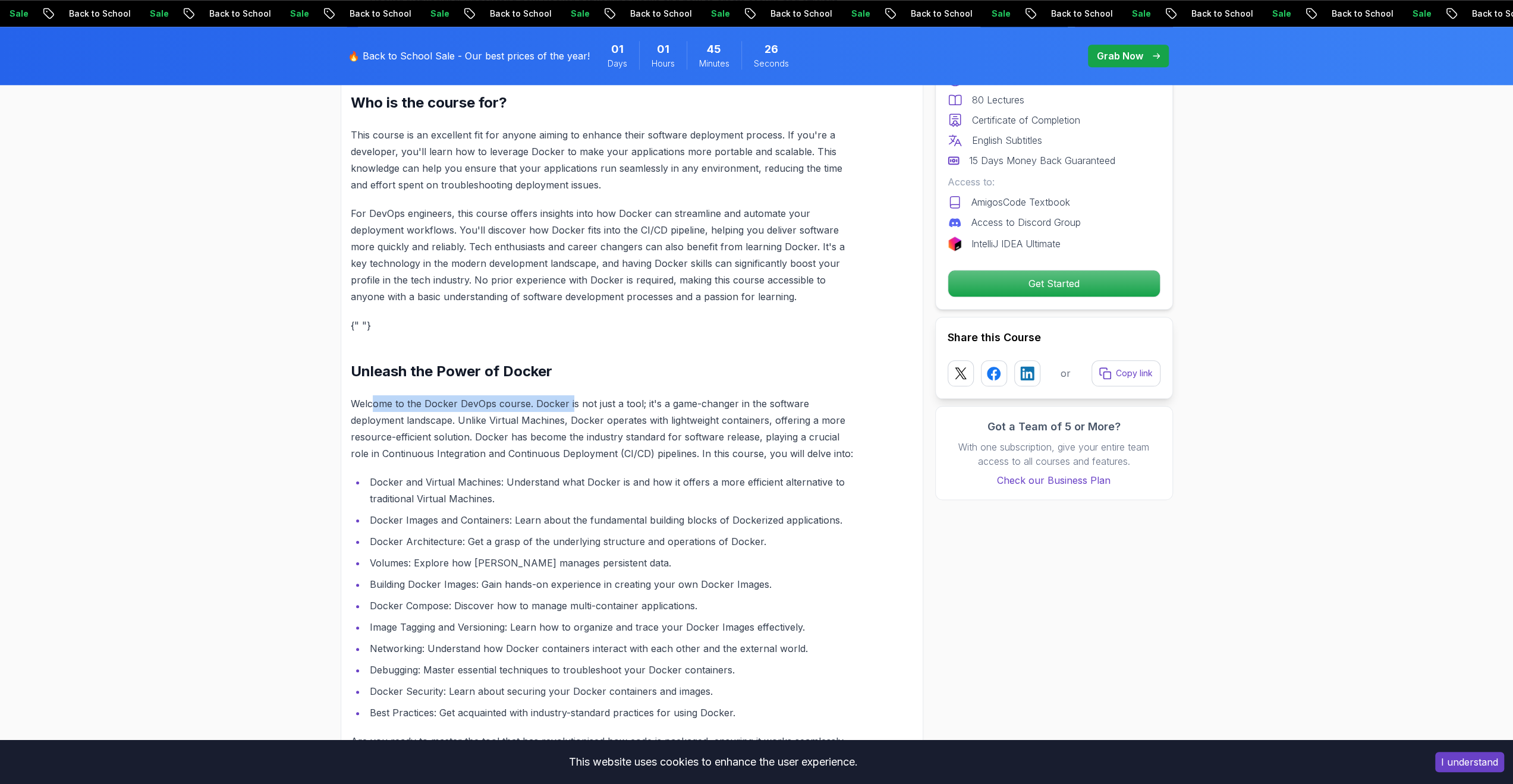
drag, startPoint x: 374, startPoint y: 382, endPoint x: 570, endPoint y: 386, distance: 196.0
click at [570, 386] on div "Welcome to the Docker for DevOps course. Docker is more than just a tool; it's …" at bounding box center [603, 252] width 506 height 1060
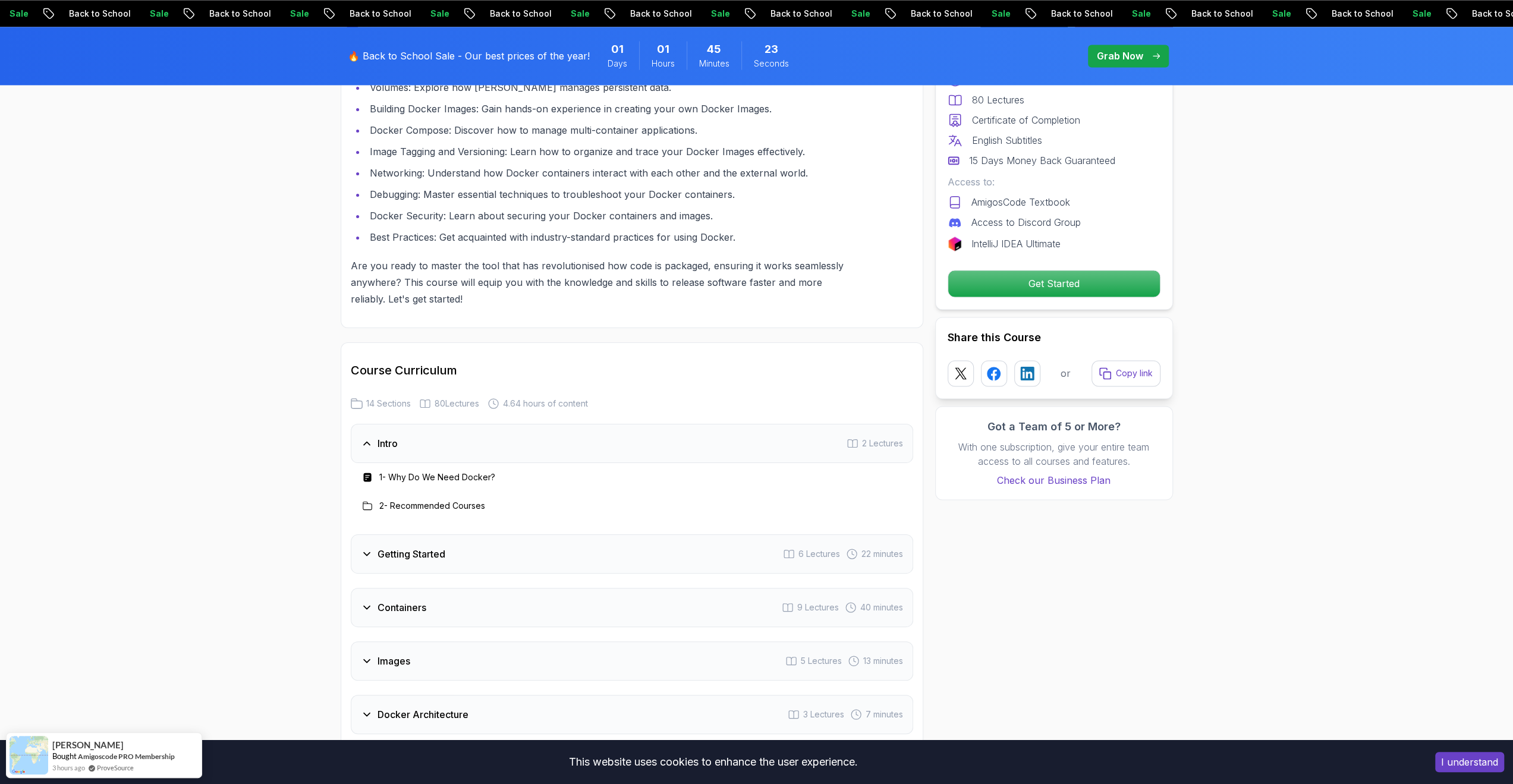
scroll to position [1426, 0]
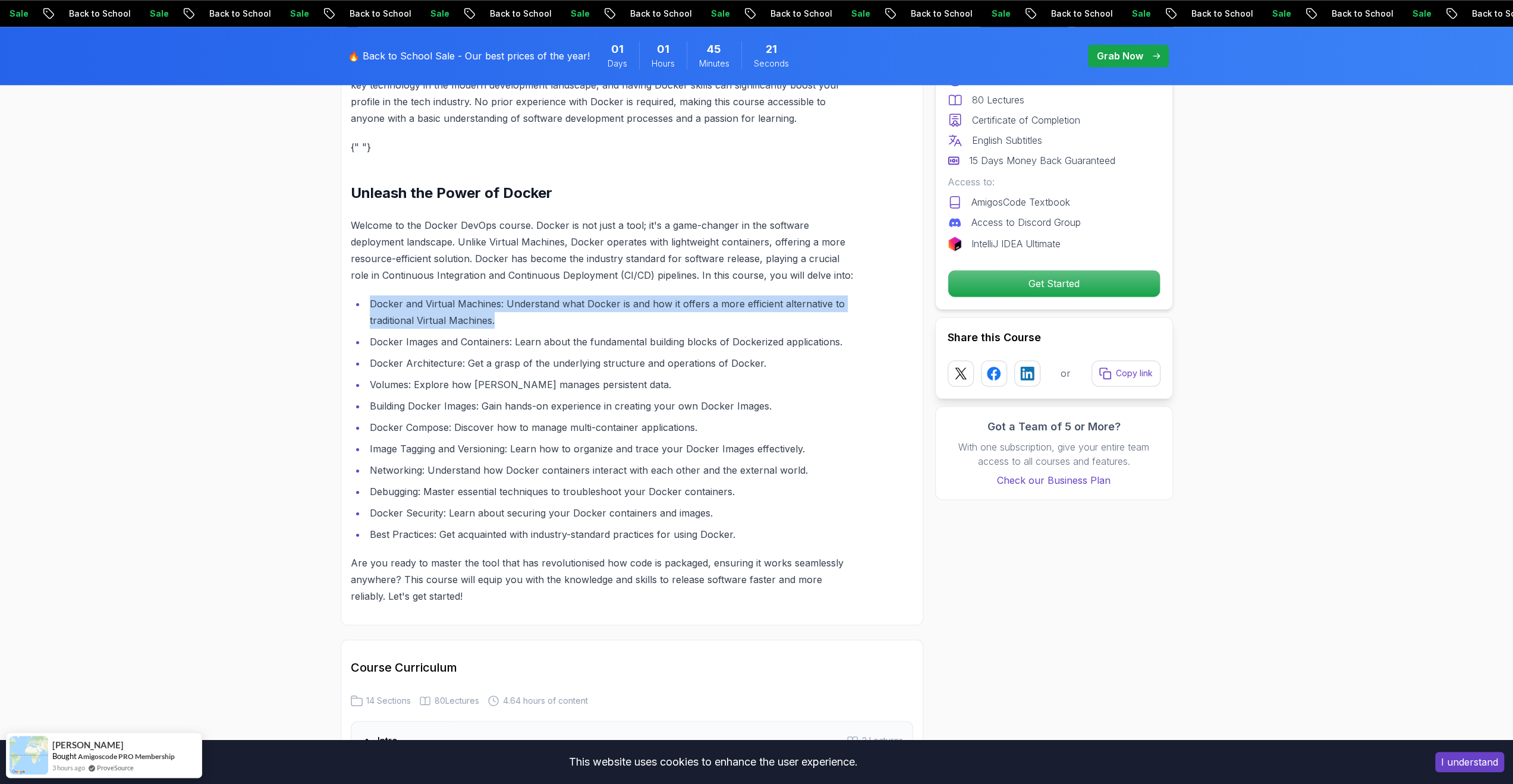
drag, startPoint x: 367, startPoint y: 296, endPoint x: 536, endPoint y: 313, distance: 169.9
click at [536, 313] on li "Docker and Virtual Machines: Understand what Docker is and how it offers a more…" at bounding box center [612, 312] width 490 height 33
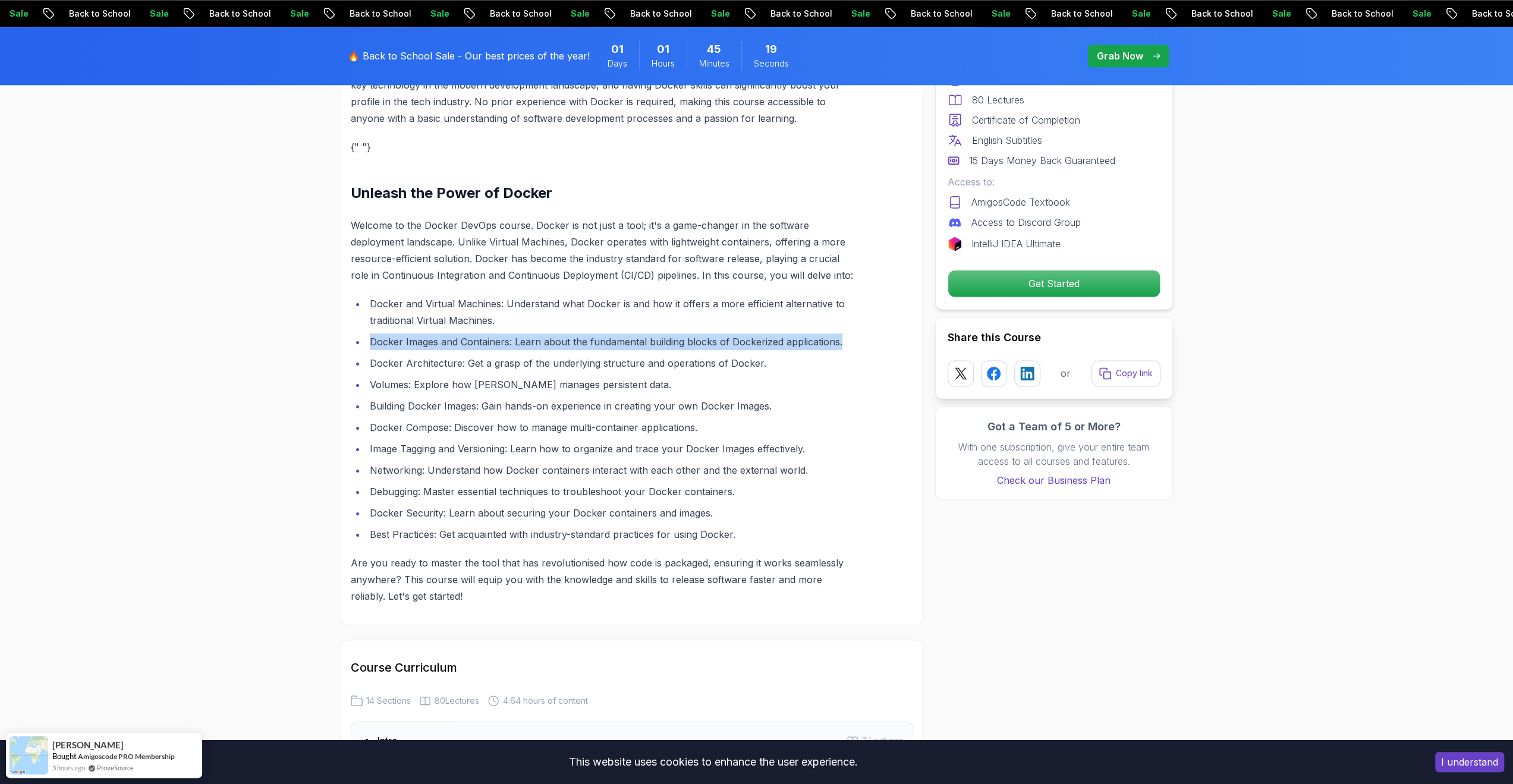
drag, startPoint x: 372, startPoint y: 340, endPoint x: 877, endPoint y: 338, distance: 505.0
click at [877, 338] on div "Welcome to the Docker for DevOps course. Docker is more than just a tool; it's …" at bounding box center [632, 74] width 582 height 1102
click at [394, 383] on li "Volumes: Explore how [PERSON_NAME] manages persistent data." at bounding box center [612, 384] width 490 height 17
drag, startPoint x: 376, startPoint y: 358, endPoint x: 753, endPoint y: 358, distance: 377.0
click at [753, 358] on li "Docker Architecture: Get a grasp of the underlying structure and operations of …" at bounding box center [612, 363] width 490 height 17
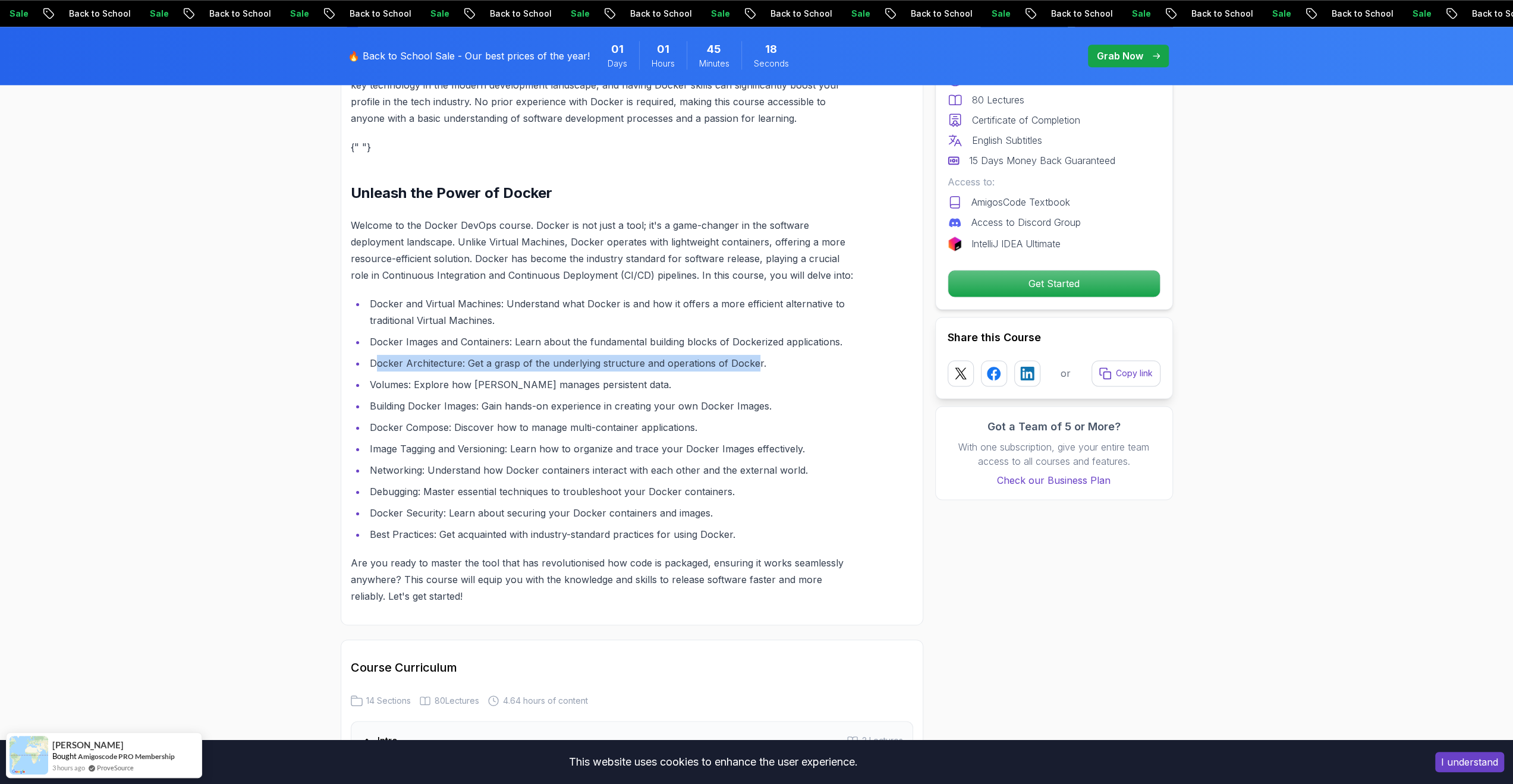
click at [753, 358] on li "Docker Architecture: Get a grasp of the underlying structure and operations of …" at bounding box center [612, 363] width 490 height 17
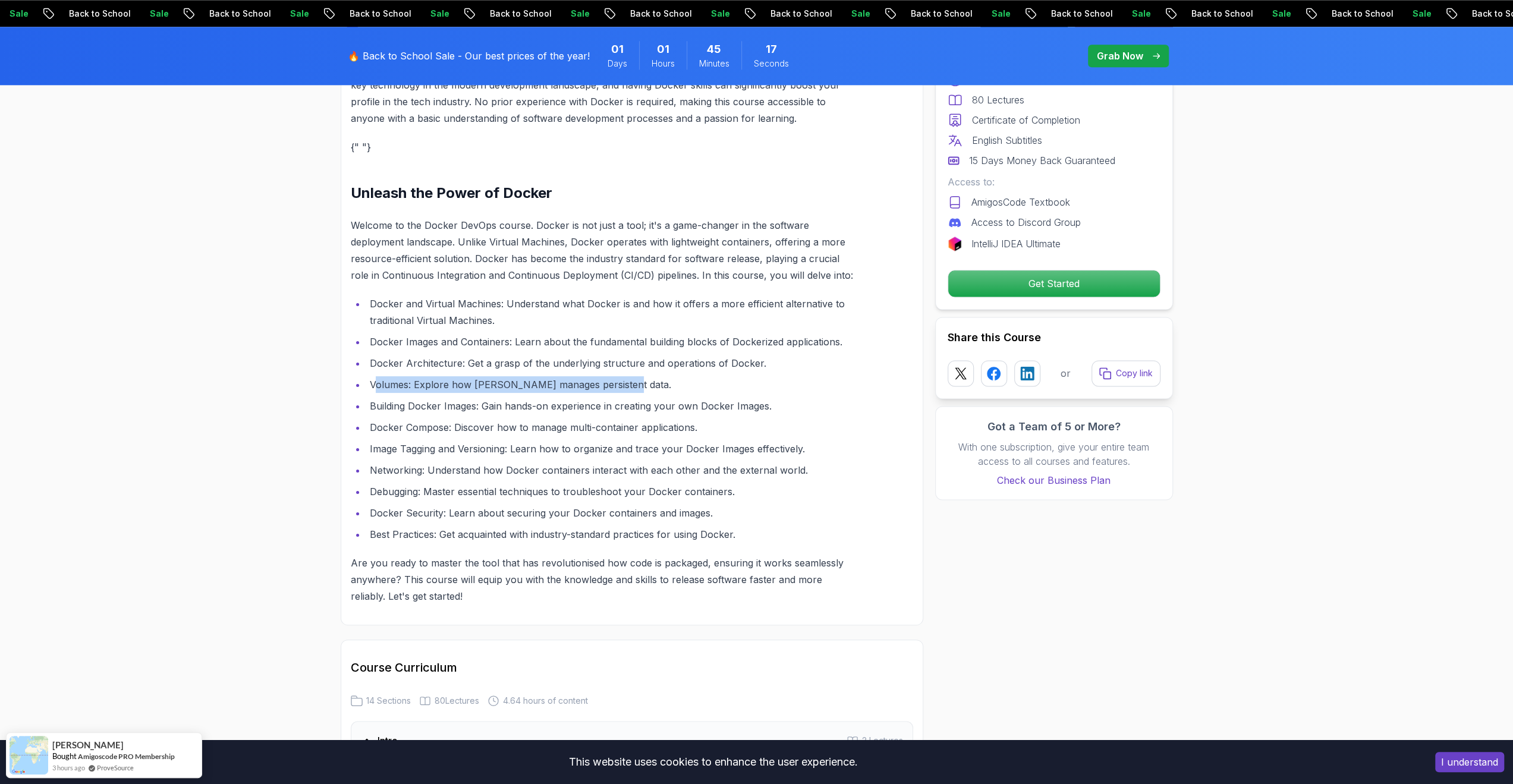
drag, startPoint x: 626, startPoint y: 382, endPoint x: 726, endPoint y: 388, distance: 100.2
click at [726, 388] on li "Volumes: Explore how [PERSON_NAME] manages persistent data." at bounding box center [612, 384] width 490 height 17
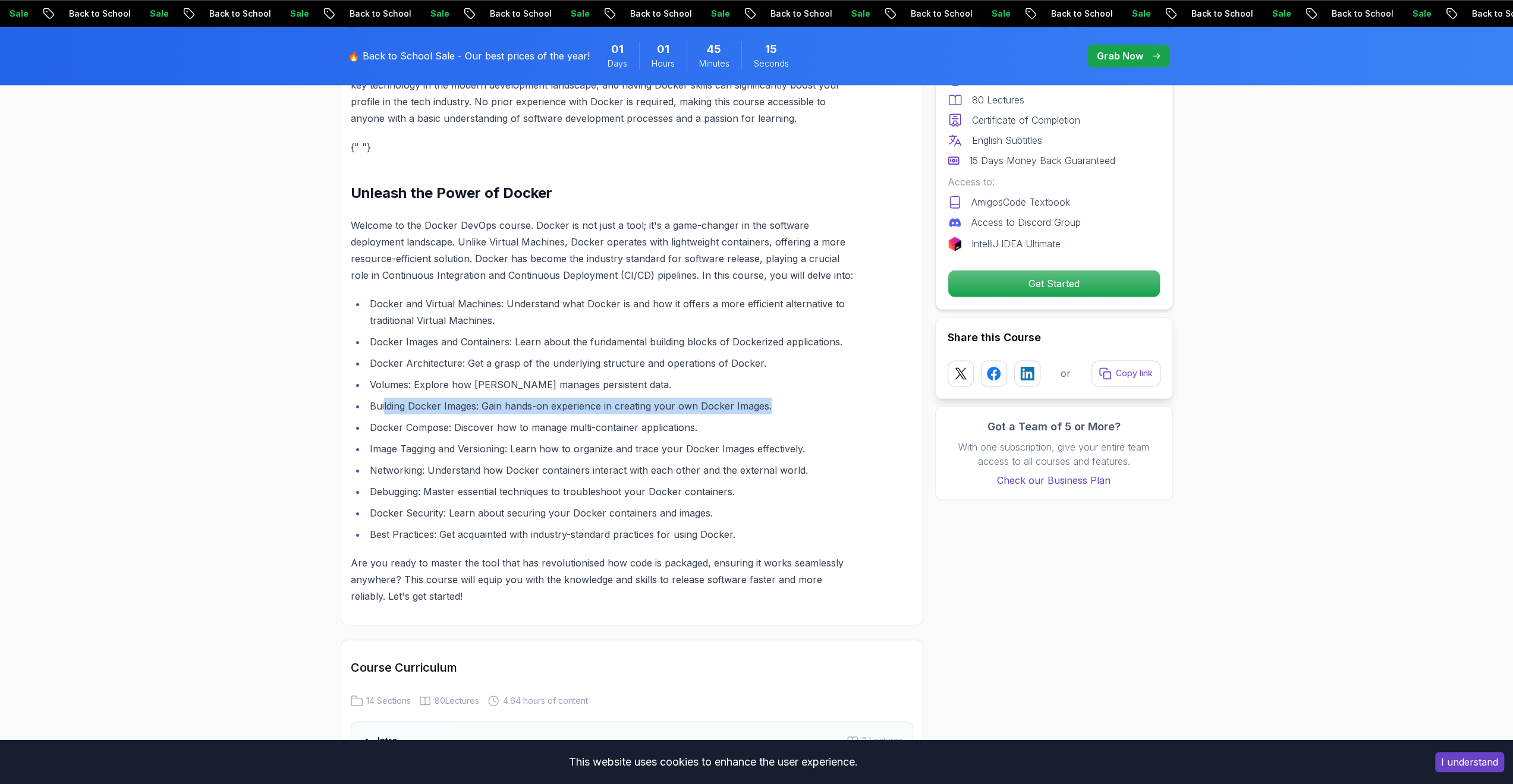
drag, startPoint x: 383, startPoint y: 402, endPoint x: 829, endPoint y: 408, distance: 446.0
click at [829, 408] on li "Building Docker Images: Gain hands-on experience in creating your own Docker Im…" at bounding box center [612, 406] width 490 height 17
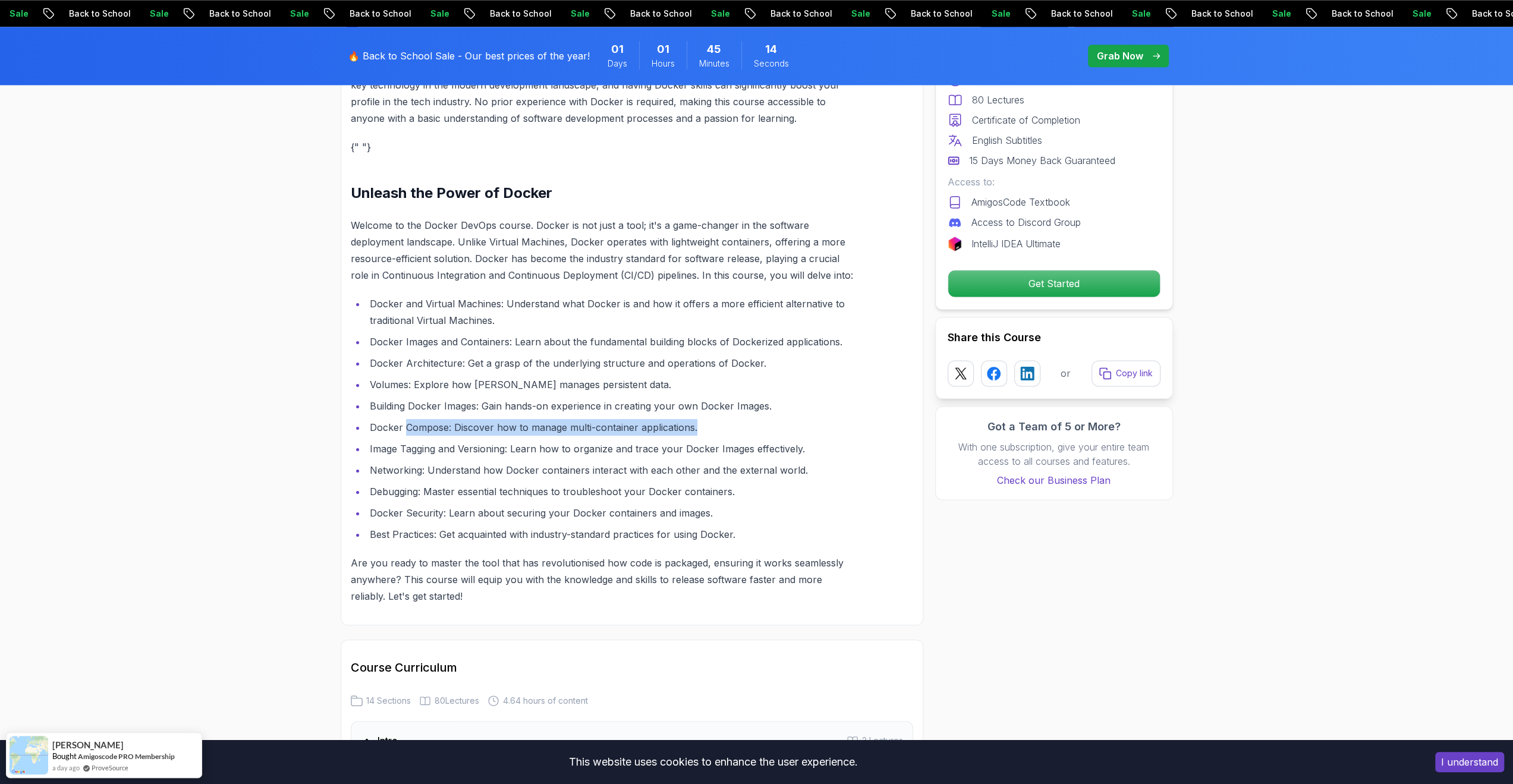
drag, startPoint x: 405, startPoint y: 422, endPoint x: 798, endPoint y: 424, distance: 393.0
click at [798, 424] on li "Docker Compose: Discover how to manage multi-container applications." at bounding box center [612, 427] width 490 height 17
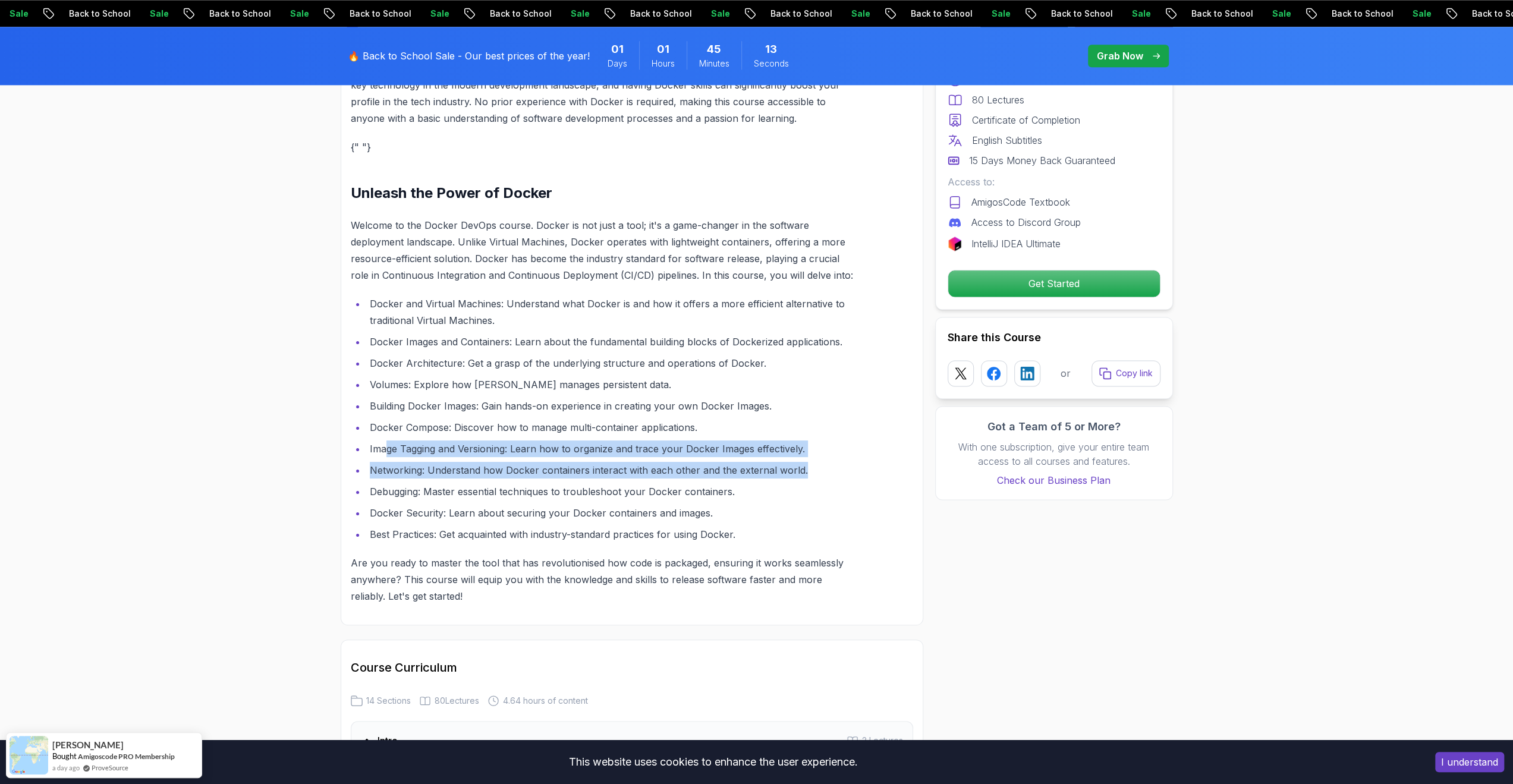
drag, startPoint x: 480, startPoint y: 458, endPoint x: 833, endPoint y: 460, distance: 353.0
click at [833, 460] on ul "Docker and Virtual Machines: Understand what Docker is and how it offers a more…" at bounding box center [603, 418] width 506 height 247
click at [833, 462] on li "Networking: Understand how Docker containers interact with each other and the e…" at bounding box center [612, 470] width 490 height 17
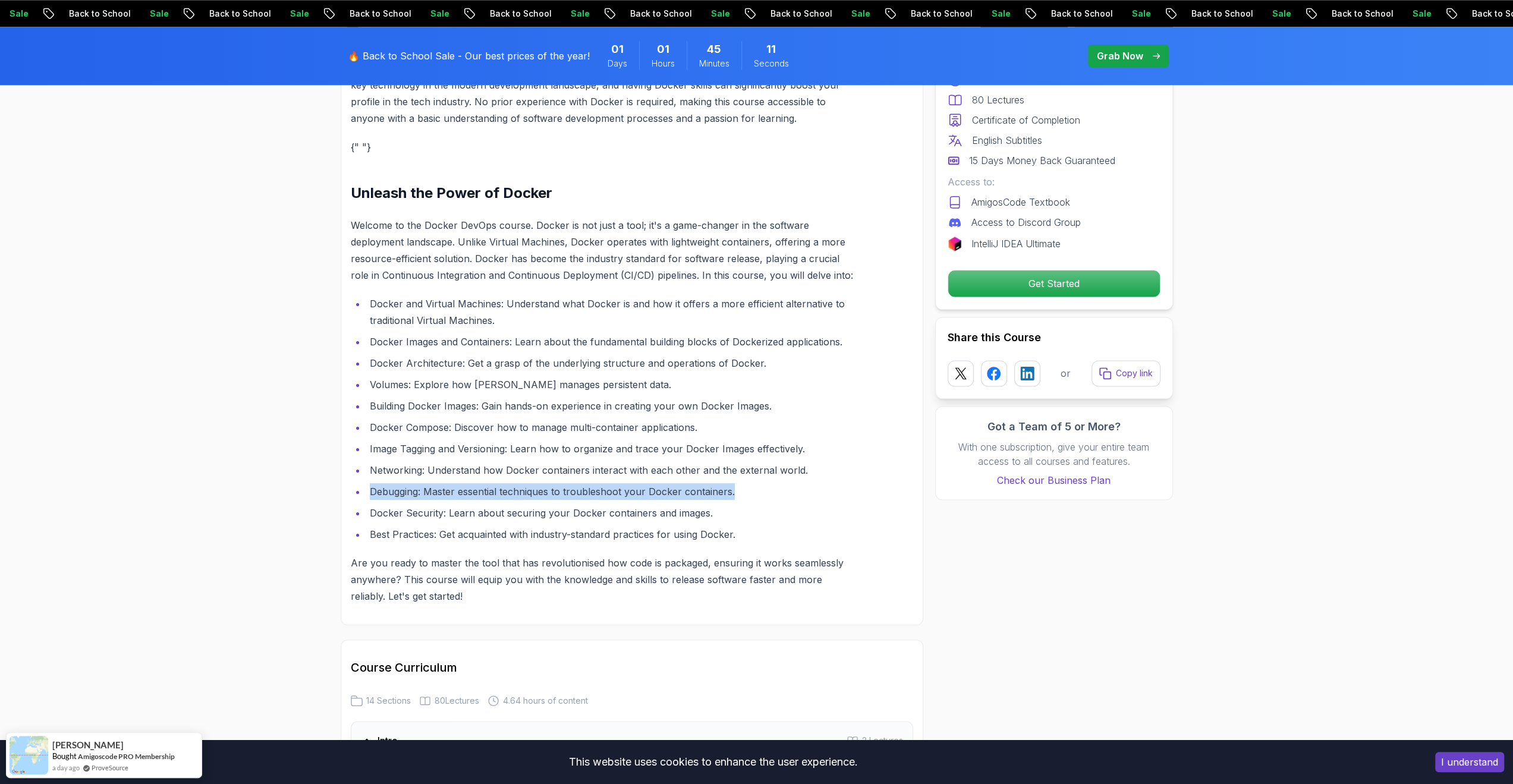
drag, startPoint x: 364, startPoint y: 490, endPoint x: 833, endPoint y: 491, distance: 469.0
click at [829, 490] on ul "Docker and Virtual Machines: Understand what Docker is and how it offers a more…" at bounding box center [603, 418] width 506 height 247
click at [833, 491] on li "Debugging: Master essential techniques to troubleshoot your Docker containers." at bounding box center [612, 491] width 490 height 17
click at [372, 519] on li "Docker Security: Learn about securing your Docker containers and images." at bounding box center [612, 512] width 490 height 17
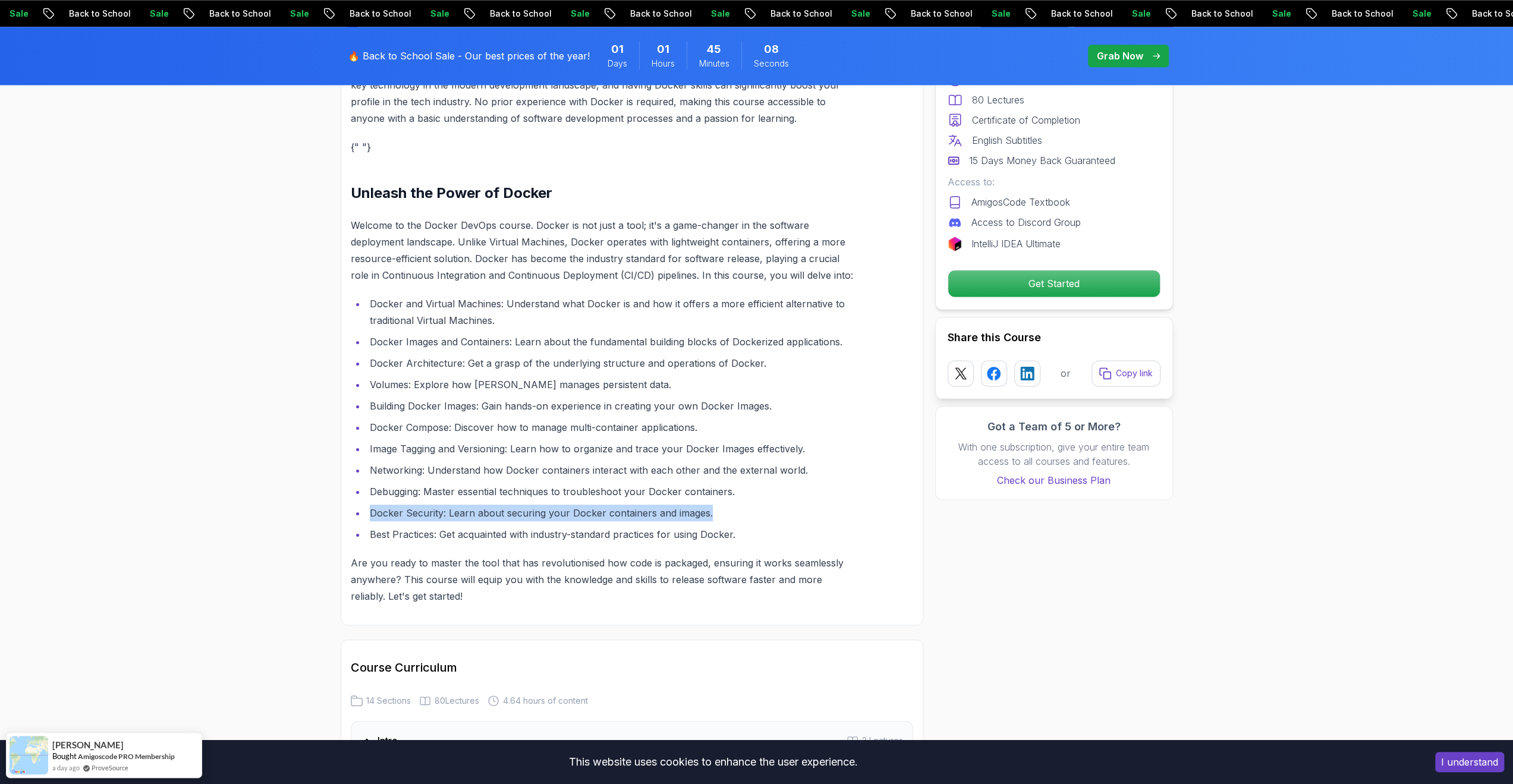
drag, startPoint x: 371, startPoint y: 514, endPoint x: 773, endPoint y: 519, distance: 402.0
click at [773, 519] on li "Docker Security: Learn about securing your Docker containers and images." at bounding box center [612, 512] width 490 height 17
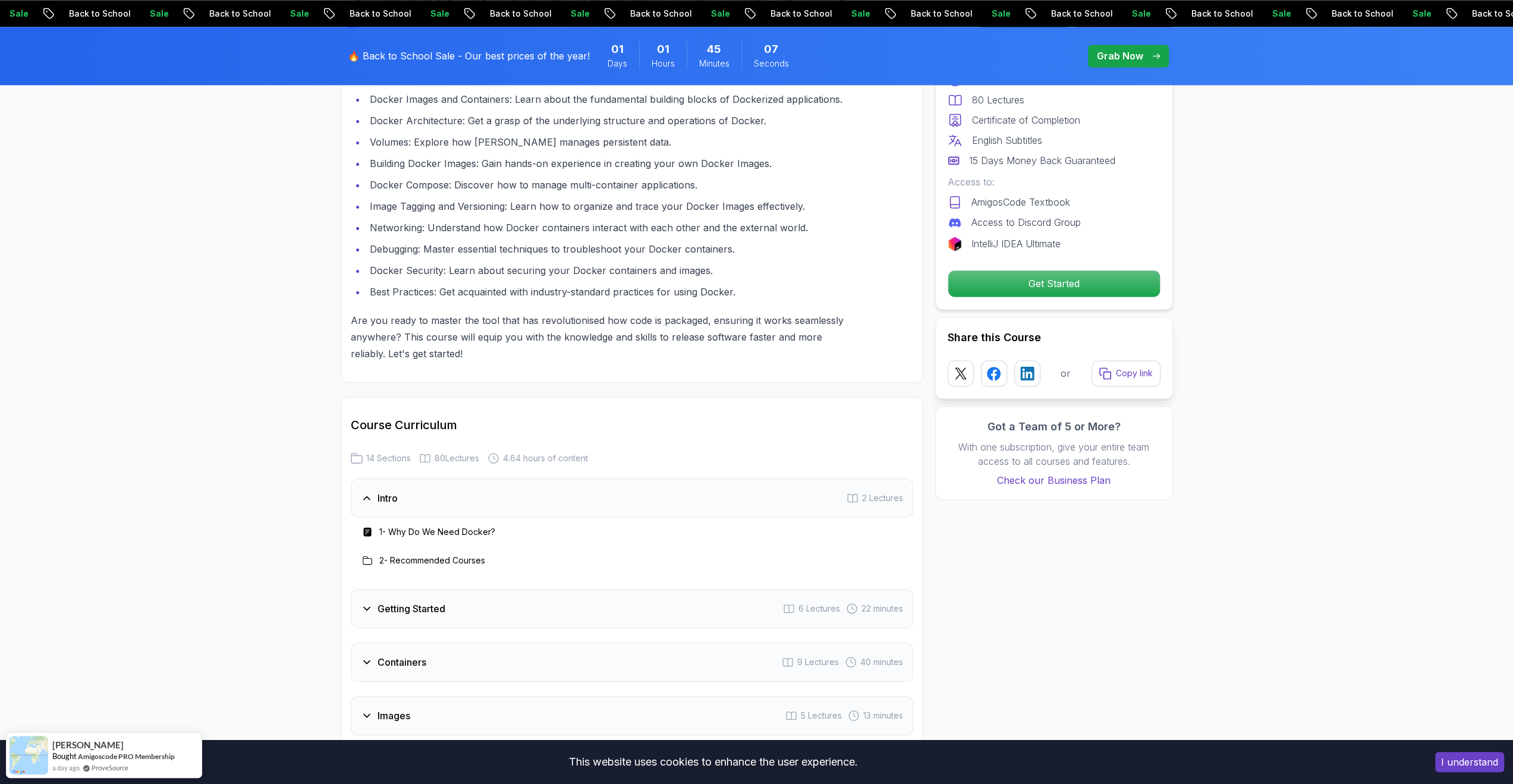
scroll to position [1842, 0]
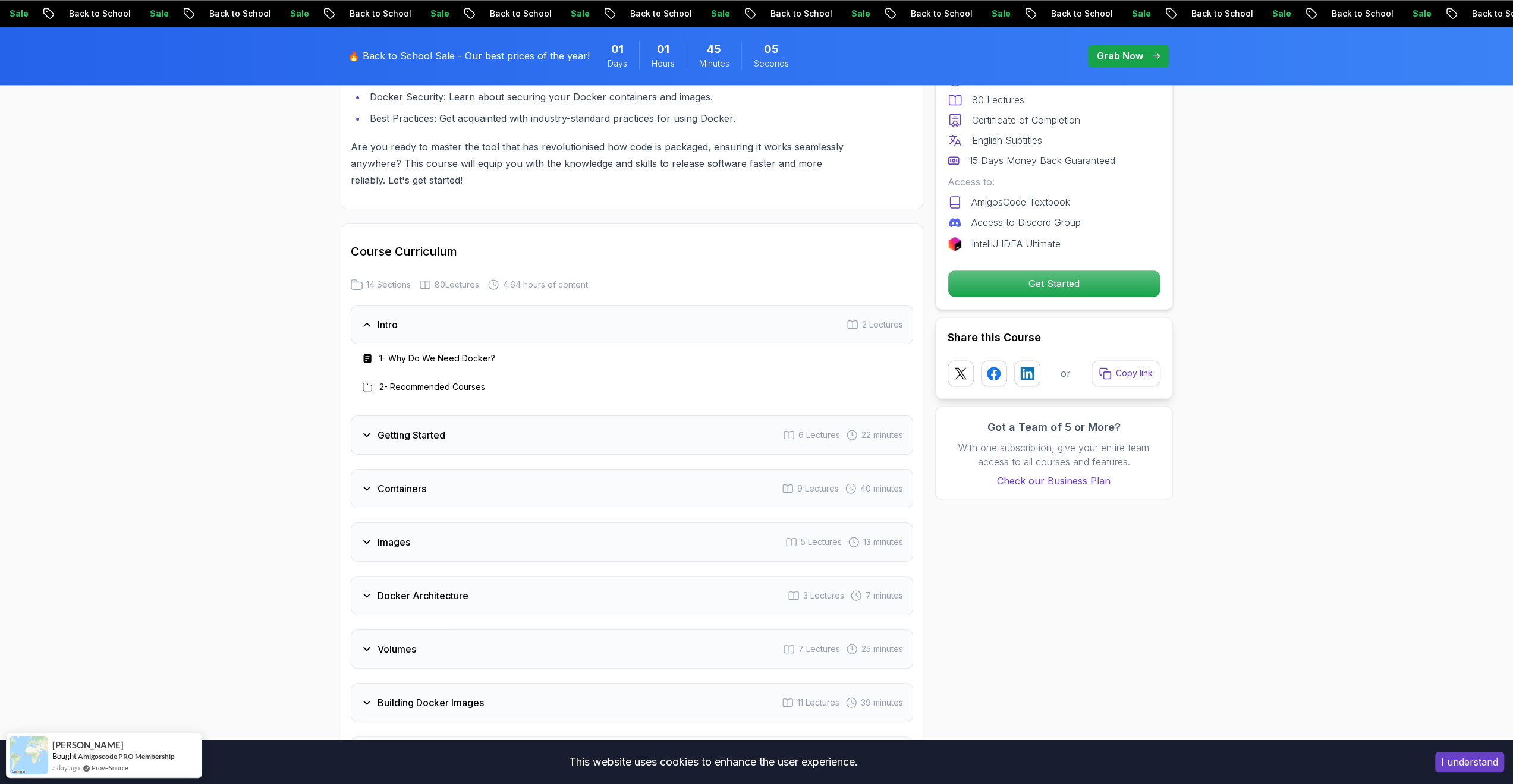
click at [392, 432] on h3 "Getting Started" at bounding box center [412, 434] width 68 height 14
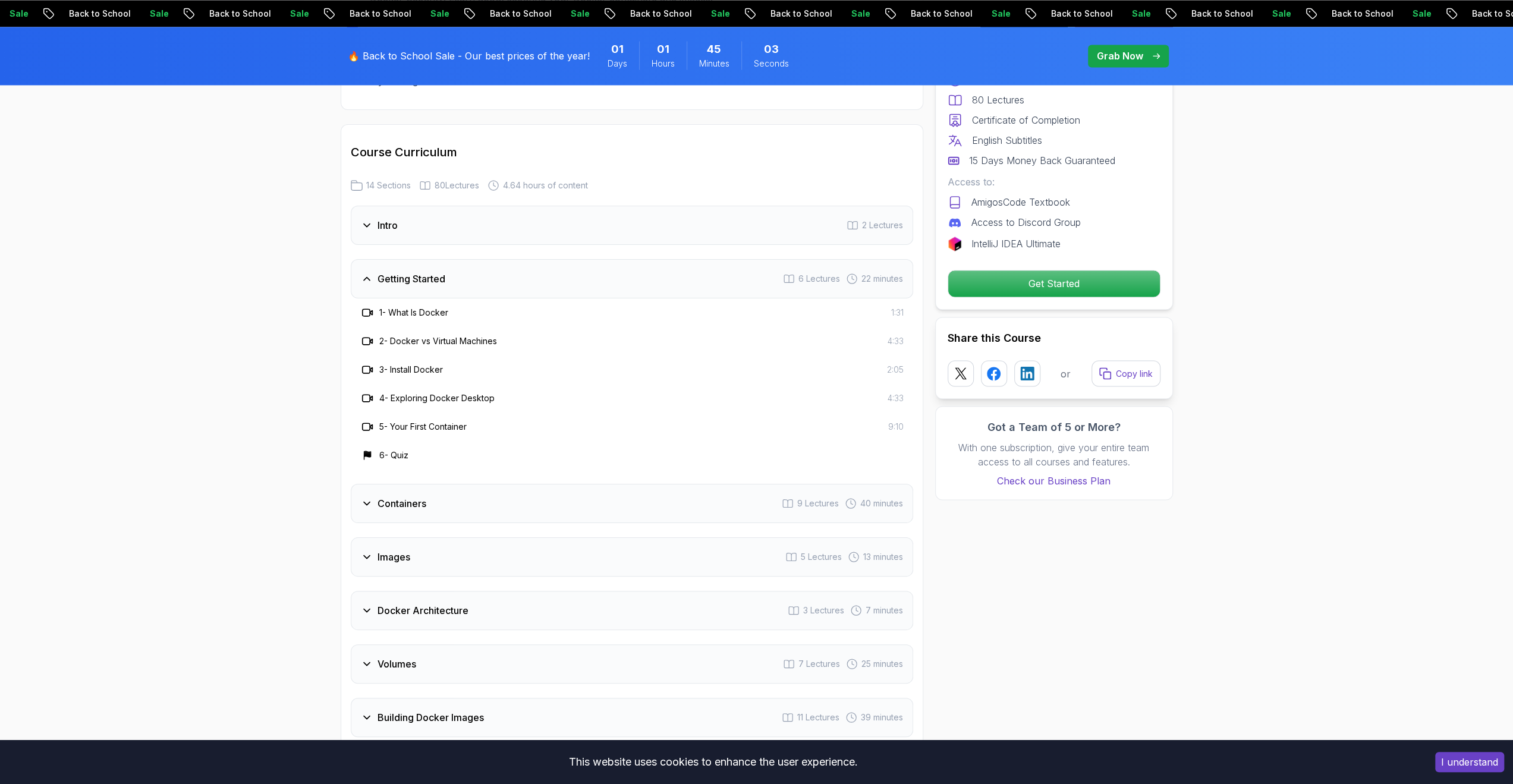
scroll to position [2080, 0]
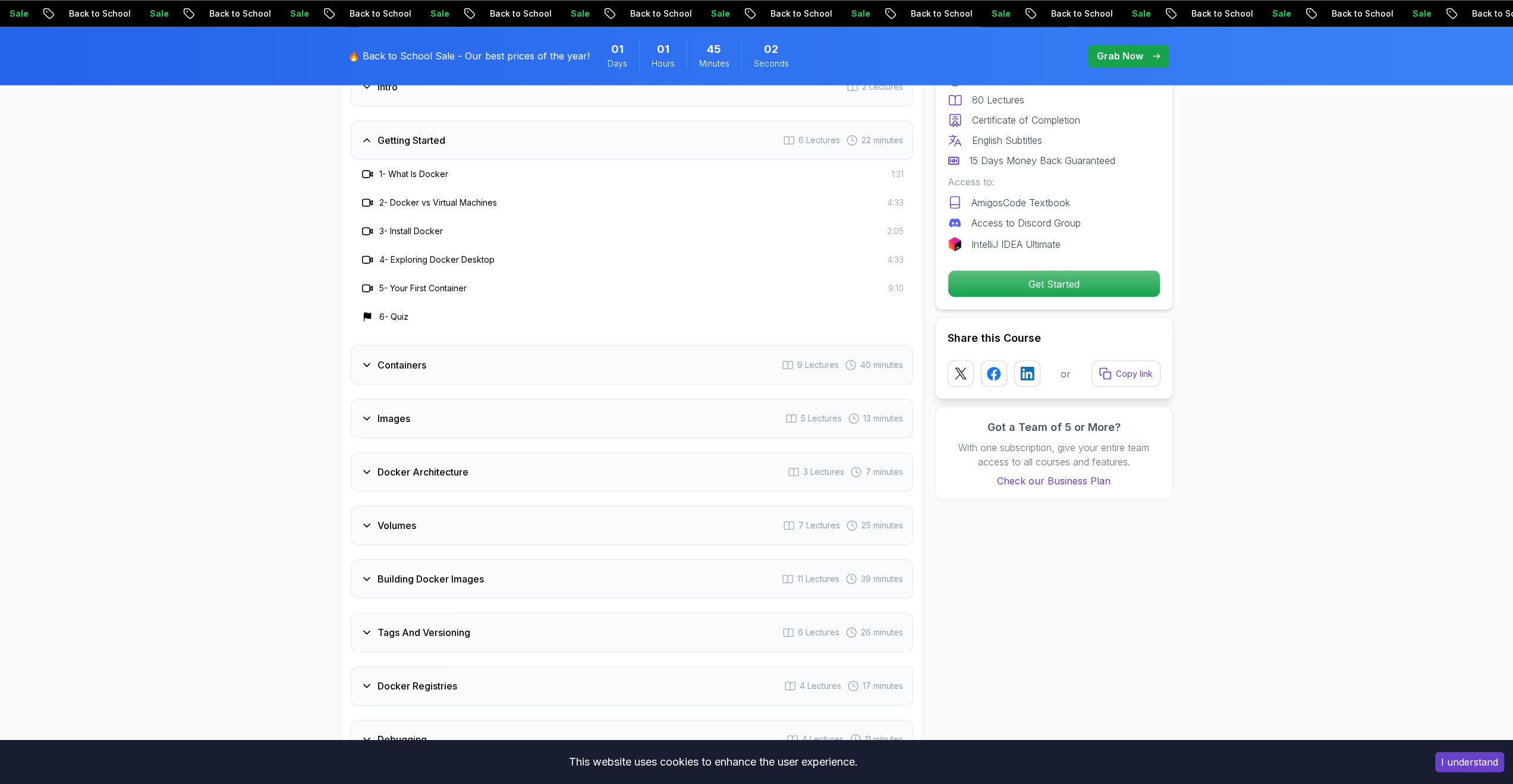
click at [441, 366] on div "Containers 9 Lectures 40 minutes" at bounding box center [632, 364] width 562 height 39
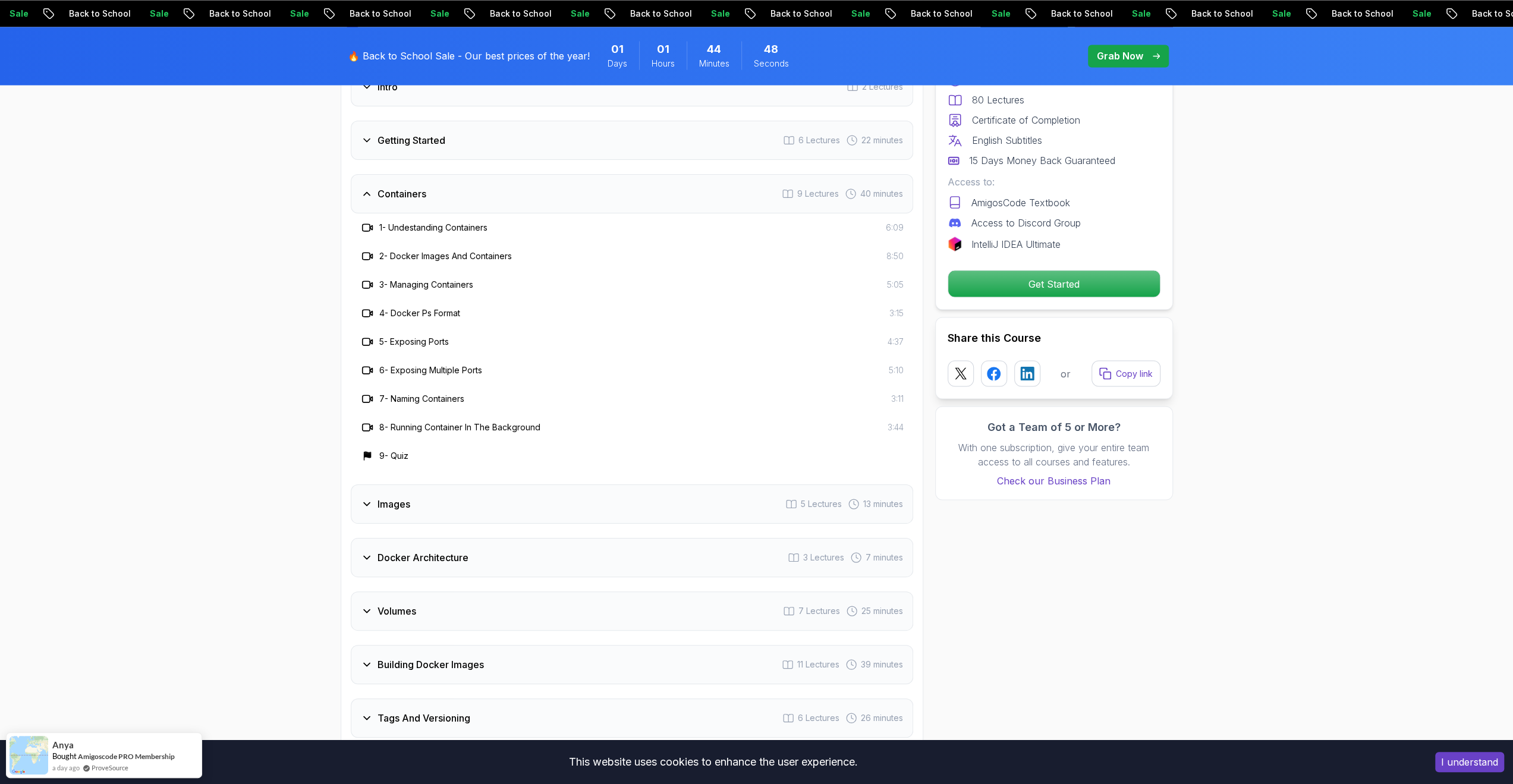
click at [505, 494] on div "Images 5 Lectures 13 minutes" at bounding box center [632, 504] width 562 height 39
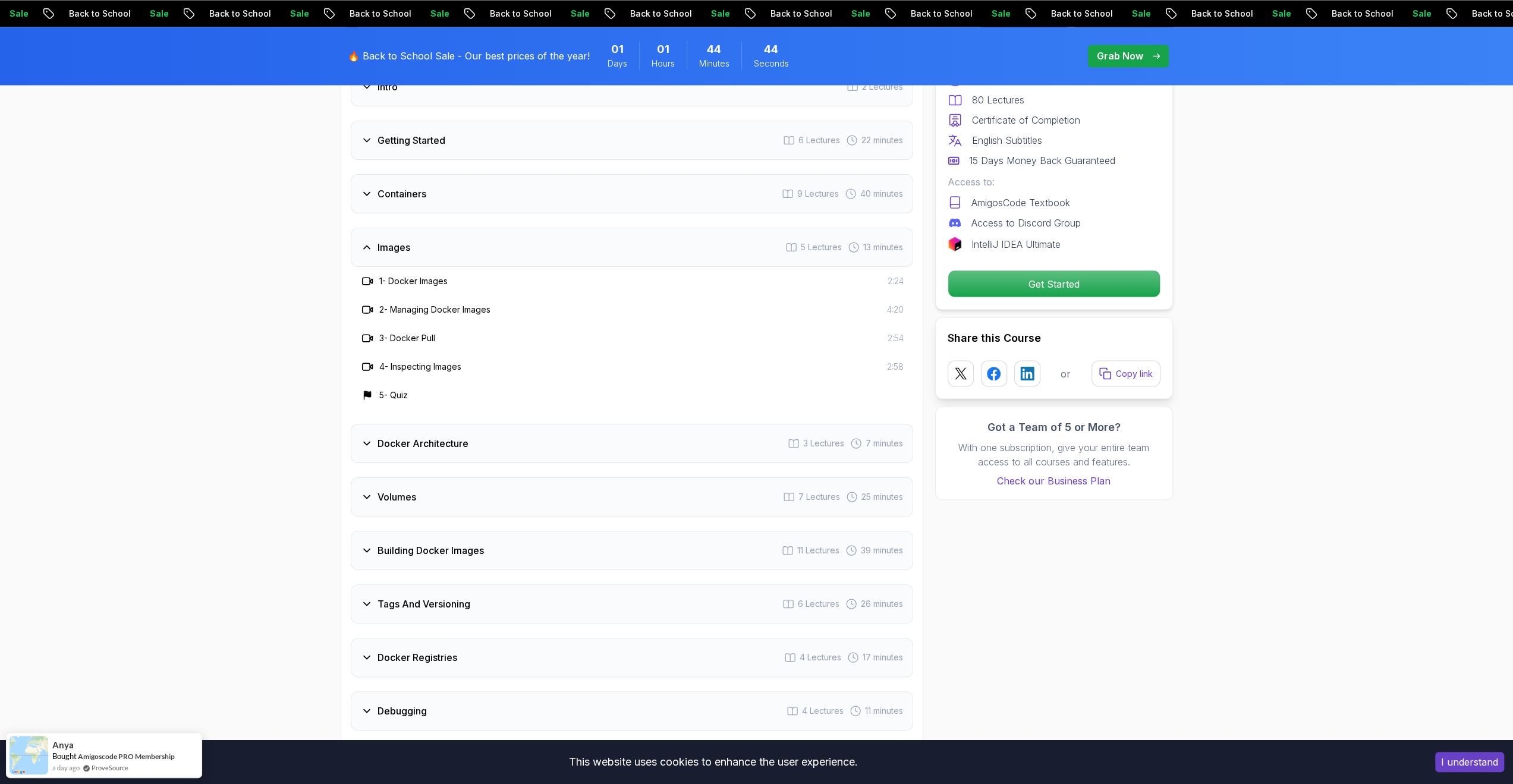
click at [423, 457] on div "Docker Architecture 3 Lectures 7 minutes" at bounding box center [632, 443] width 562 height 39
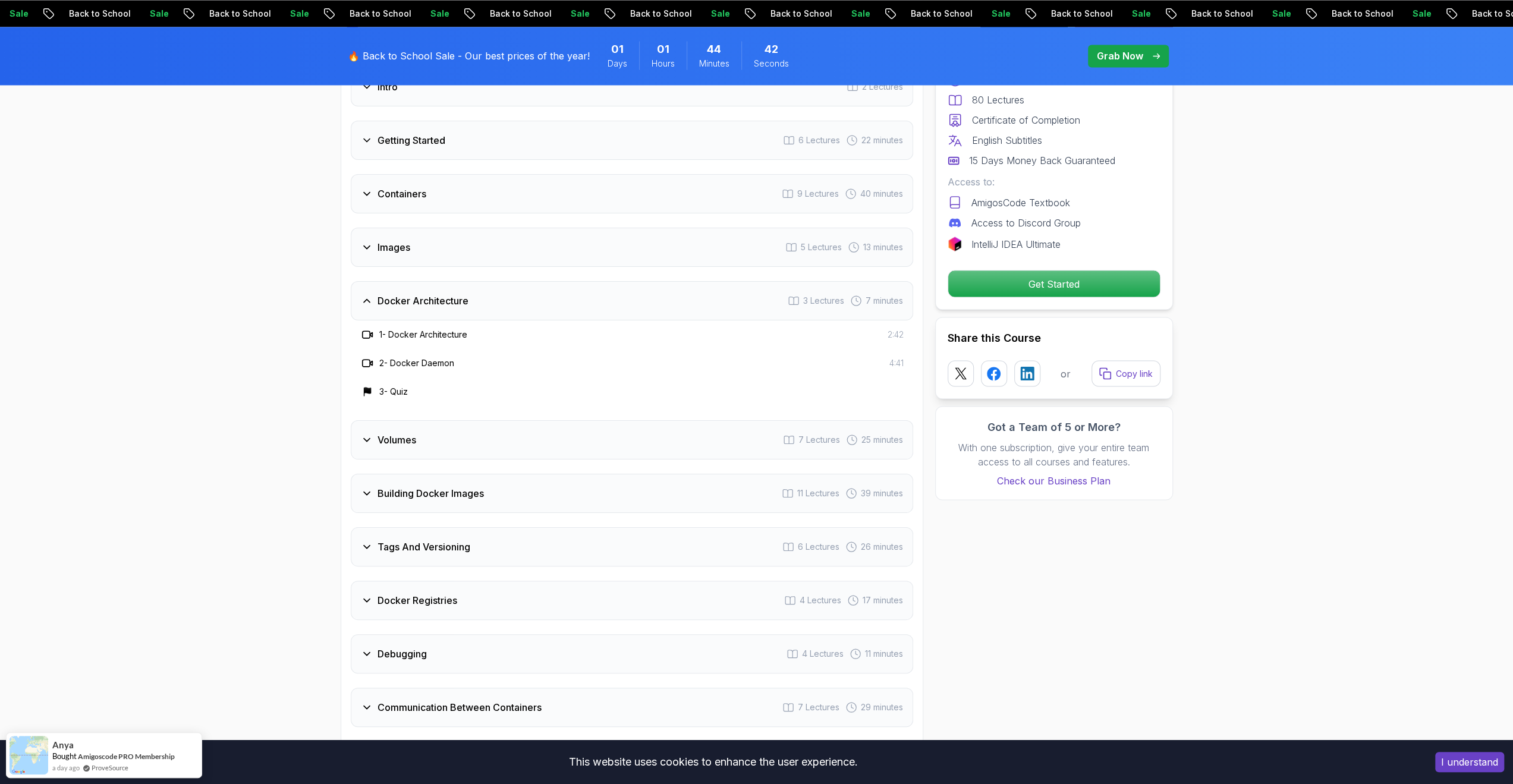
click at [416, 444] on div "Volumes 7 Lectures 25 minutes" at bounding box center [632, 440] width 562 height 39
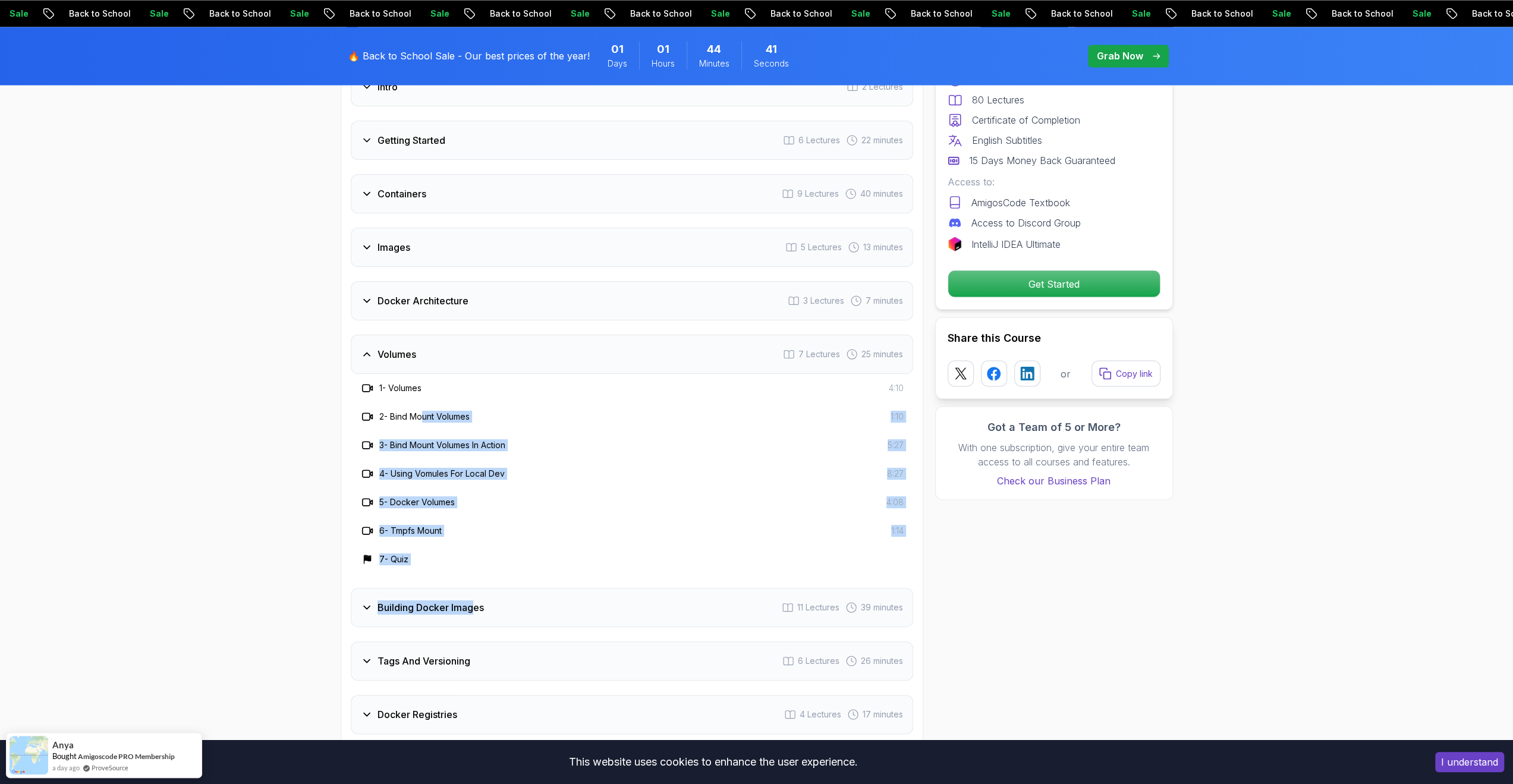
drag, startPoint x: 427, startPoint y: 425, endPoint x: 473, endPoint y: 602, distance: 182.9
click at [473, 602] on div "Intro 2 Lectures Getting Started 6 Lectures 22 minutes Containers 9 Lectures 40…" at bounding box center [632, 534] width 562 height 935
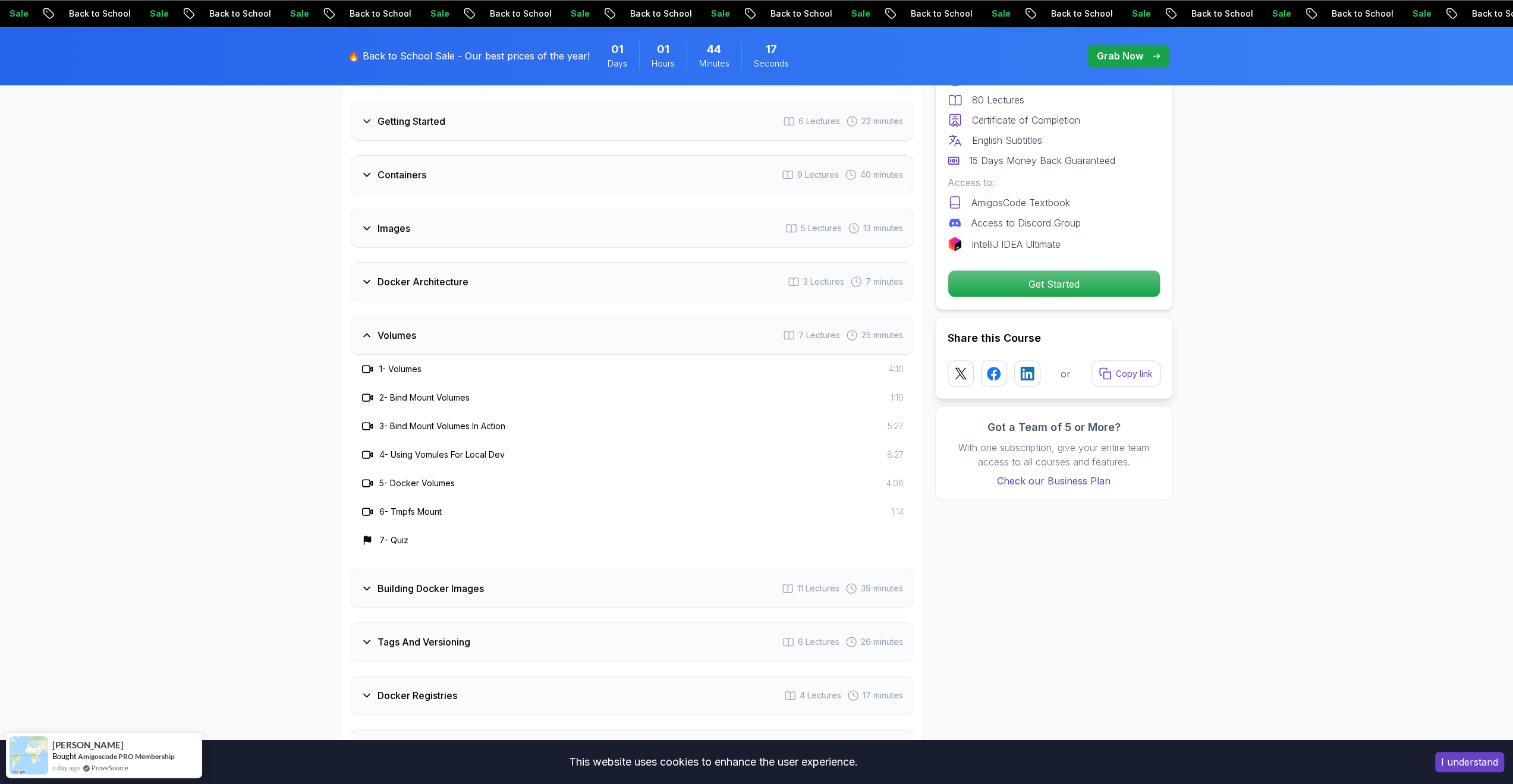
scroll to position [2258, 0]
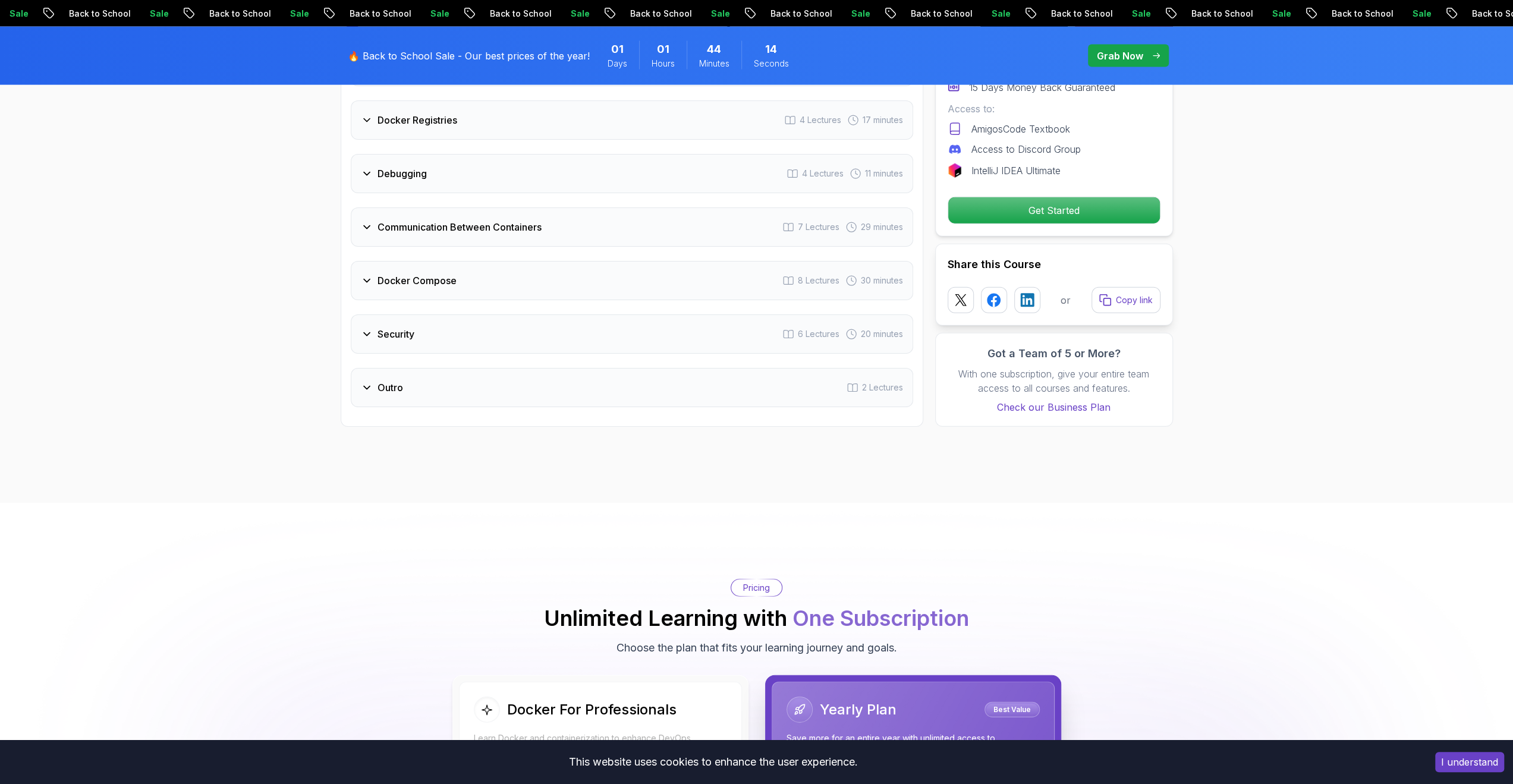
click at [415, 374] on div "Outro 2 Lectures" at bounding box center [632, 387] width 562 height 39
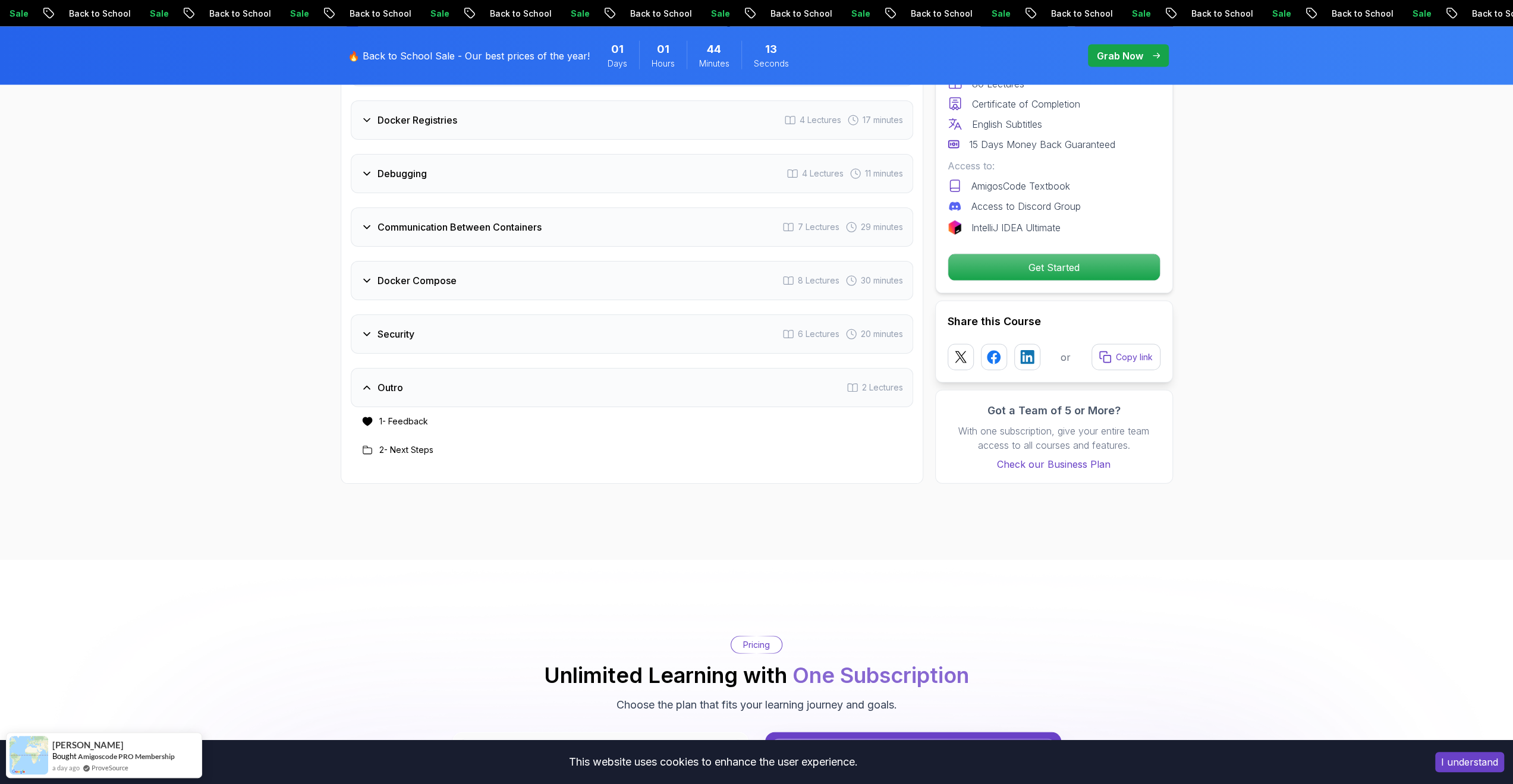
click at [407, 375] on div "Outro 2 Lectures" at bounding box center [632, 387] width 562 height 39
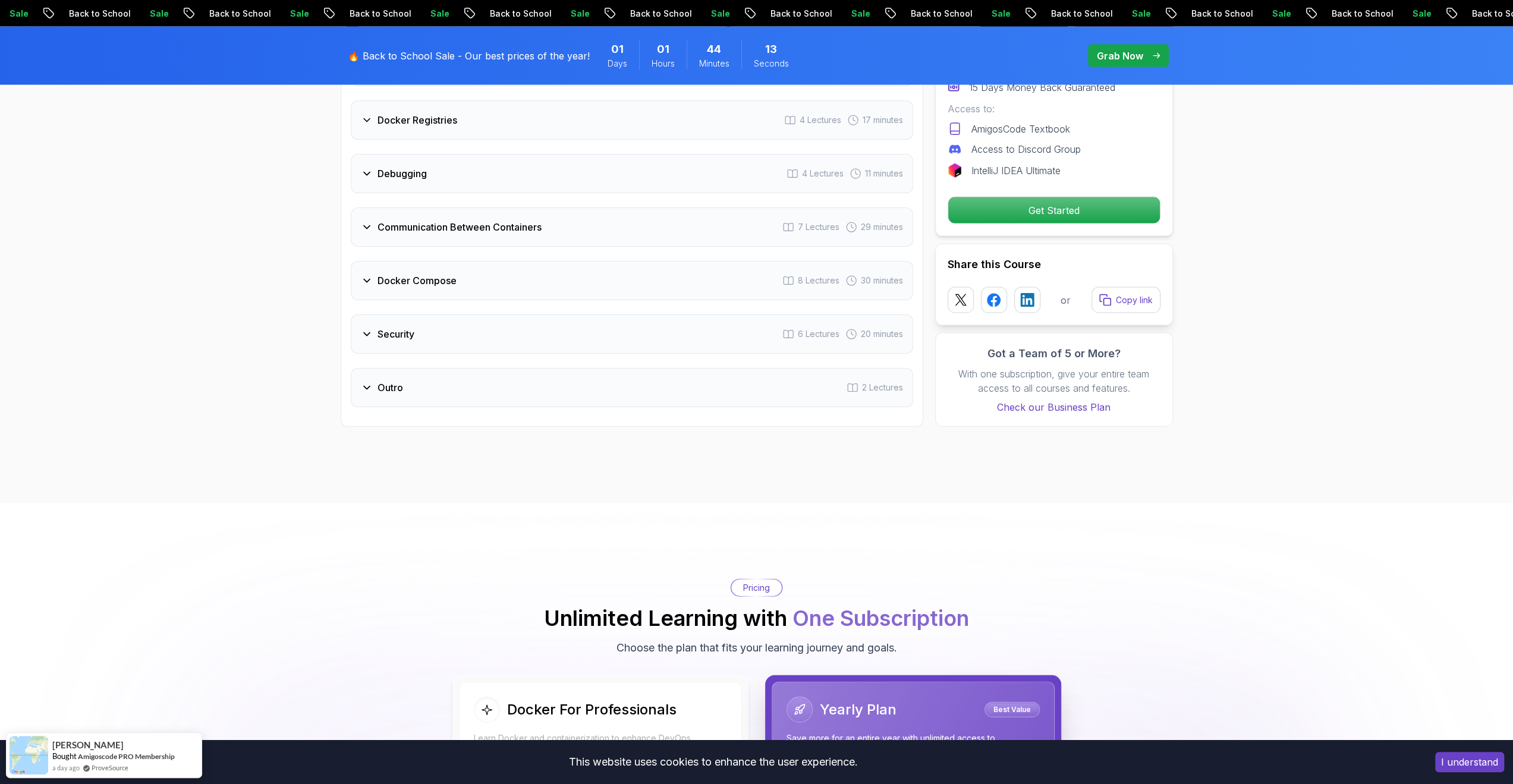
click at [415, 333] on div "Security 6 Lectures 20 minutes" at bounding box center [632, 334] width 562 height 39
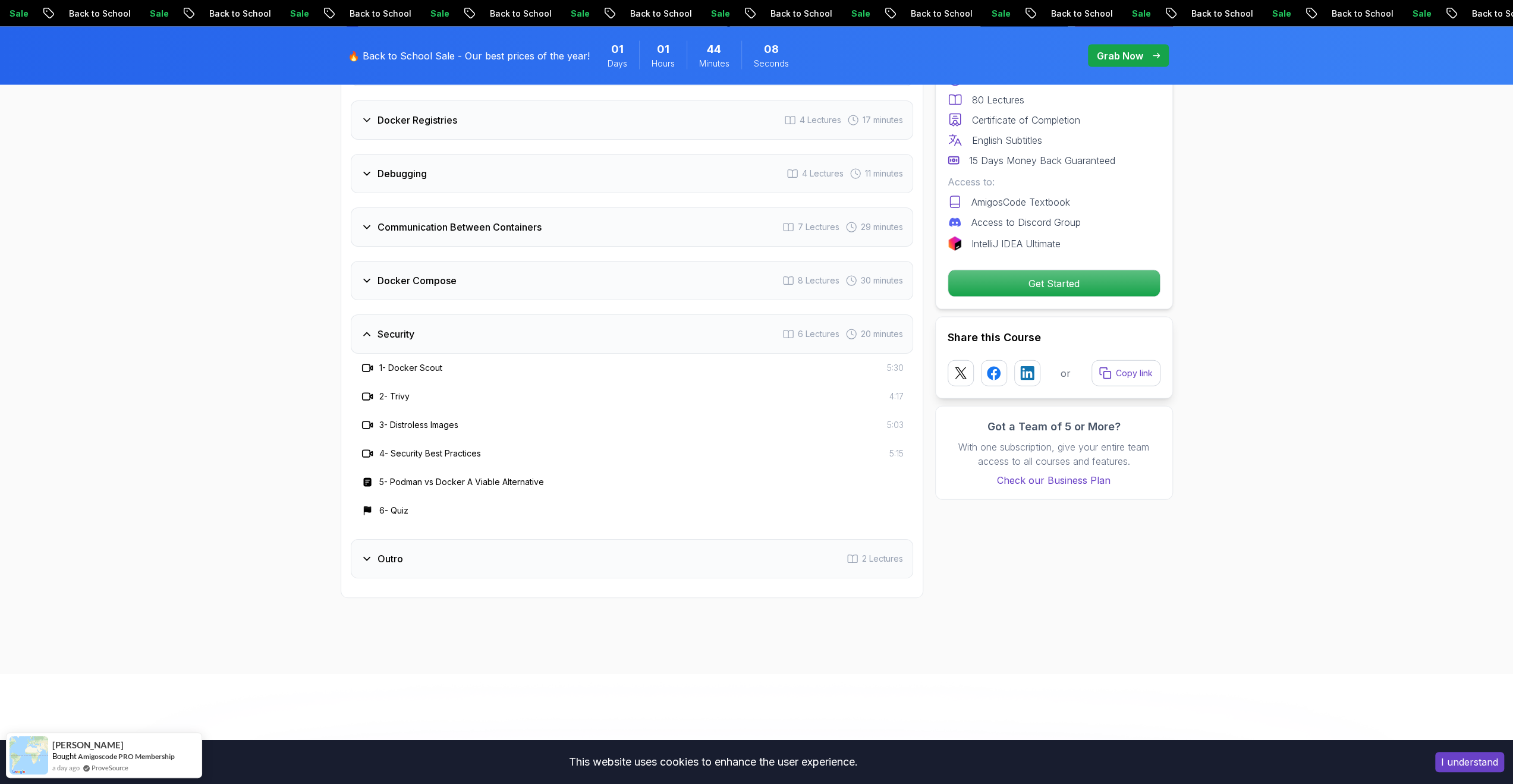
click at [415, 333] on div "Security 6 Lectures 20 minutes" at bounding box center [632, 334] width 562 height 39
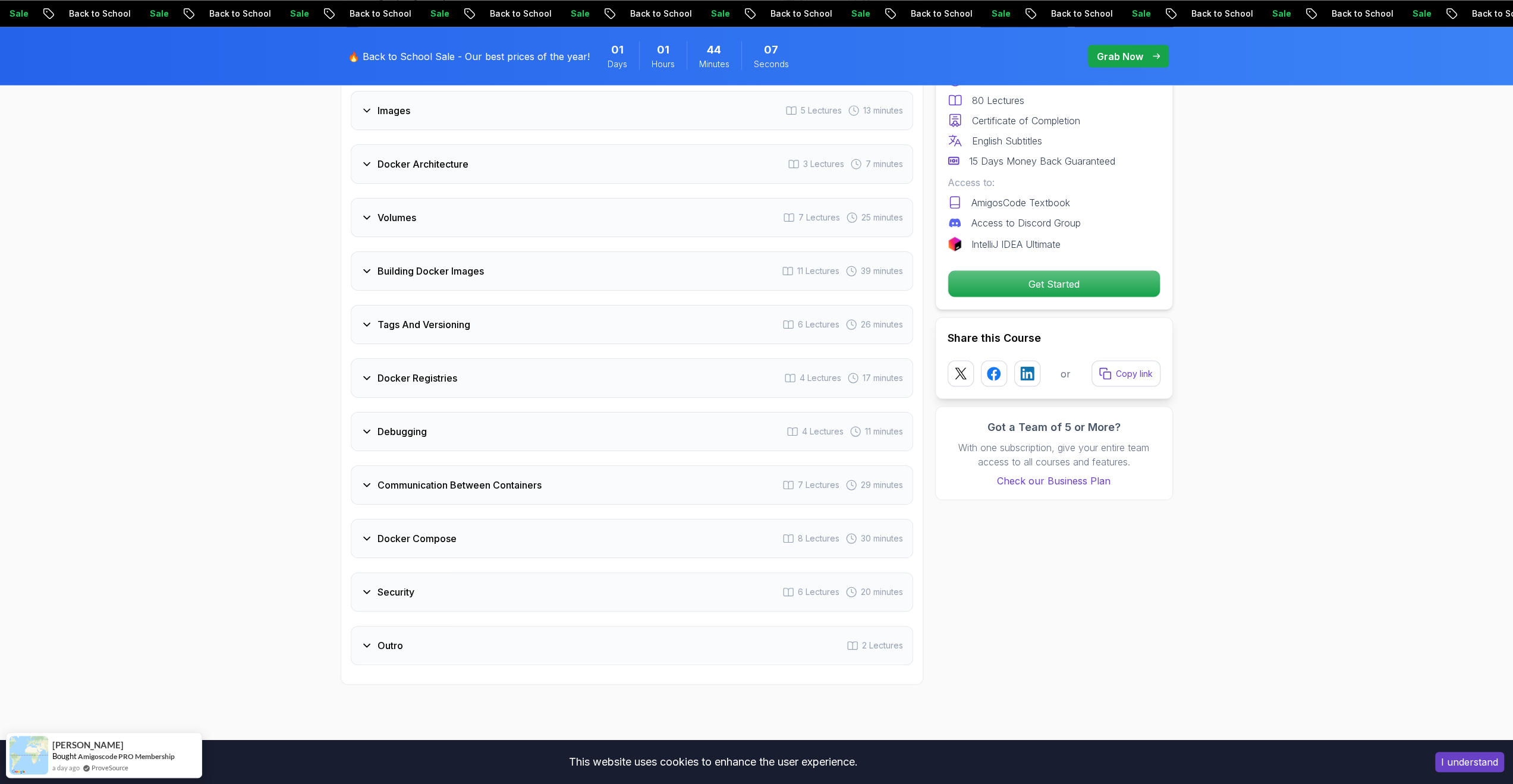
scroll to position [2059, 0]
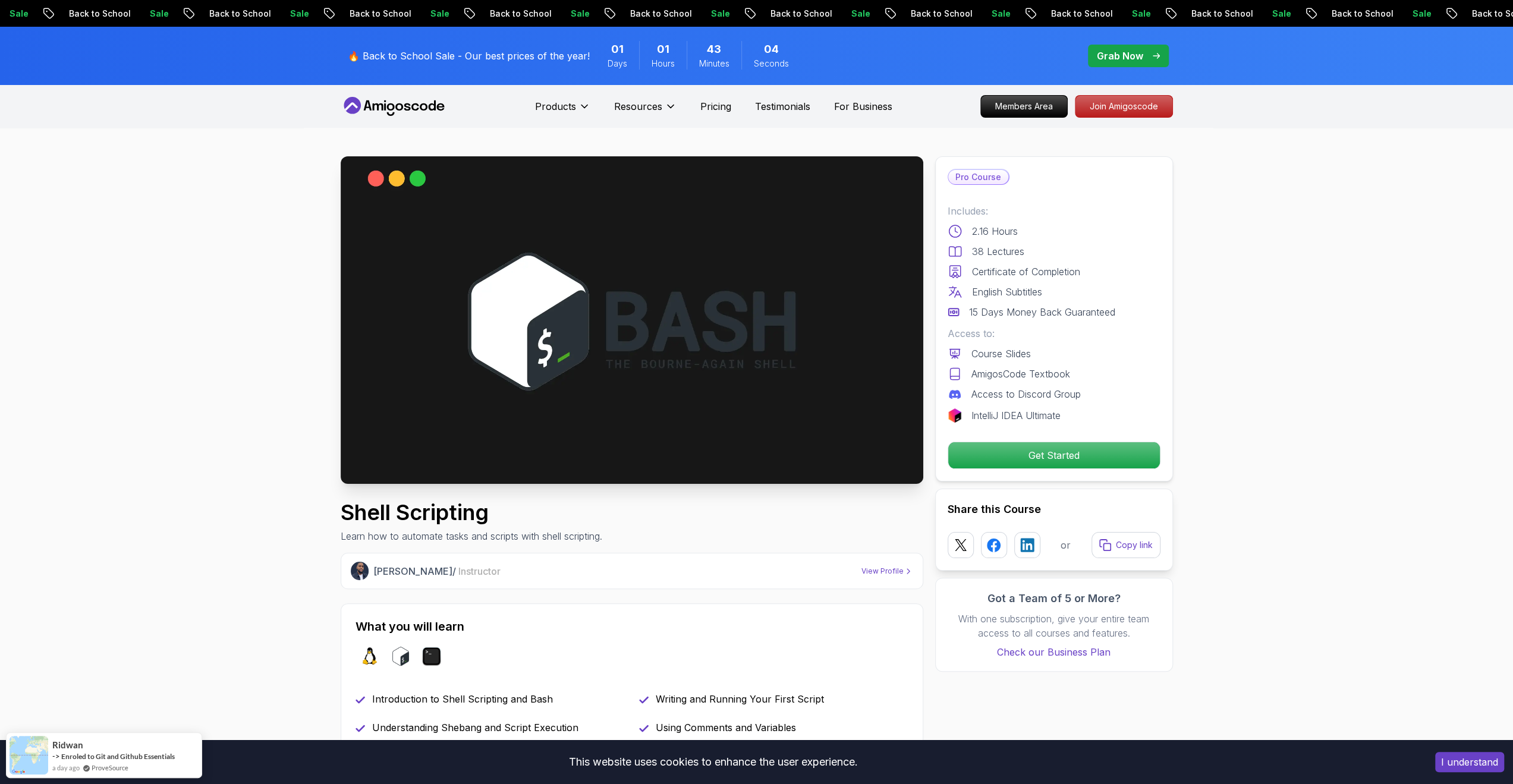
drag, startPoint x: 1093, startPoint y: 284, endPoint x: 1141, endPoint y: 319, distance: 59.4
click at [1141, 319] on div "Includes: 2.16 Hours 38 Lectures Certificate of Completion English Subtitles 15…" at bounding box center [1053, 313] width 213 height 218
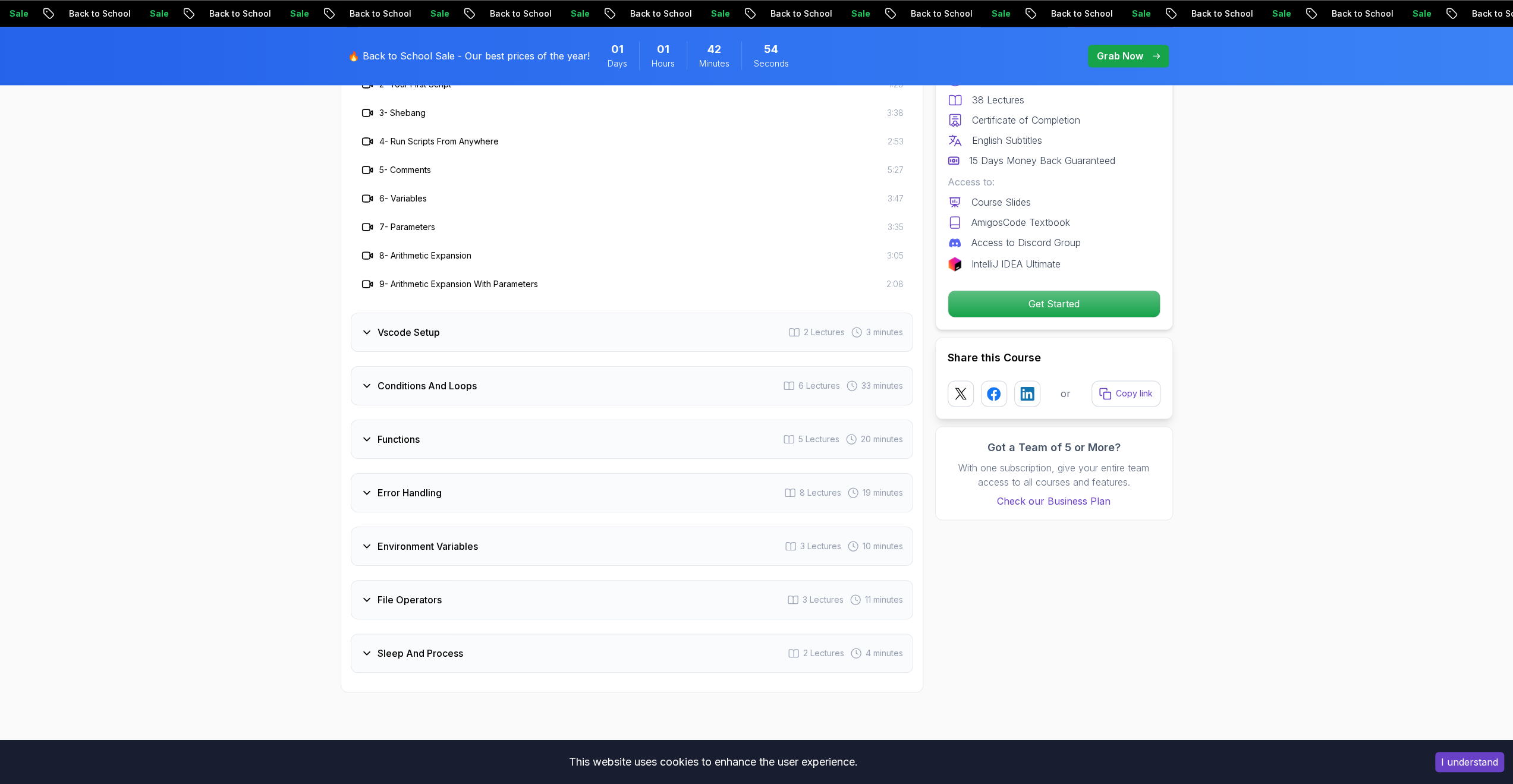
scroll to position [2020, 0]
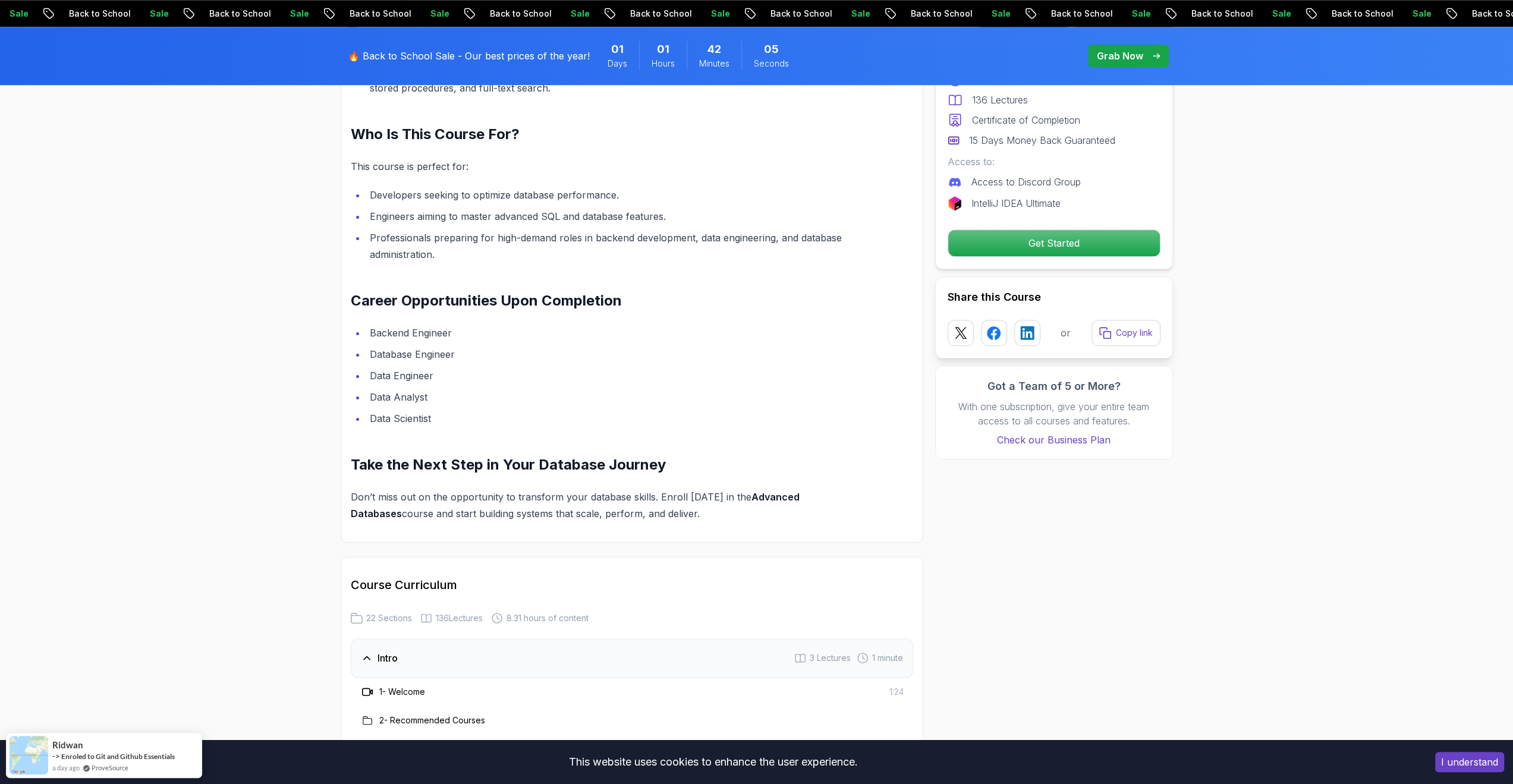
scroll to position [1129, 0]
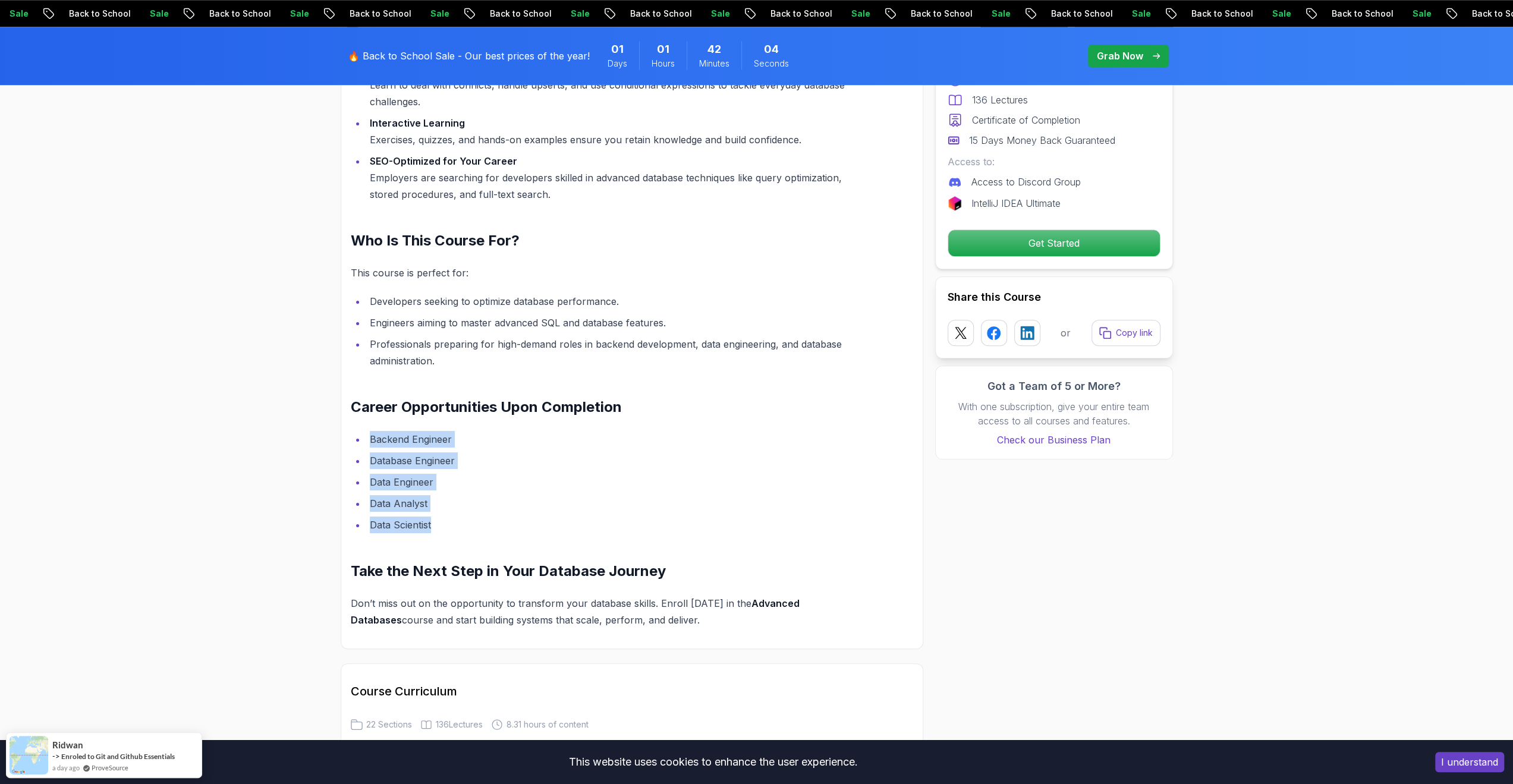
drag, startPoint x: 476, startPoint y: 525, endPoint x: 346, endPoint y: 426, distance: 163.4
click at [346, 426] on div "Unlock the Power of Advanced Databases with Amigoscode Are you ready to elevate…" at bounding box center [632, 227] width 582 height 843
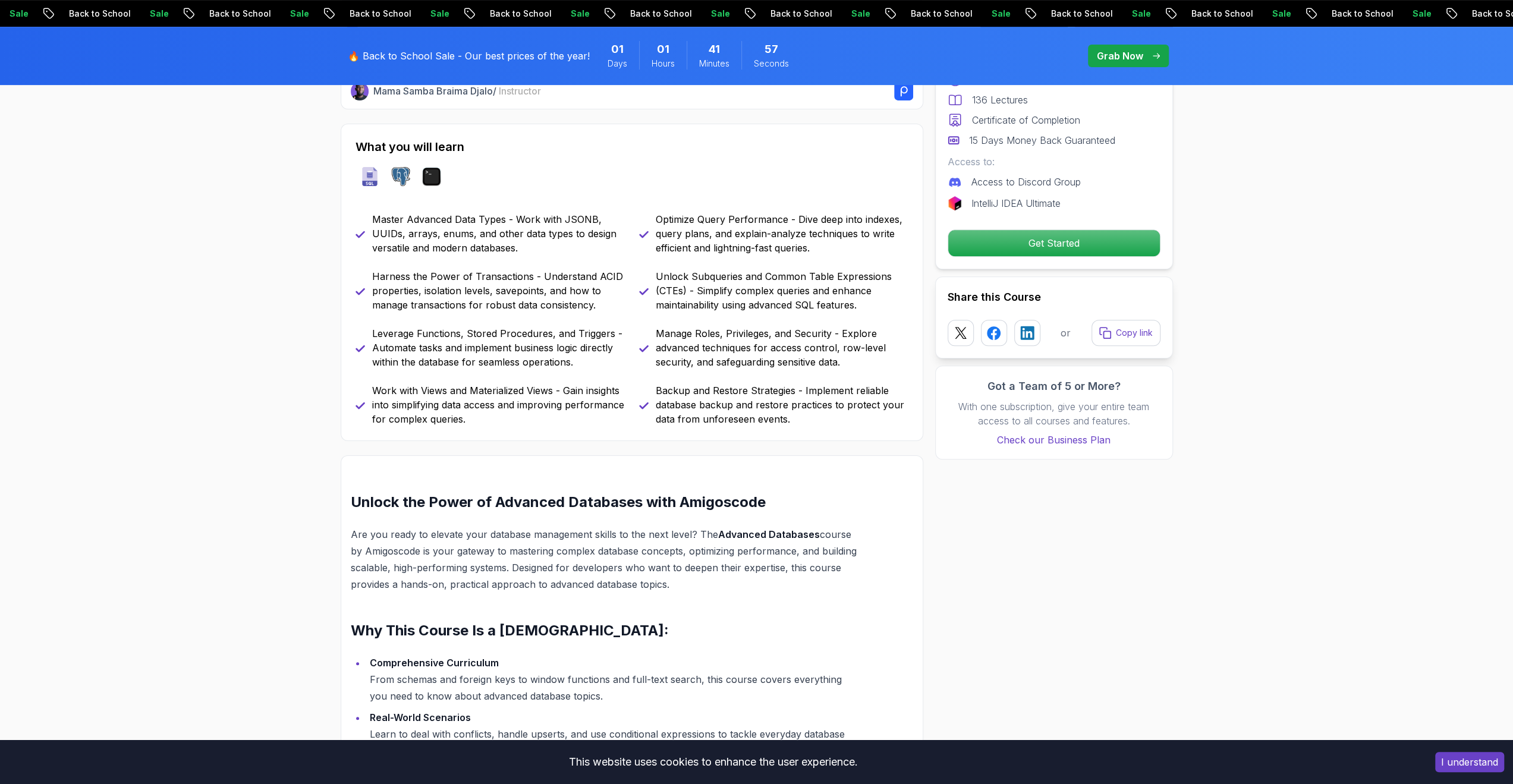
scroll to position [476, 0]
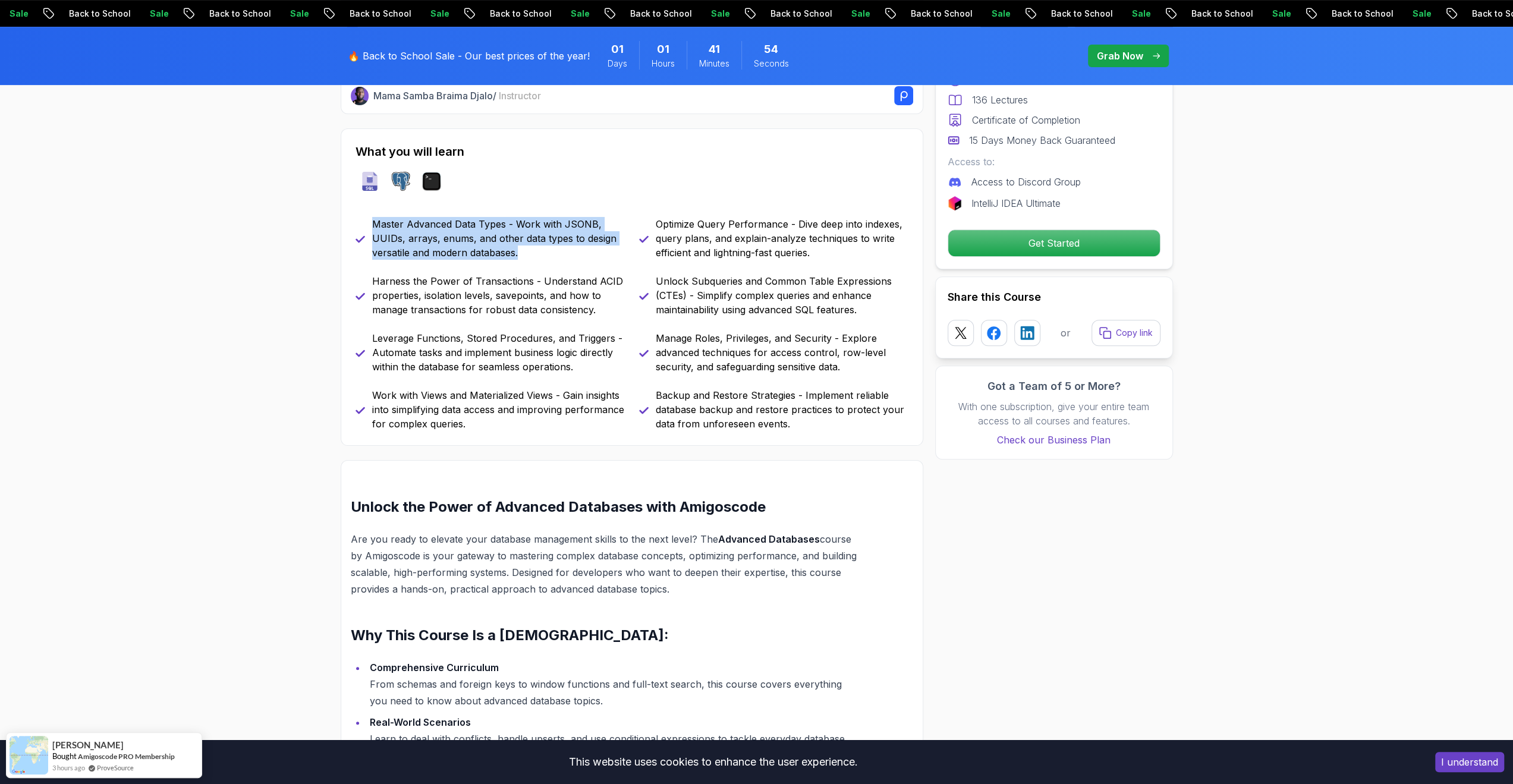
drag, startPoint x: 527, startPoint y: 255, endPoint x: 350, endPoint y: 224, distance: 179.7
click at [350, 224] on div "What you will learn sql postgres terminal Master Advanced Data Types - Work wit…" at bounding box center [632, 287] width 582 height 317
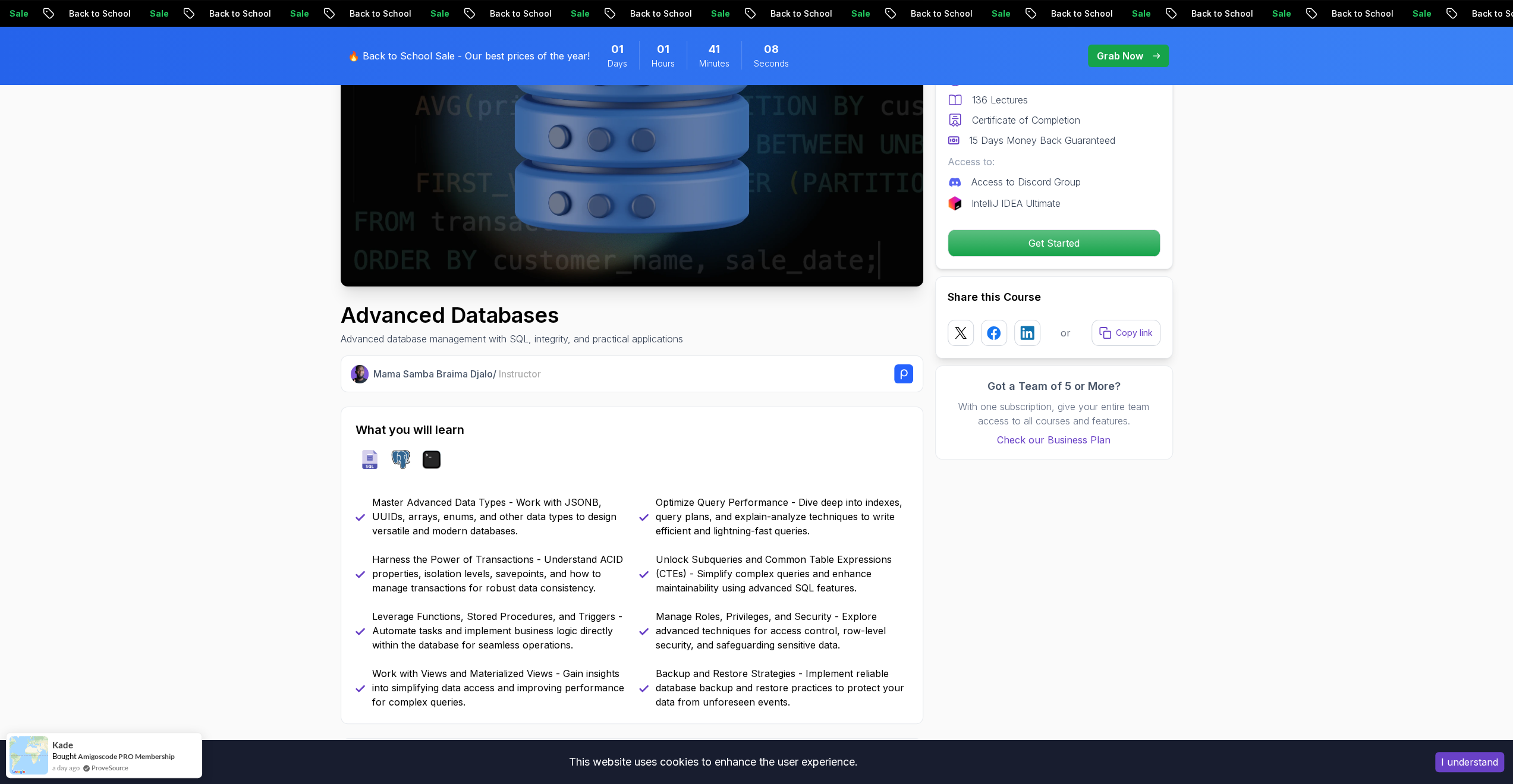
scroll to position [0, 0]
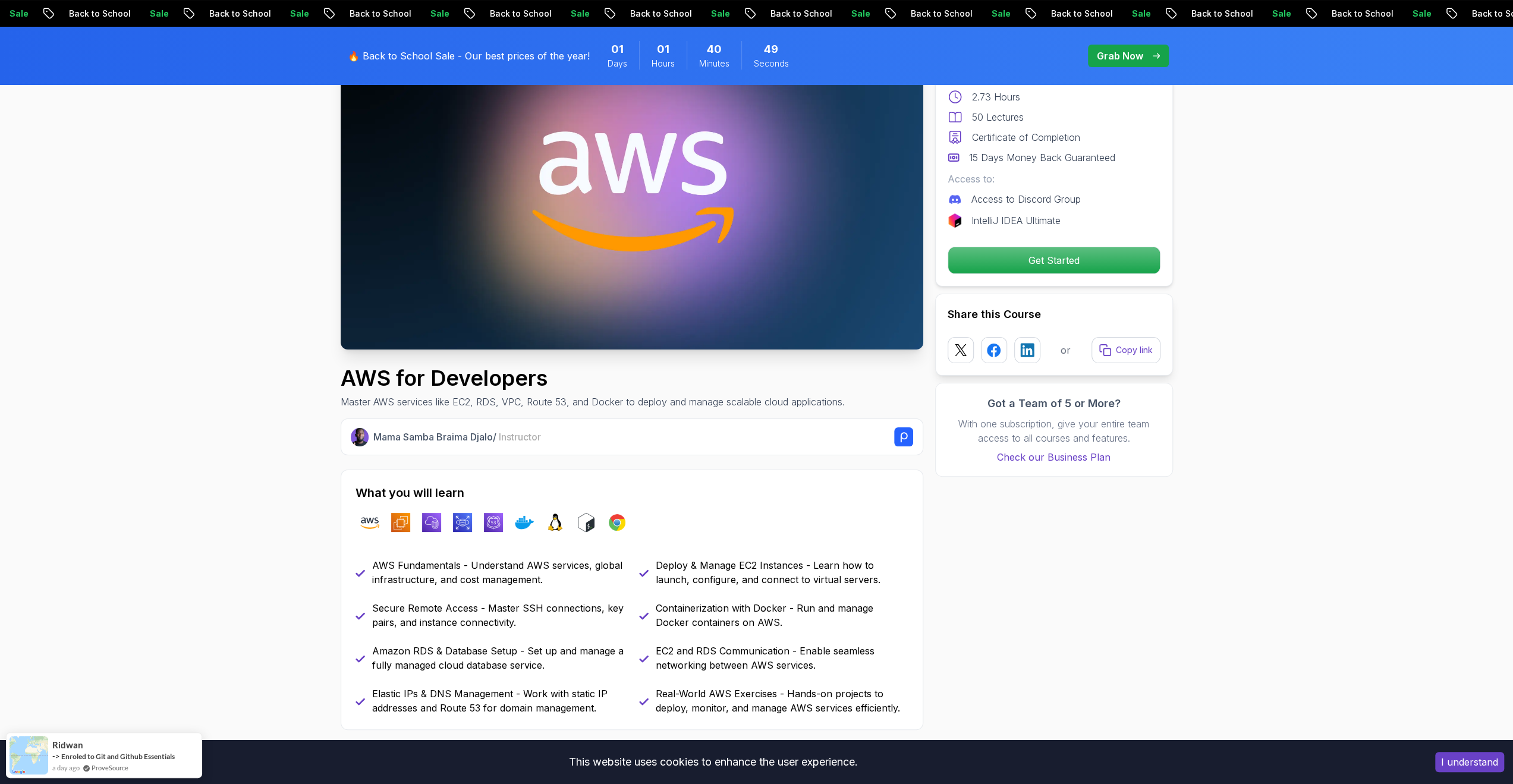
scroll to position [476, 0]
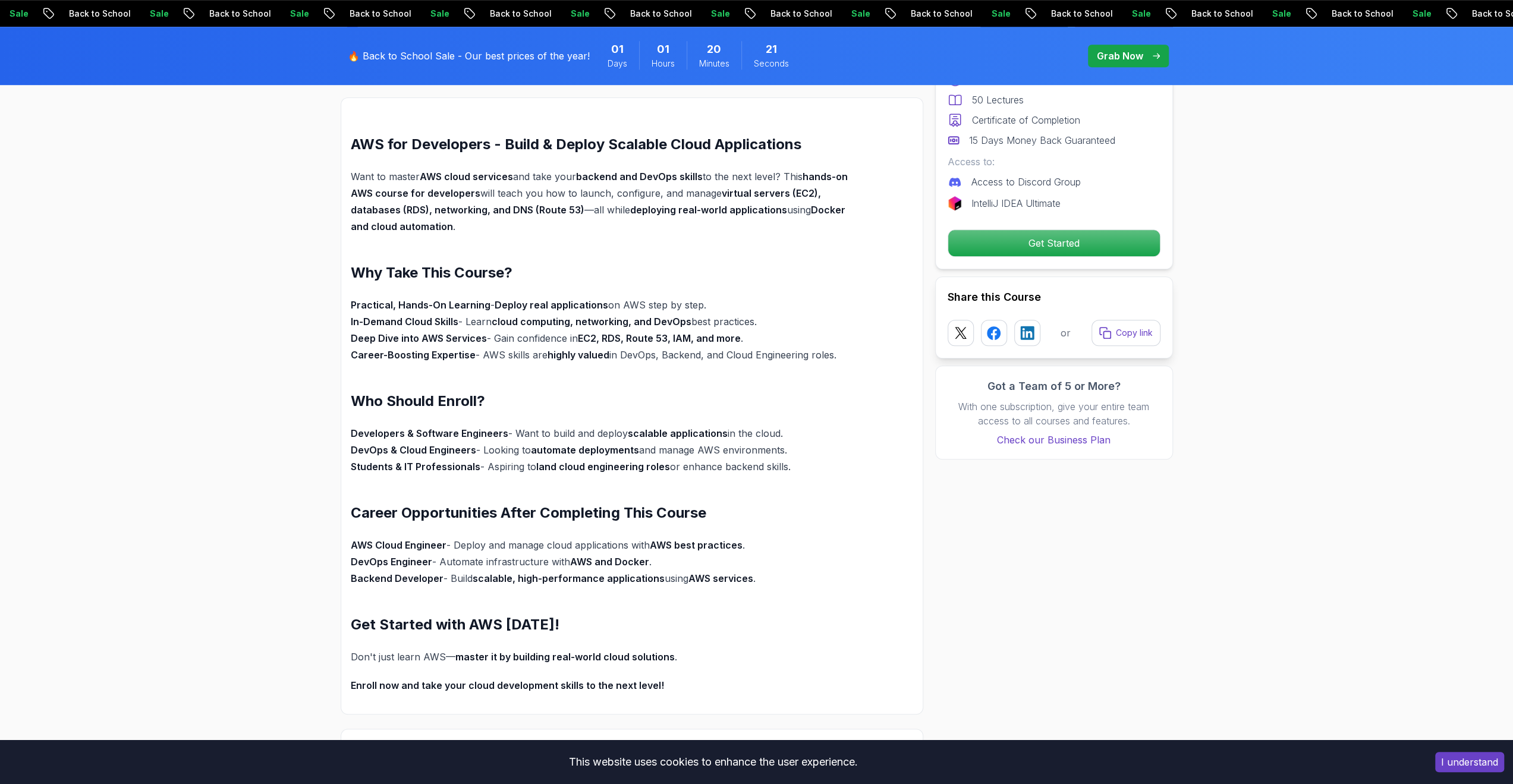
scroll to position [773, 0]
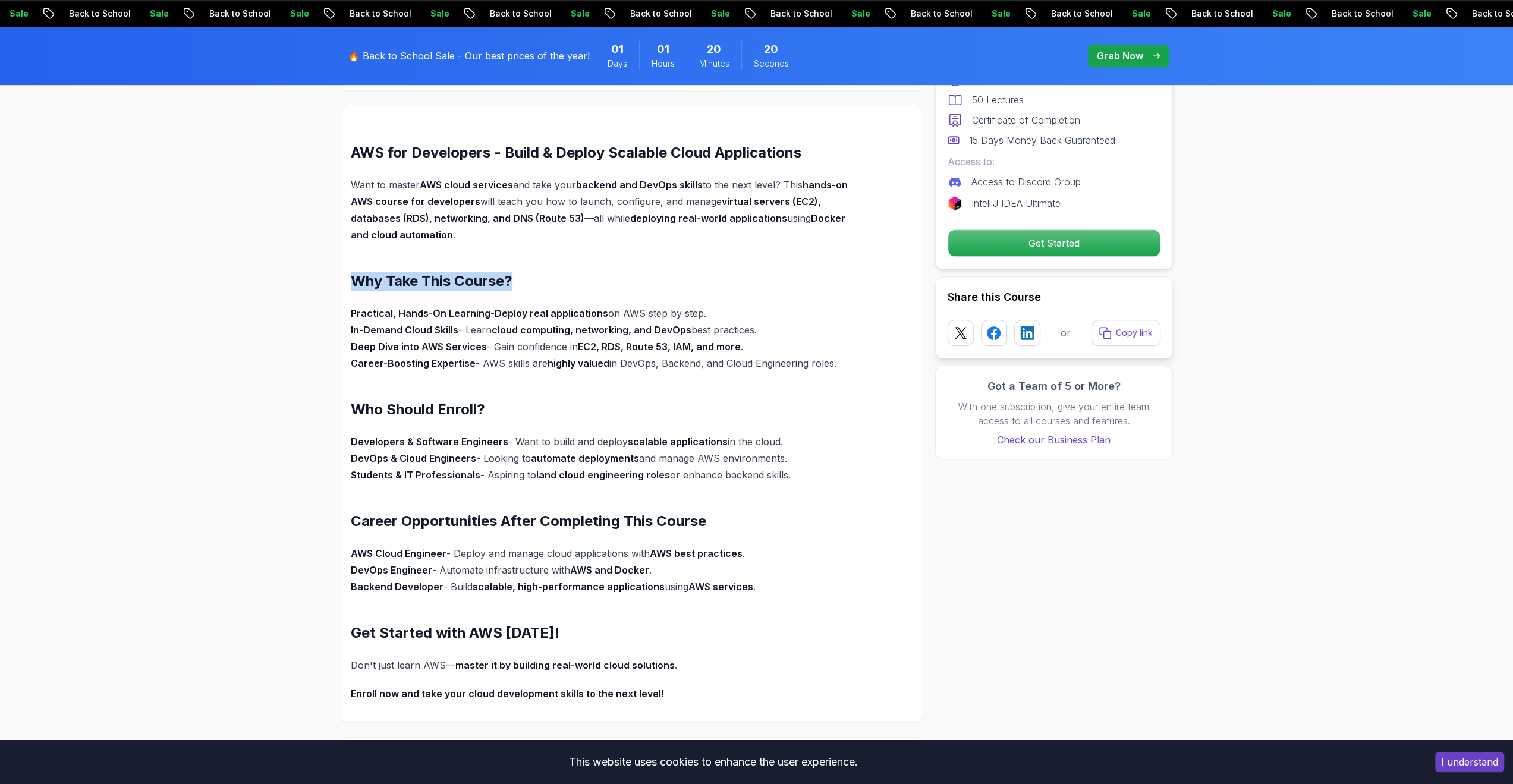
drag, startPoint x: 385, startPoint y: 269, endPoint x: 722, endPoint y: 282, distance: 337.3
click at [722, 282] on section "AWS for Developers Master AWS services like EC2, RDS, VPC, Route 53, and Docker…" at bounding box center [756, 544] width 1513 height 2379
click at [723, 286] on h2 "Why Take This Course?" at bounding box center [603, 281] width 506 height 19
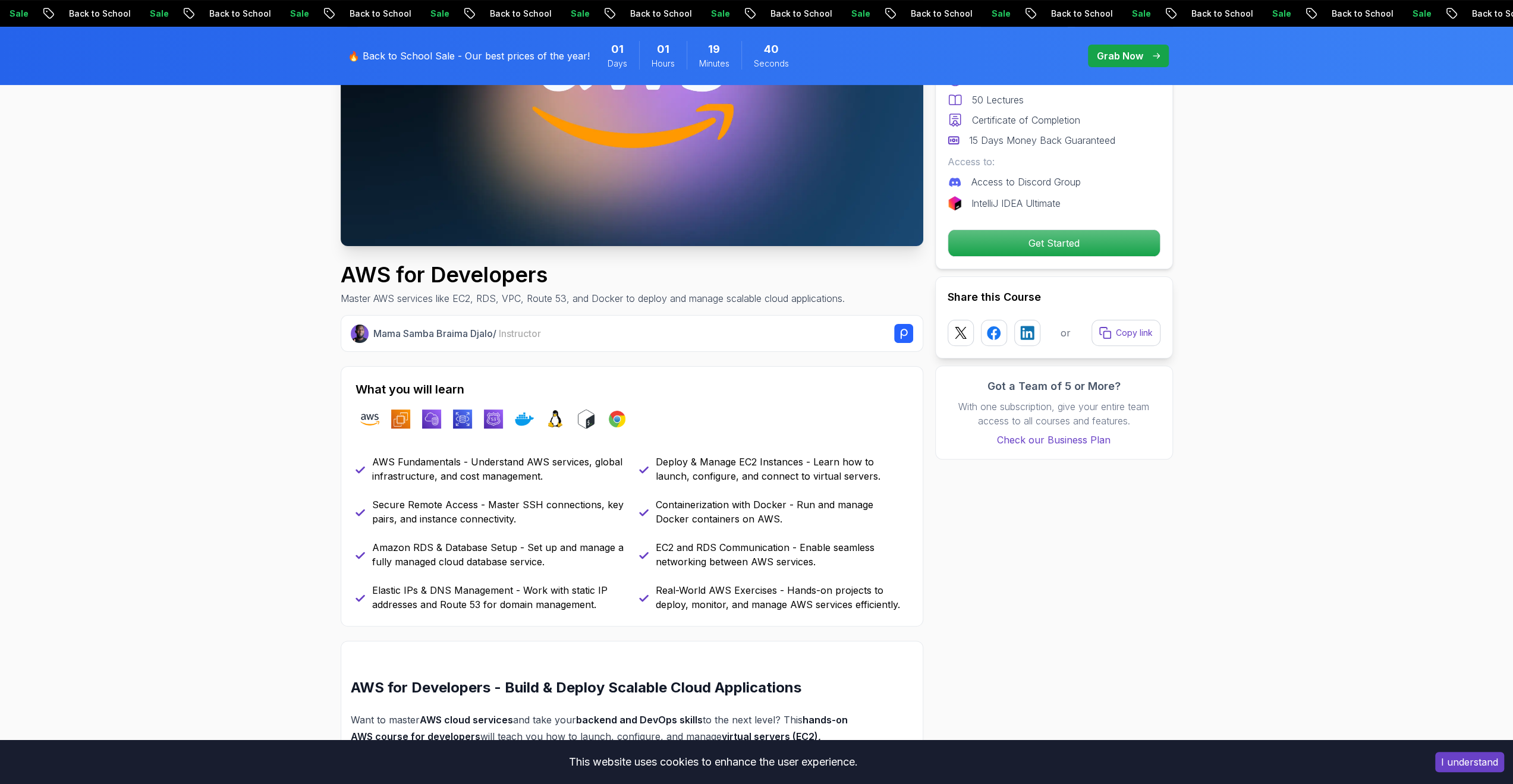
scroll to position [238, 0]
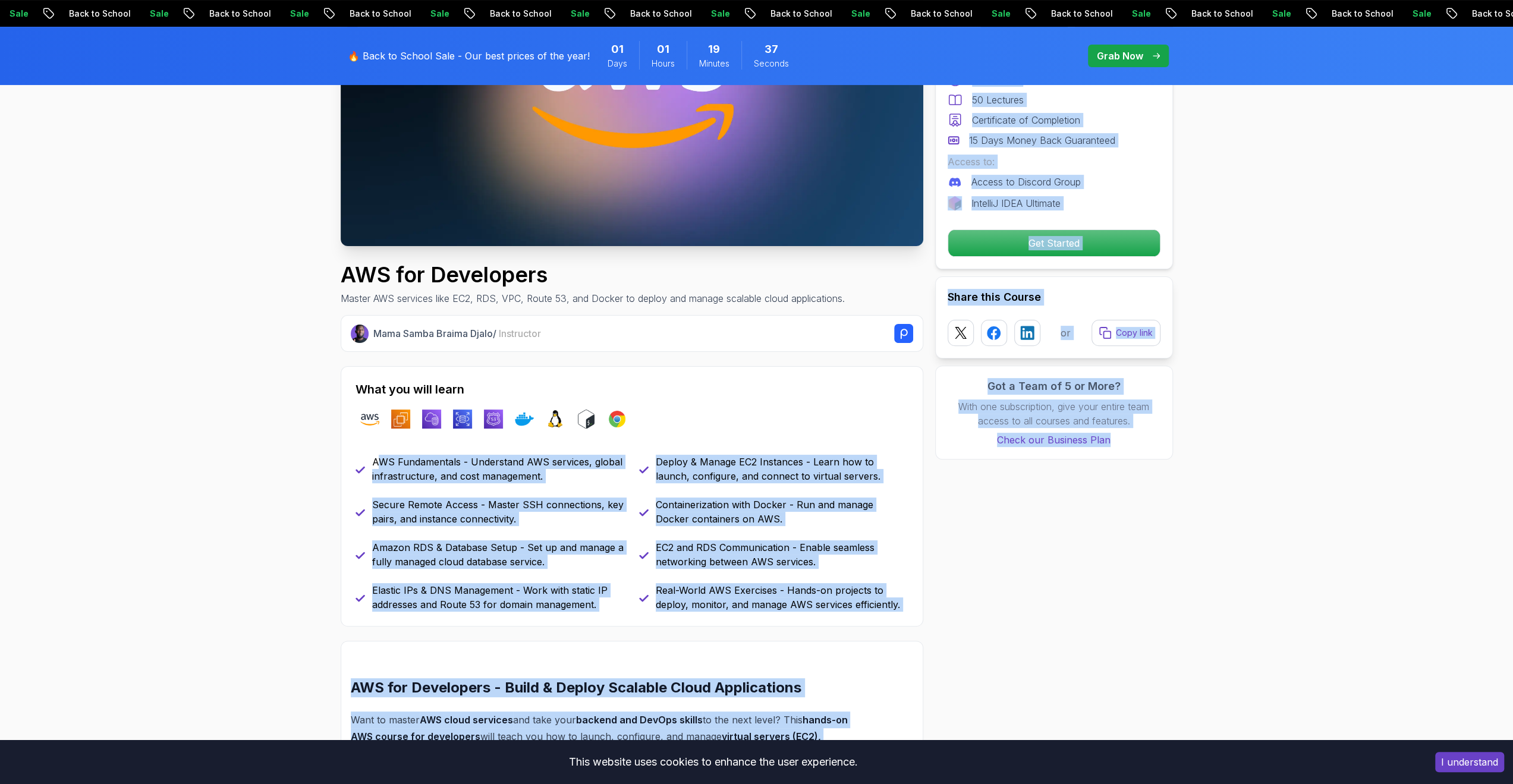
drag, startPoint x: 377, startPoint y: 455, endPoint x: 1107, endPoint y: 546, distance: 735.7
click at [849, 558] on p "EC2 and RDS Communication - Enable seamless networking between AWS services." at bounding box center [781, 554] width 252 height 29
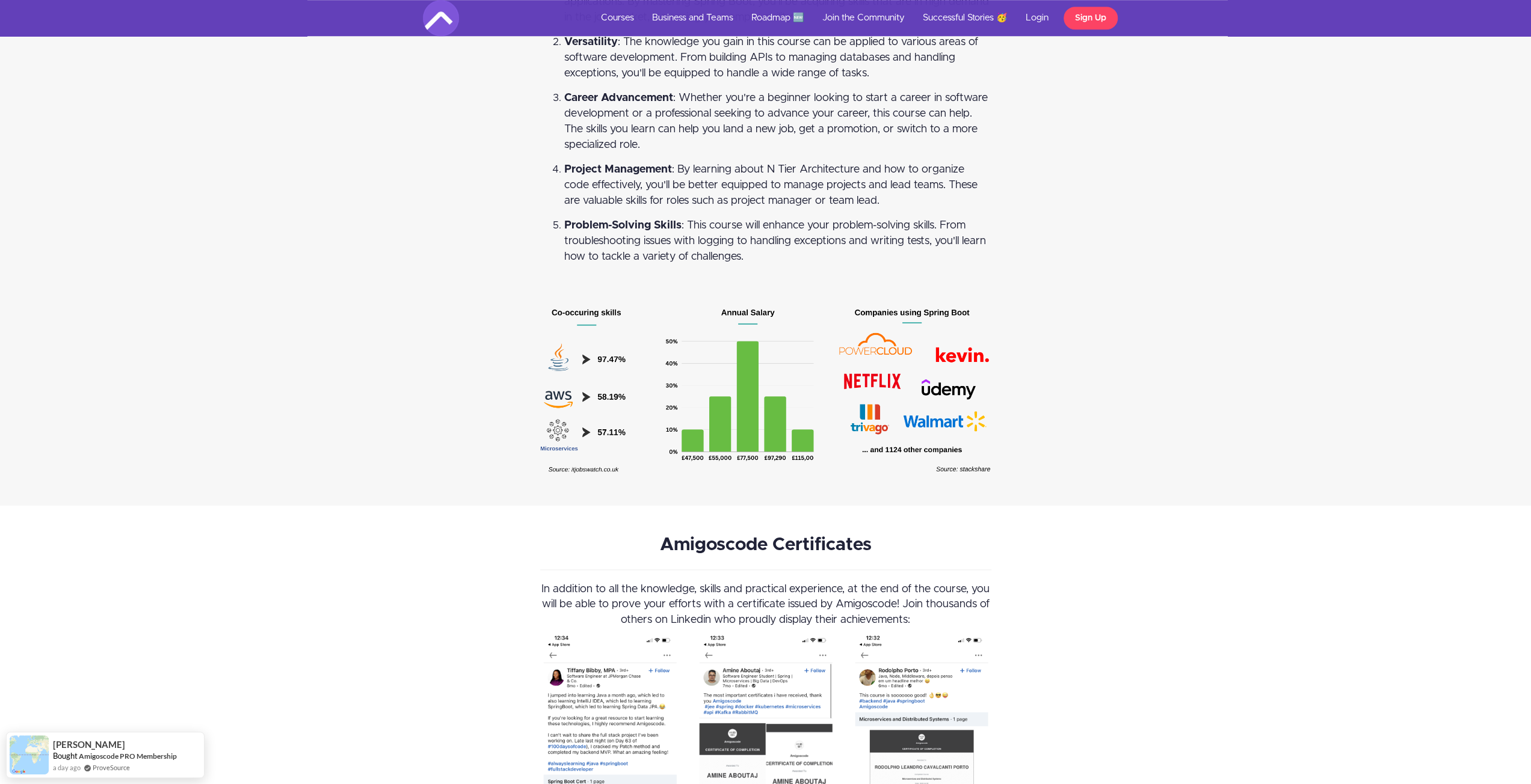
scroll to position [5654, 0]
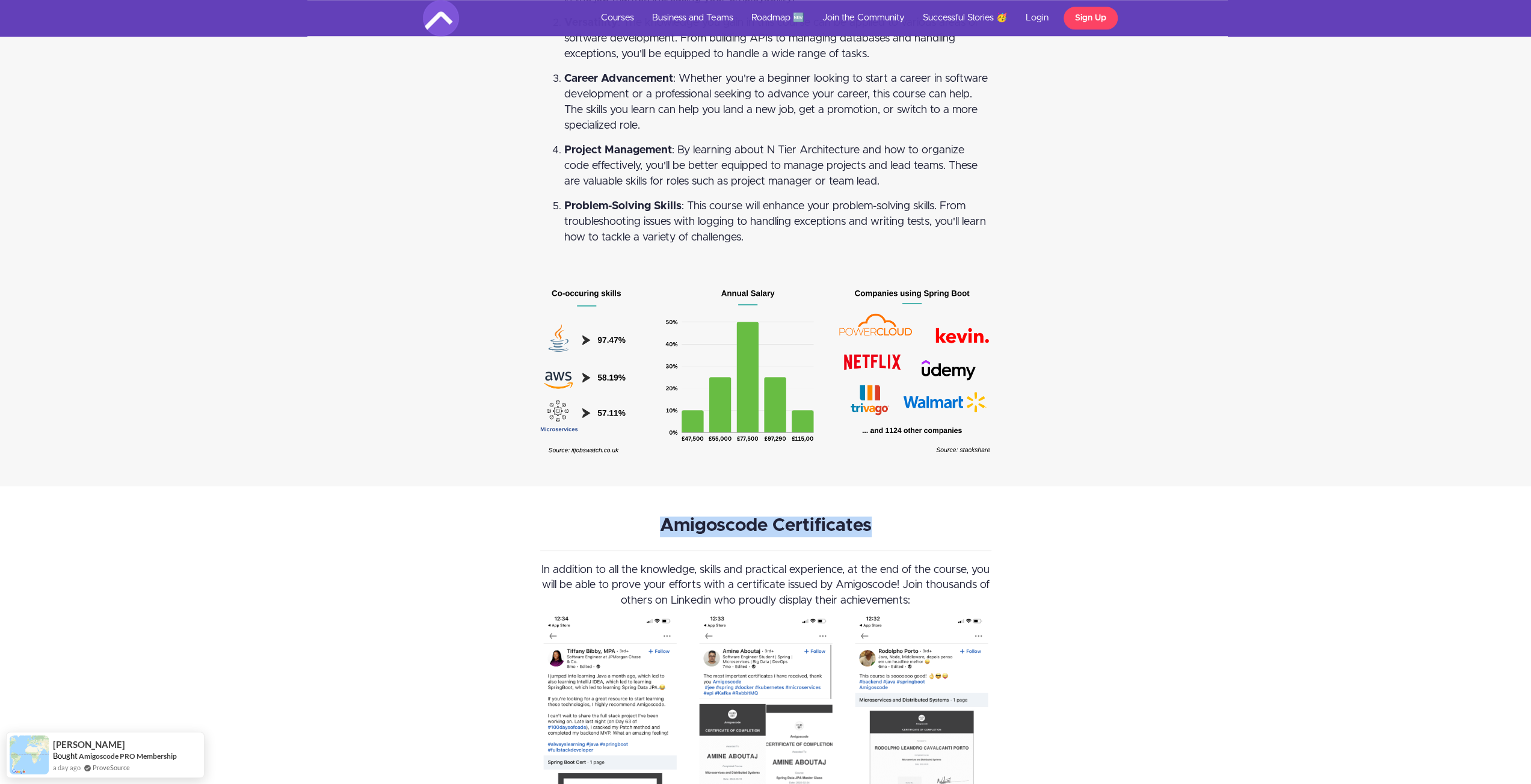
drag, startPoint x: 942, startPoint y: 510, endPoint x: 591, endPoint y: 499, distance: 351.2
click at [591, 516] on p "Amigoscode Certificates" at bounding box center [765, 526] width 451 height 20
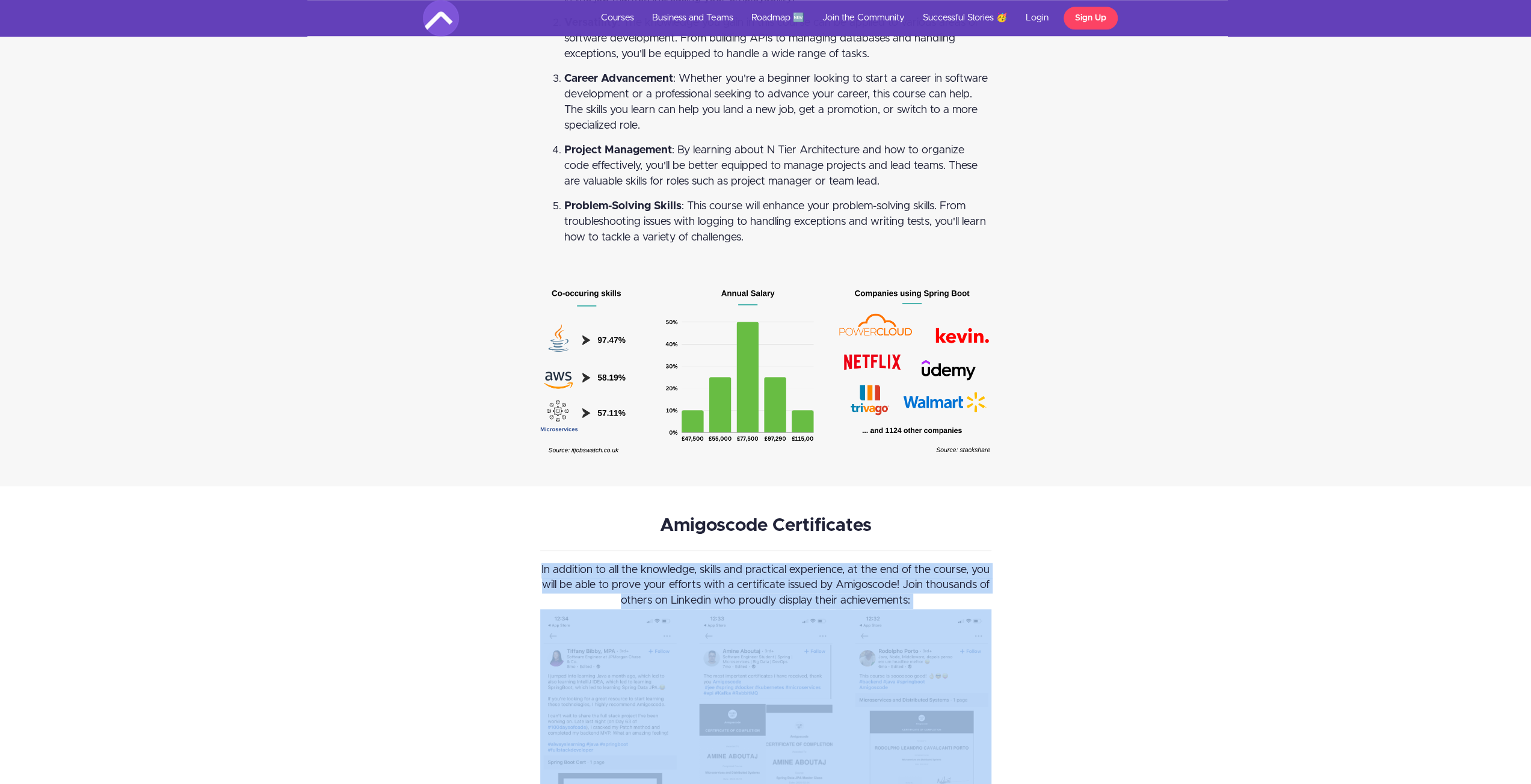
drag, startPoint x: 512, startPoint y: 541, endPoint x: 1001, endPoint y: 622, distance: 495.7
click at [917, 571] on div "In addition to all the knowledge, skills and practical experience, at the end o…" at bounding box center [765, 586] width 451 height 47
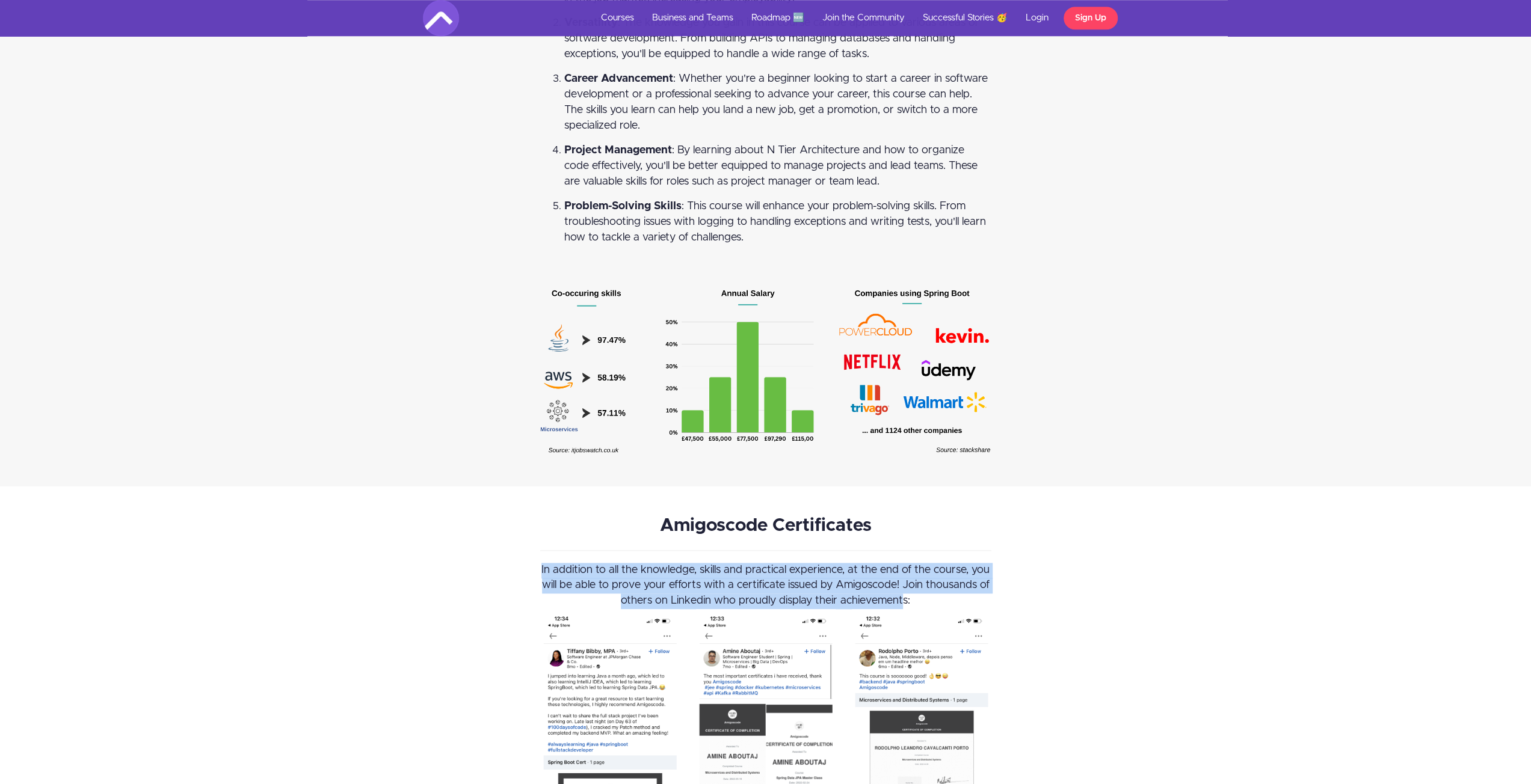
drag, startPoint x: 870, startPoint y: 568, endPoint x: 493, endPoint y: 541, distance: 378.0
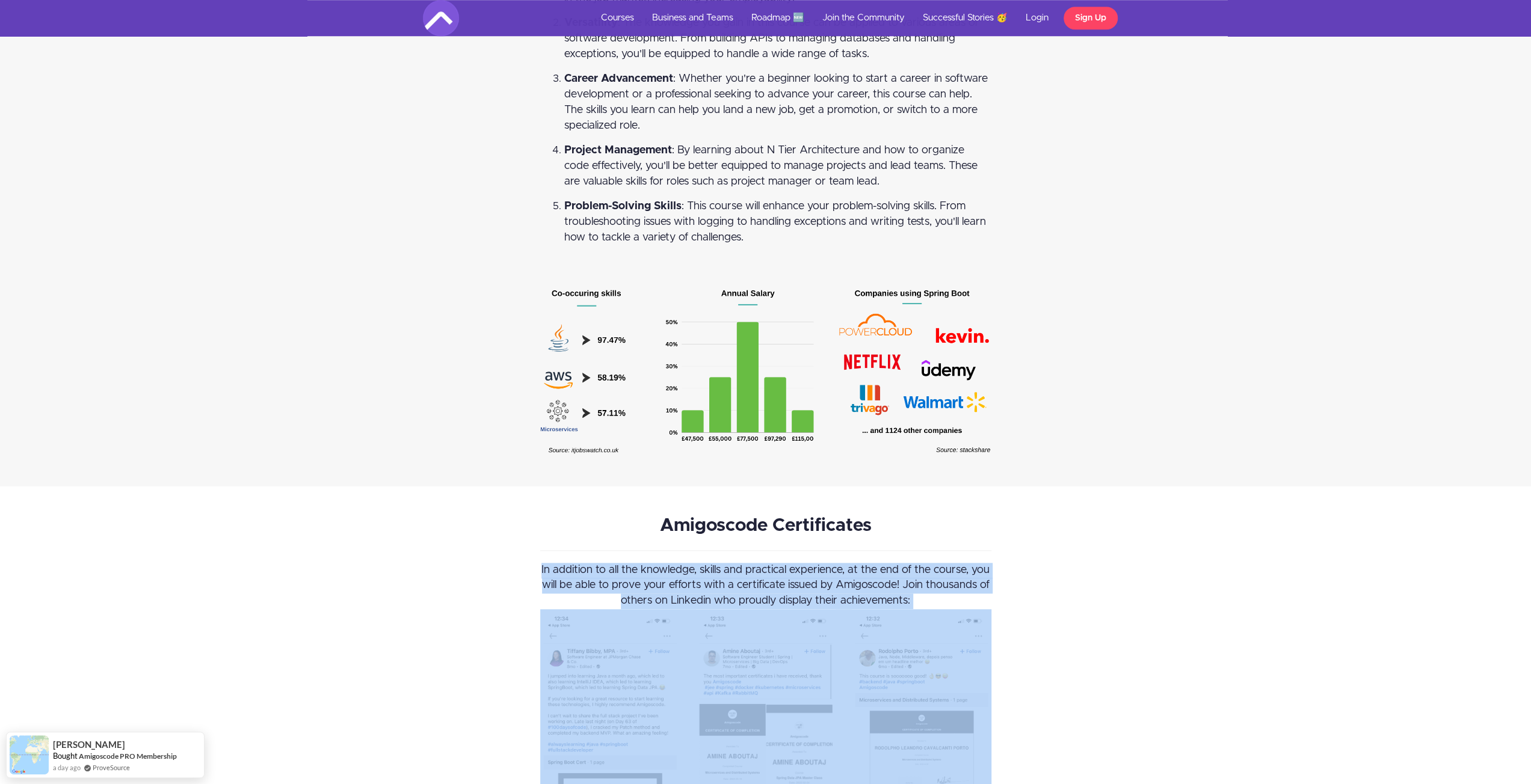
drag, startPoint x: 488, startPoint y: 542, endPoint x: 1114, endPoint y: 592, distance: 628.0
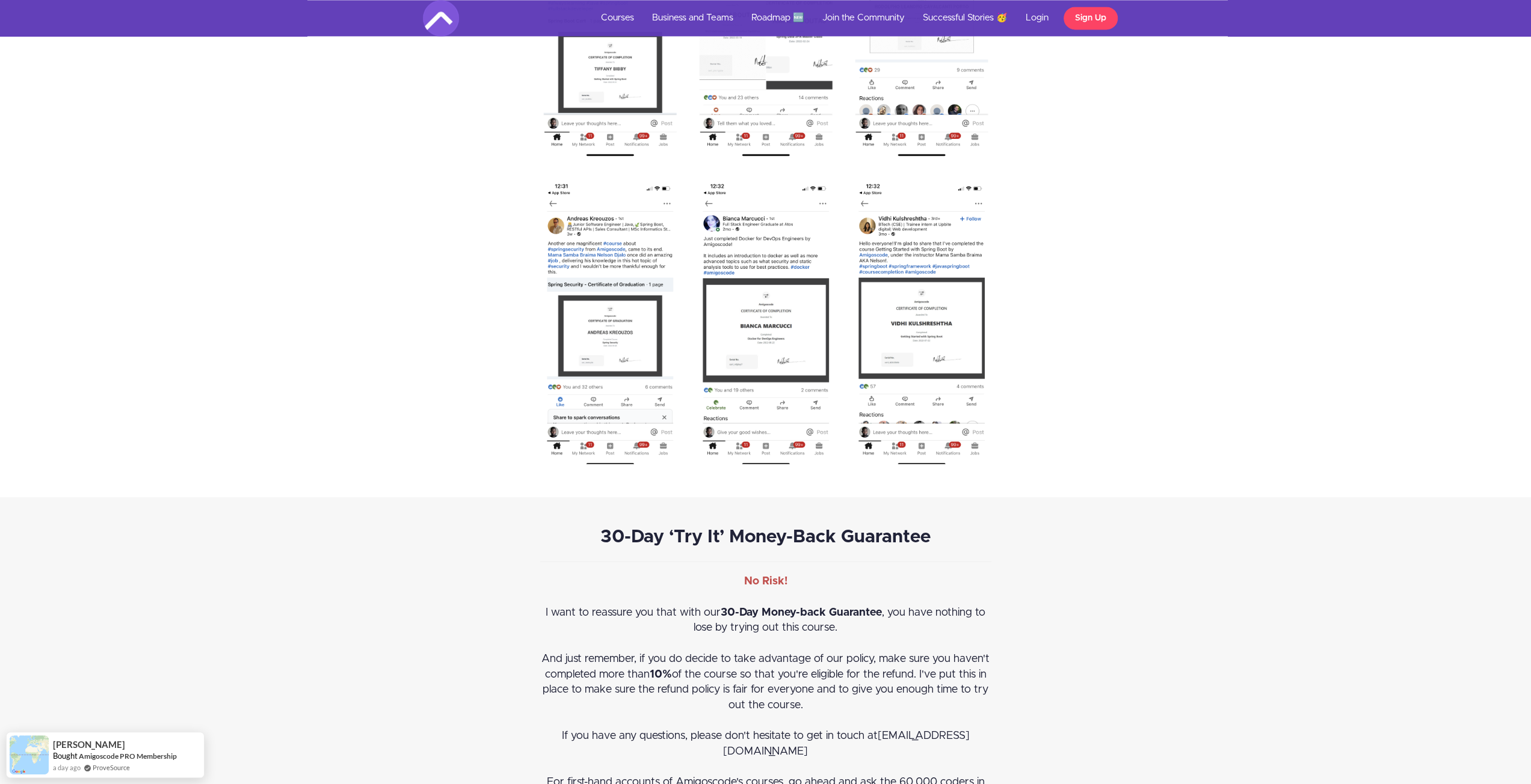
scroll to position [6315, 0]
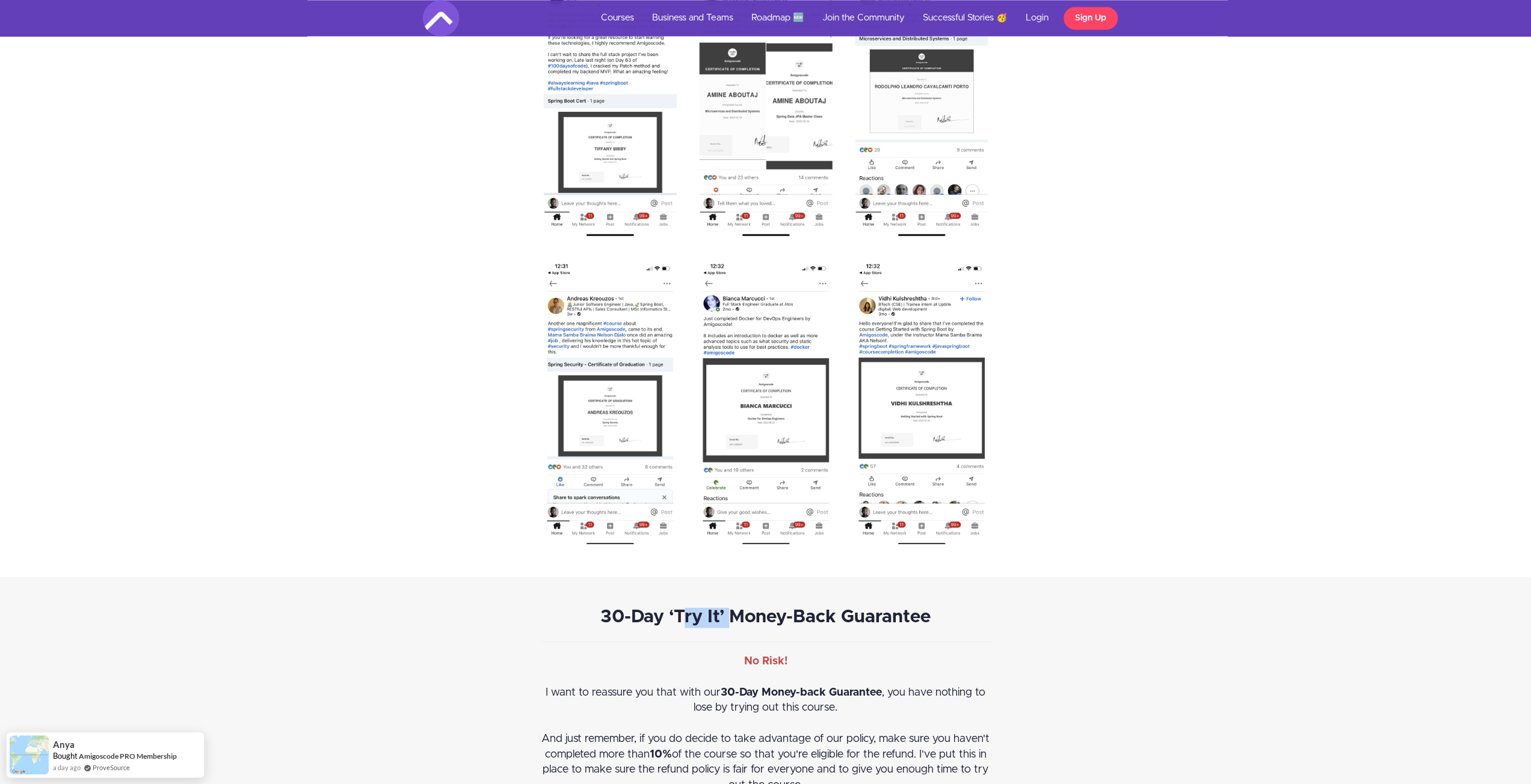
drag, startPoint x: 681, startPoint y: 583, endPoint x: 733, endPoint y: 583, distance: 52.0
click at [733, 607] on strong "30-Day ‘Try It’ Money-Back Guarantee" at bounding box center [765, 616] width 330 height 18
click at [741, 611] on div "30-Day ‘Try It’ Money-Back Guarantee No Risk! I want to reassure you that with …" at bounding box center [766, 754] width 469 height 293
drag, startPoint x: 728, startPoint y: 589, endPoint x: 1242, endPoint y: 614, distance: 514.6
click at [1242, 615] on div "30-Day ‘Try It’ Money-Back Guarantee No Risk! I want to reassure you that with …" at bounding box center [765, 754] width 1531 height 354
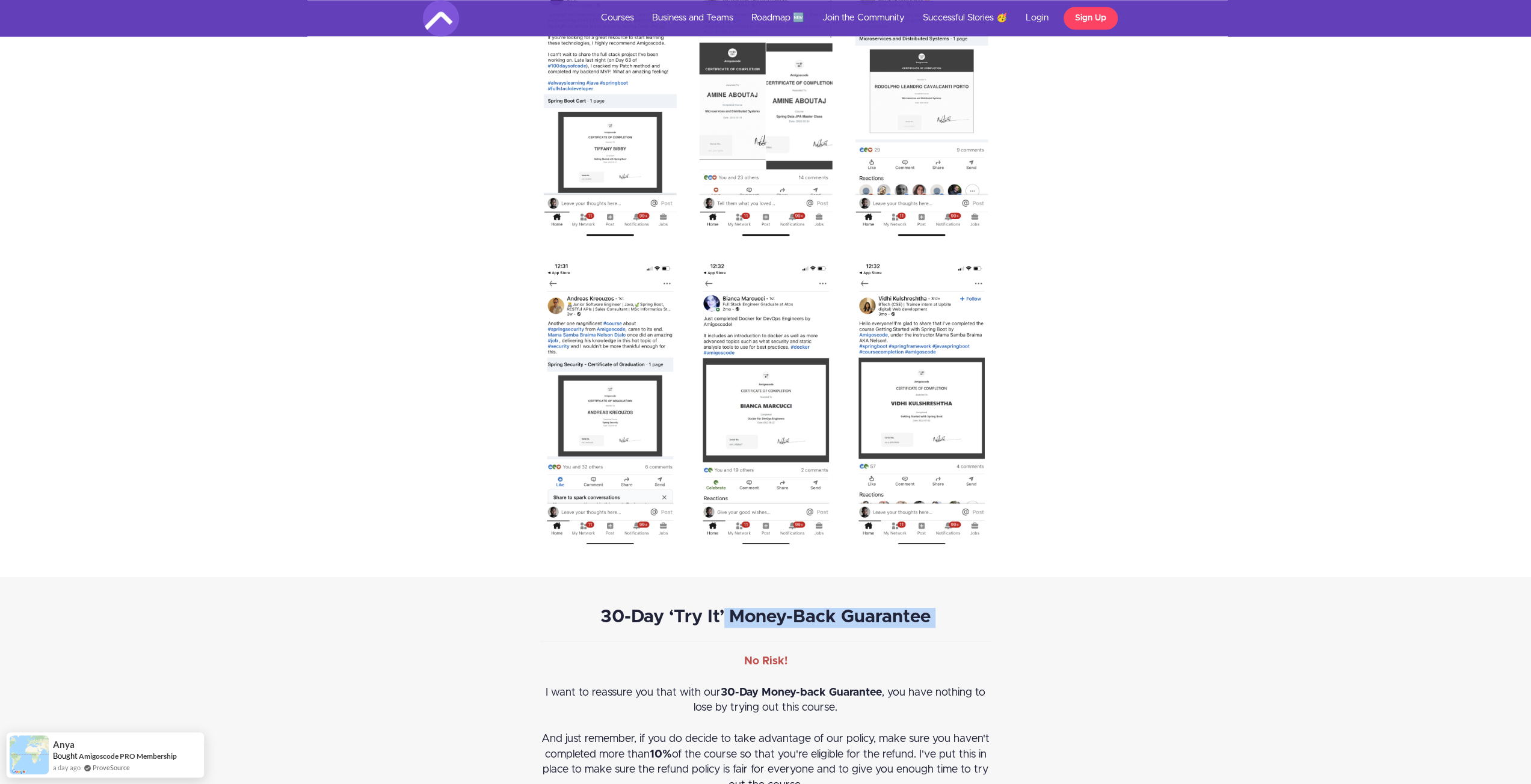
click at [1242, 615] on div "30-Day ‘Try It’ Money-Back Guarantee No Risk! I want to reassure you that with …" at bounding box center [765, 754] width 1531 height 354
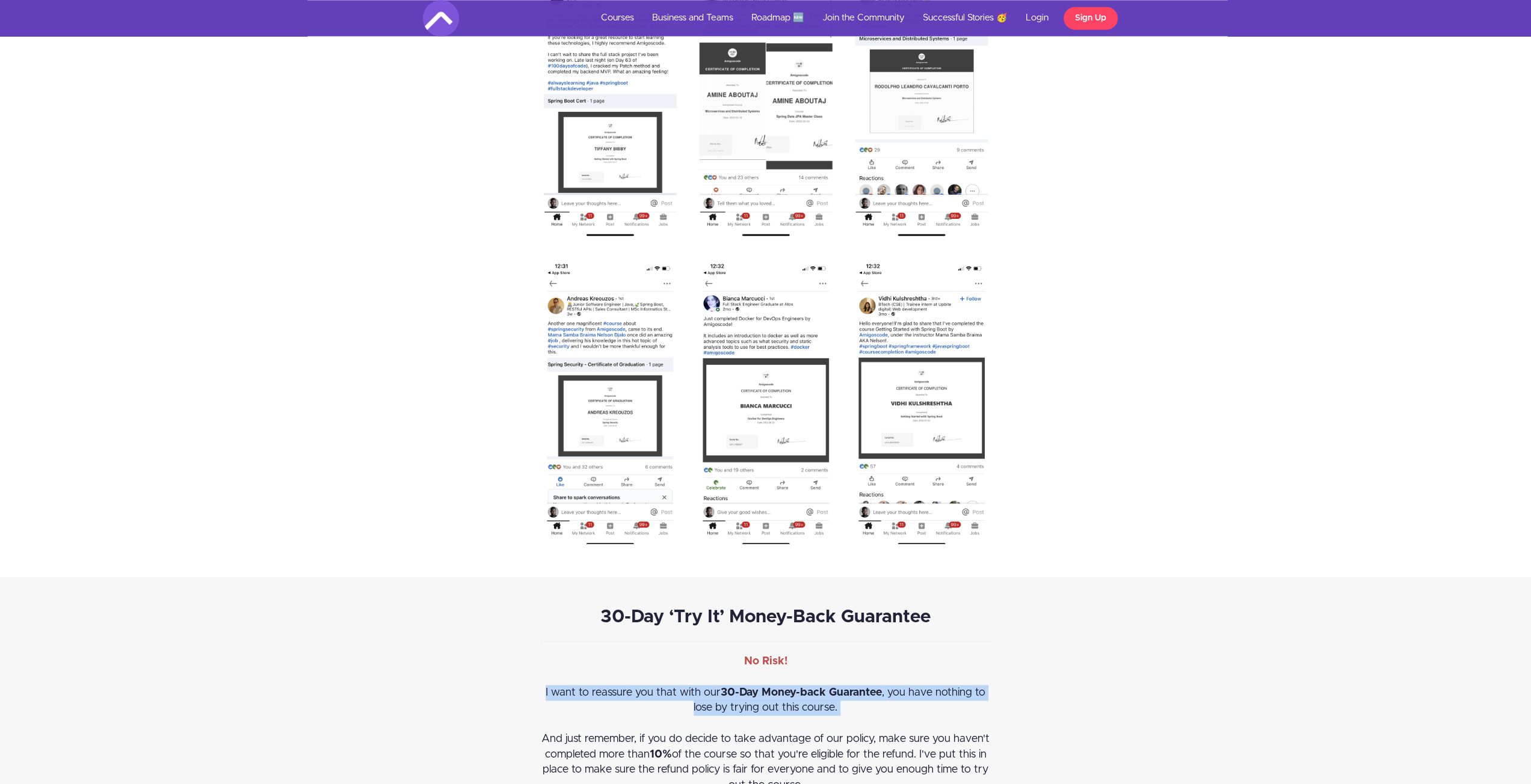
drag, startPoint x: 496, startPoint y: 667, endPoint x: 953, endPoint y: 705, distance: 458.6
click at [953, 705] on div "30-Day ‘Try It’ Money-Back Guarantee No Risk! I want to reassure you that with …" at bounding box center [766, 754] width 704 height 293
click at [862, 687] on div "I want to reassure you that with our 30-Day Money-back Guarantee , you have not…" at bounding box center [765, 708] width 451 height 47
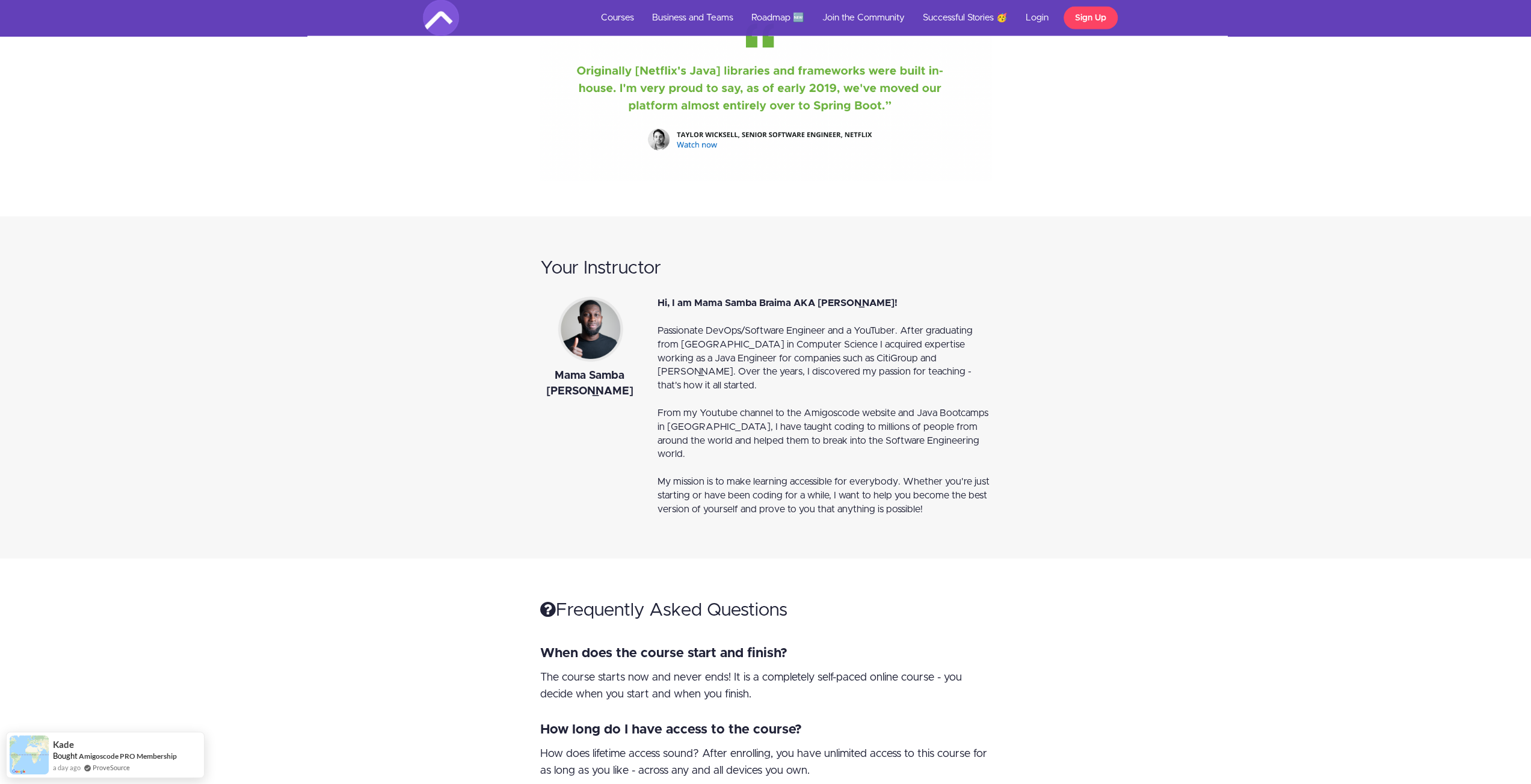
scroll to position [7217, 0]
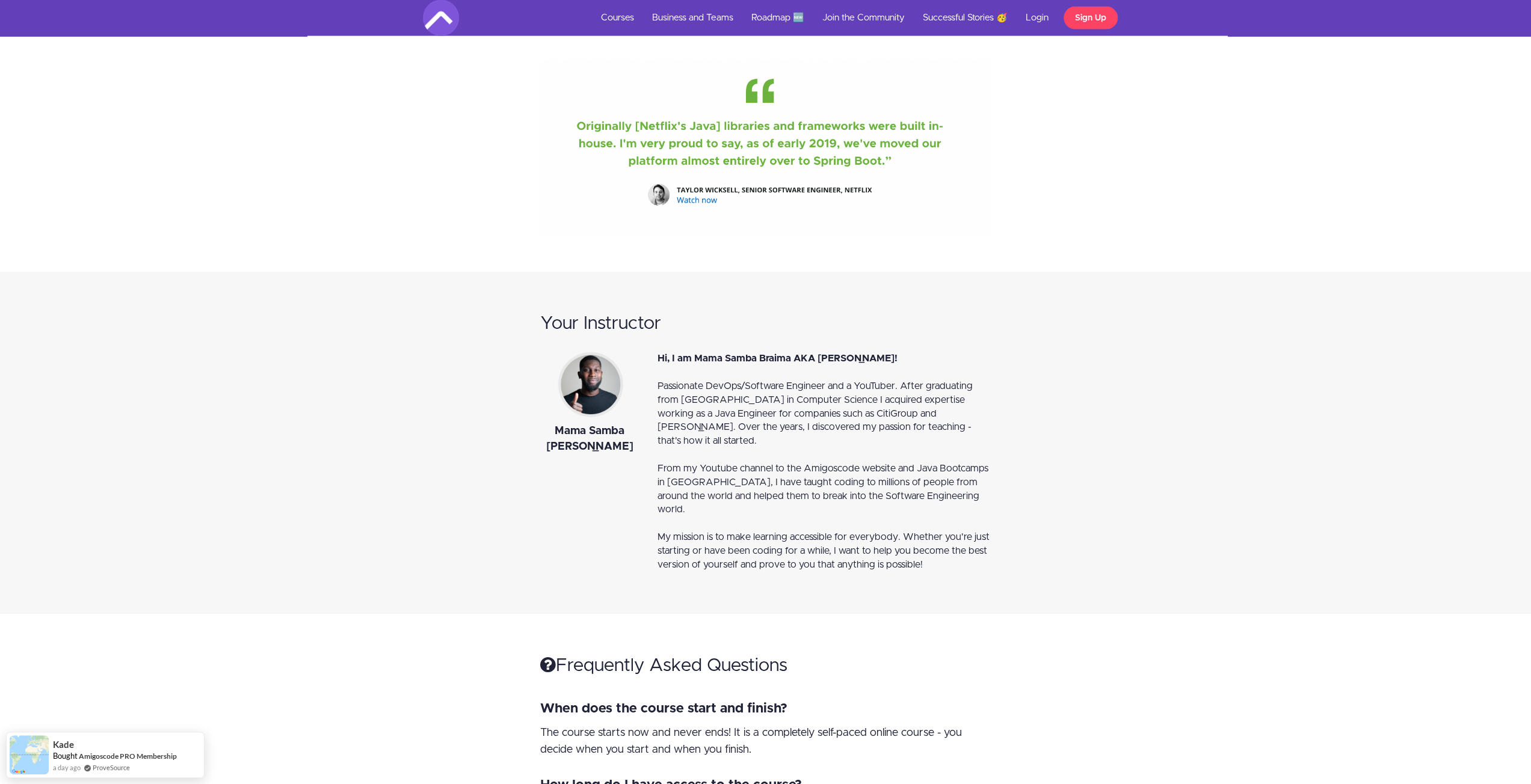
drag, startPoint x: 942, startPoint y: 501, endPoint x: 818, endPoint y: 421, distance: 147.6
click at [829, 427] on div "Hi, I am Mama Samba Braima AKA [PERSON_NAME]! Passionate DevOps/Software Engine…" at bounding box center [824, 462] width 352 height 220
click at [678, 382] on span "Passionate DevOps/Software Engineer and a YouTuber. After graduating from [GEOG…" at bounding box center [815, 413] width 316 height 64
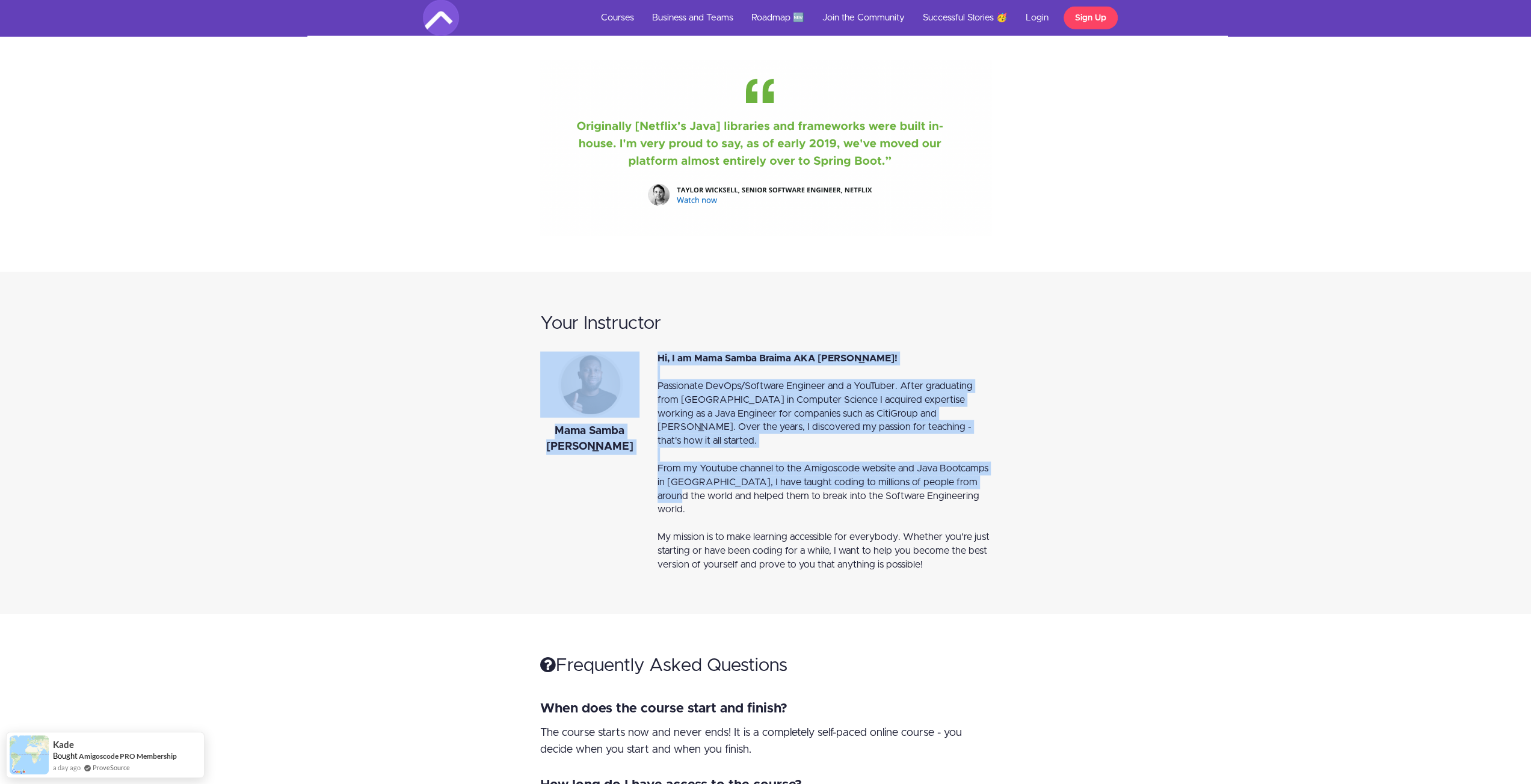
drag, startPoint x: 646, startPoint y: 334, endPoint x: 1035, endPoint y: 424, distance: 399.3
click at [1035, 424] on div "Your Instructor Mama Samba [PERSON_NAME] Hi, I am Mama Samba Braima AKA [PERSON…" at bounding box center [766, 443] width 704 height 282
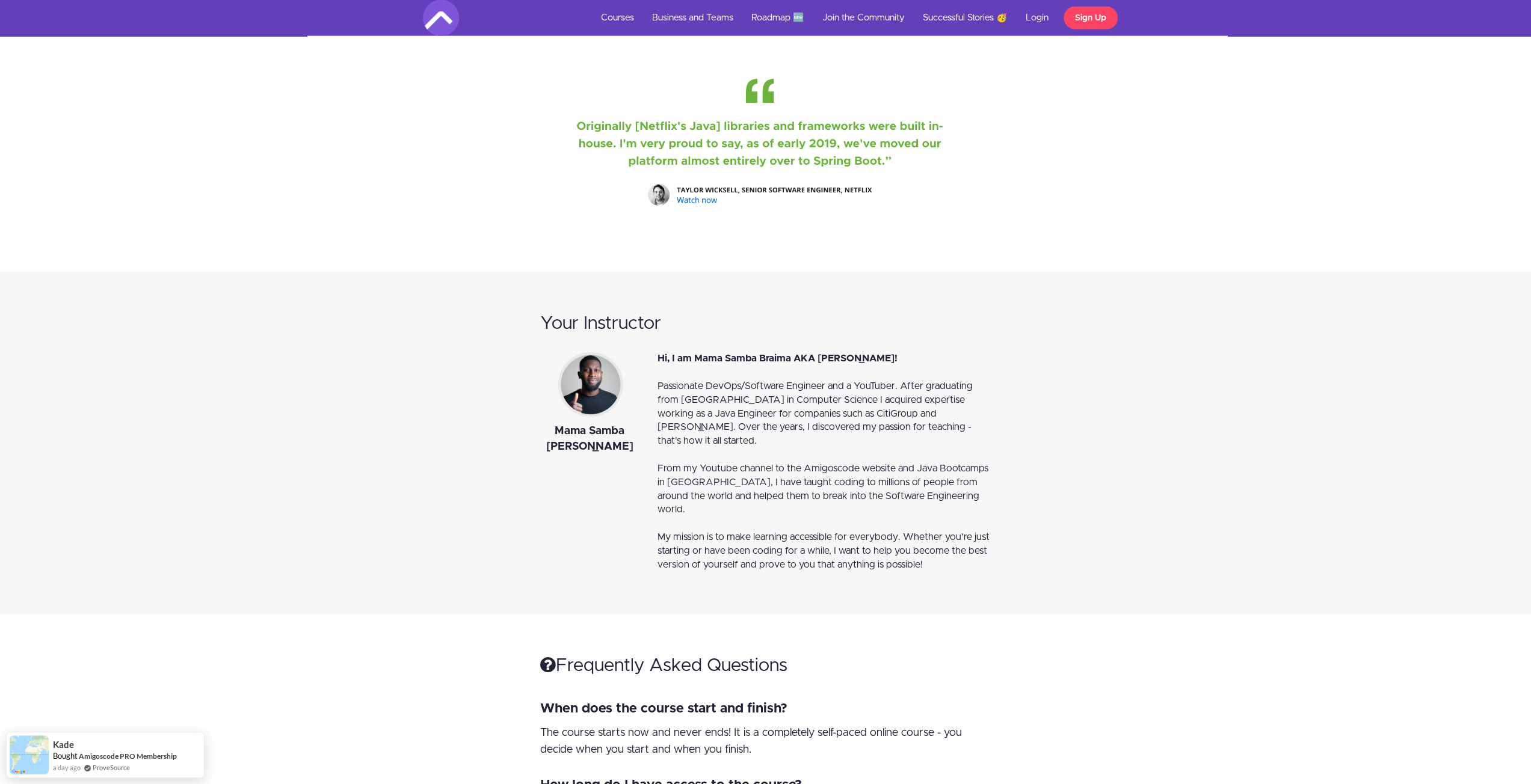
click at [1080, 644] on div "Frequently Asked Questions When does the course start and finish? The course st…" at bounding box center [766, 787] width 704 height 286
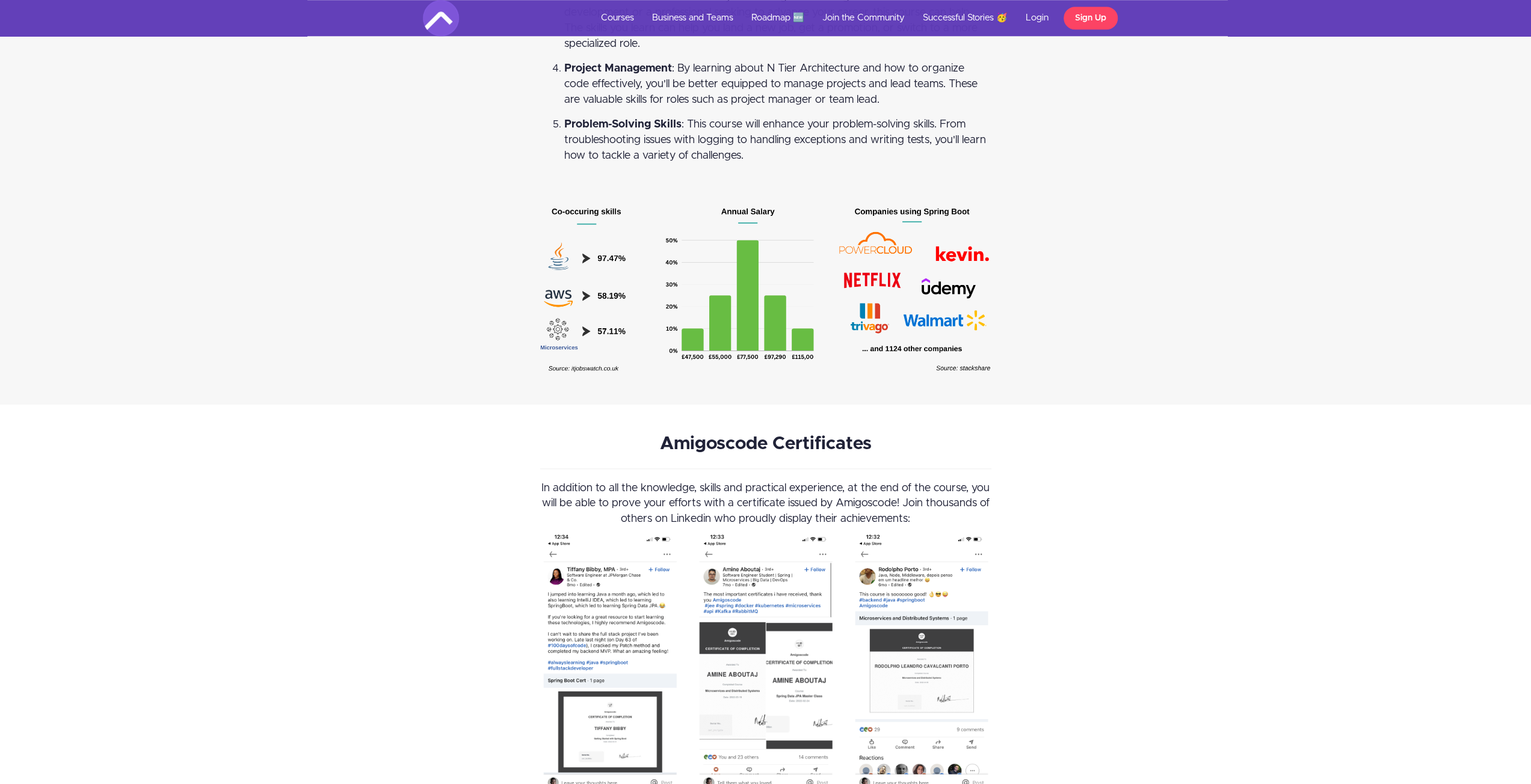
scroll to position [5654, 0]
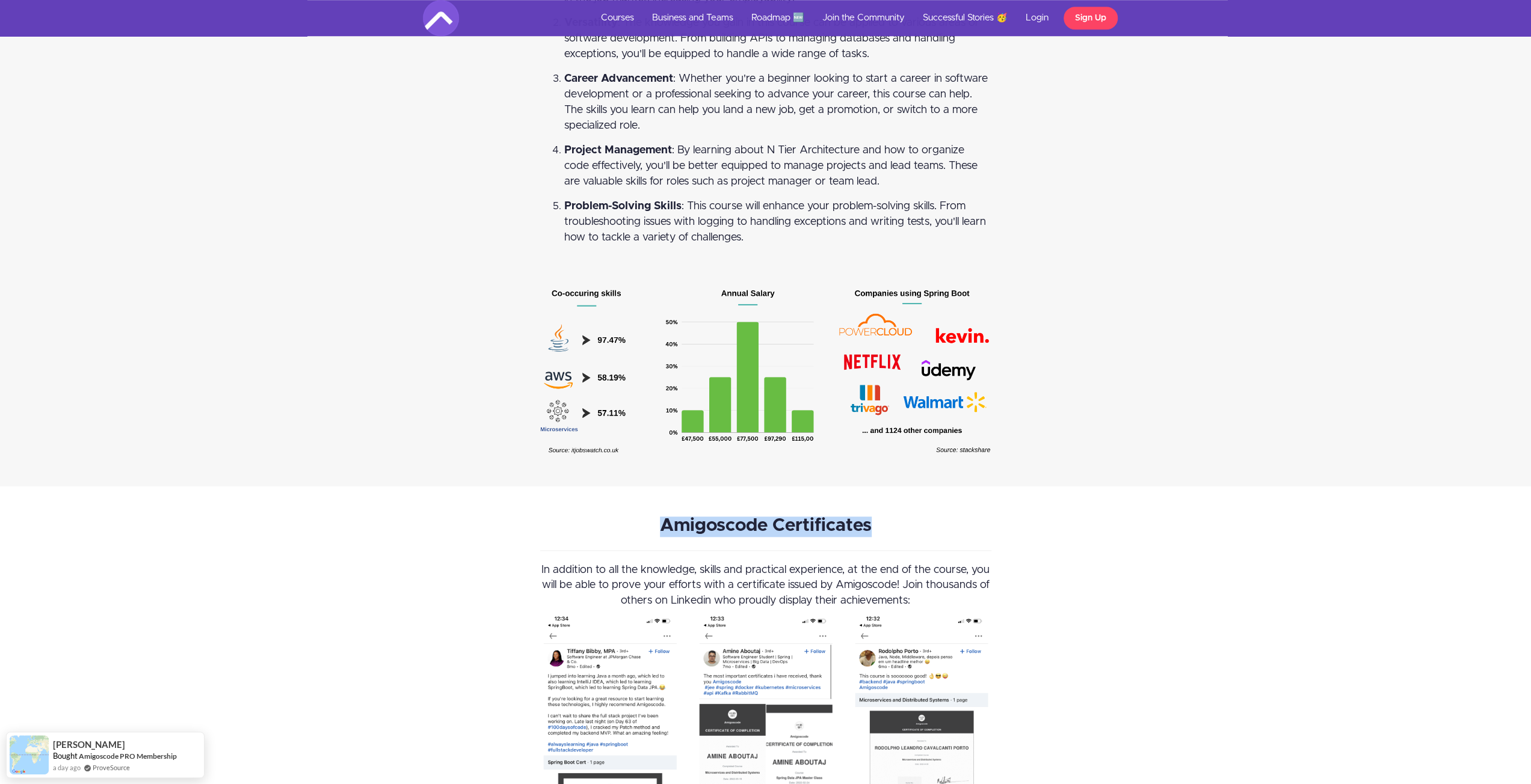
drag, startPoint x: 891, startPoint y: 493, endPoint x: 464, endPoint y: 505, distance: 427.2
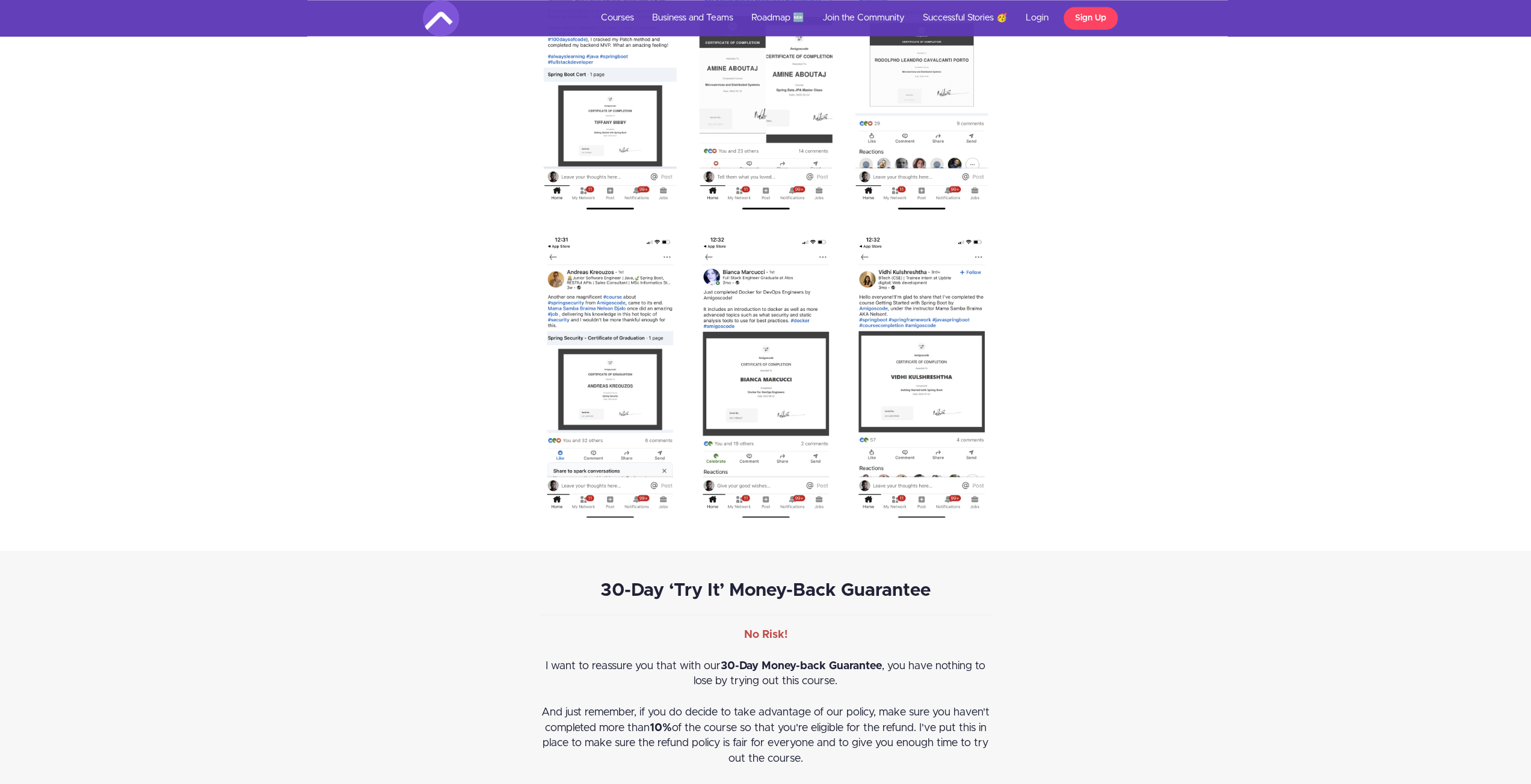
scroll to position [6375, 0]
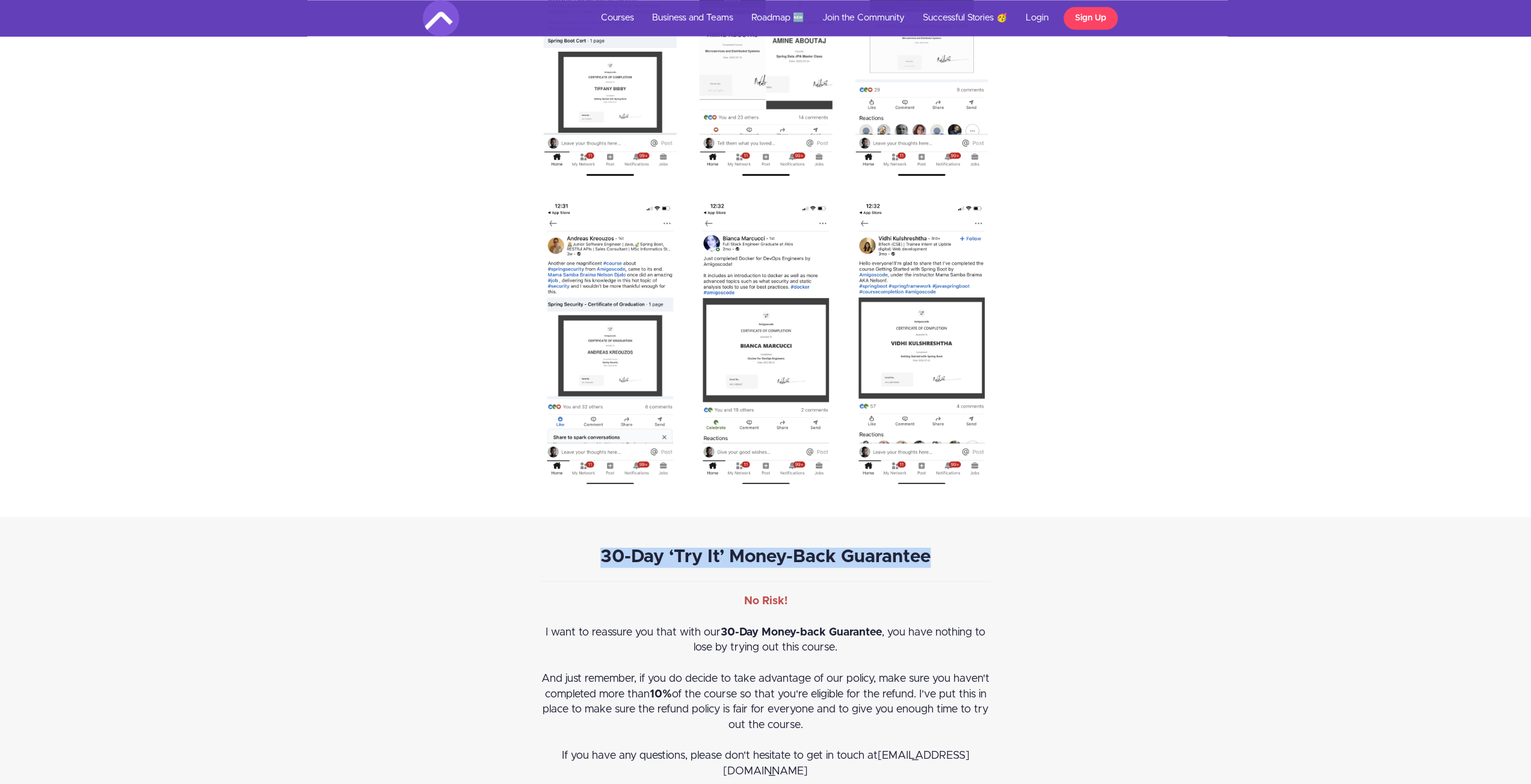
drag, startPoint x: 947, startPoint y: 531, endPoint x: 468, endPoint y: 543, distance: 479.2
click at [468, 547] on div "30-Day ‘Try It’ Money-Back Guarantee No Risk! I want to reassure you that with …" at bounding box center [766, 694] width 704 height 293
